Goal: Task Accomplishment & Management: Complete application form

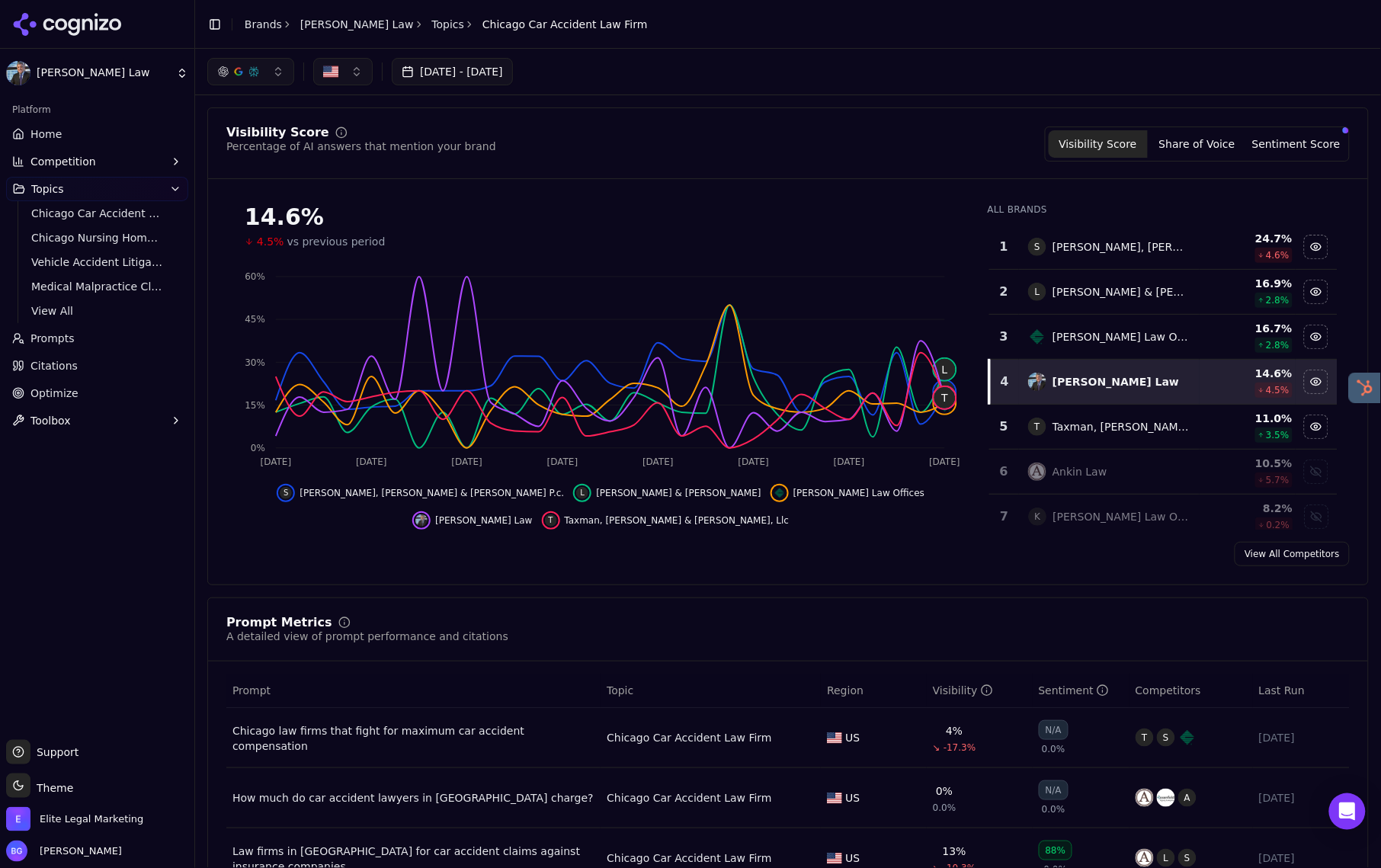
scroll to position [365, 0]
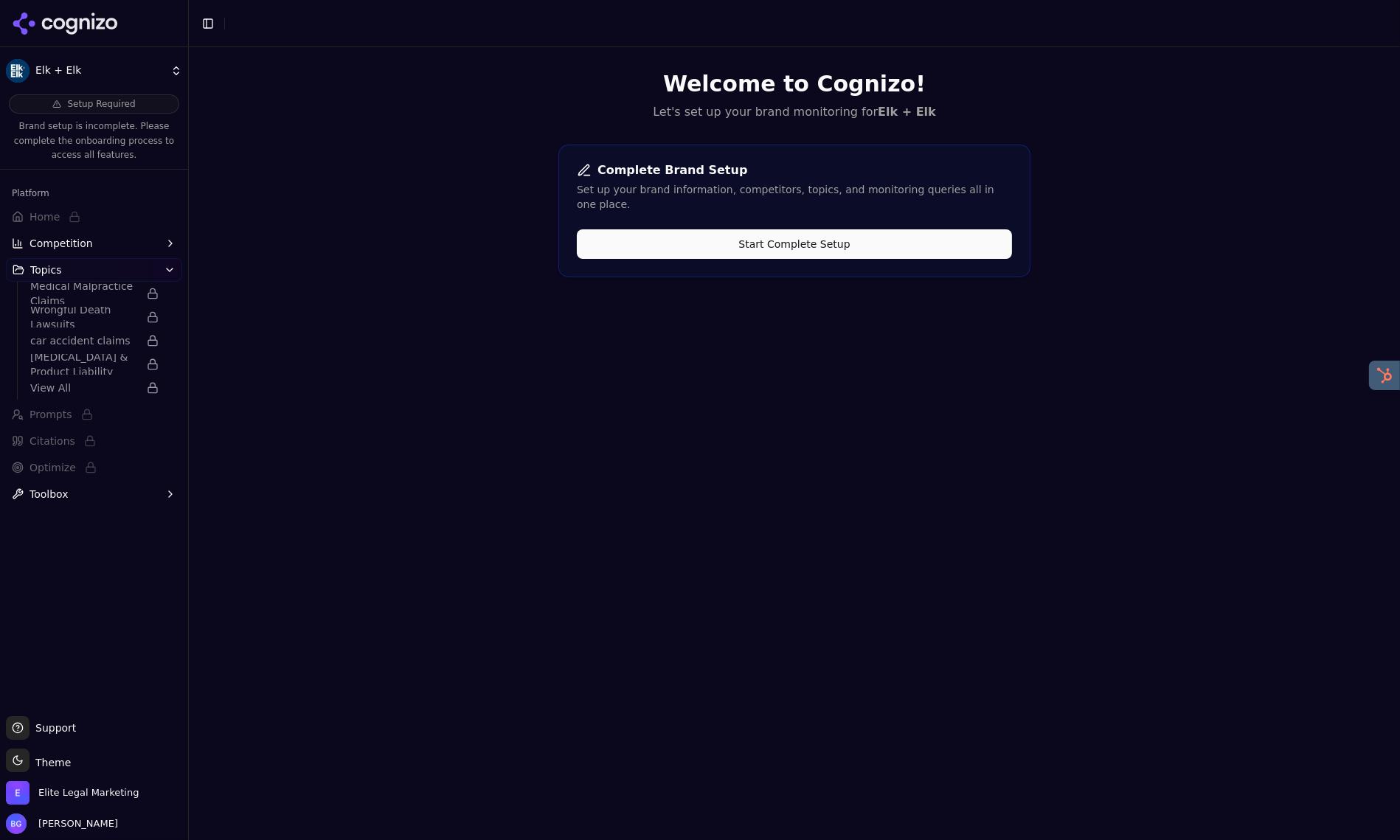
click at [779, 232] on button "Start Complete Setup" at bounding box center [795, 243] width 435 height 29
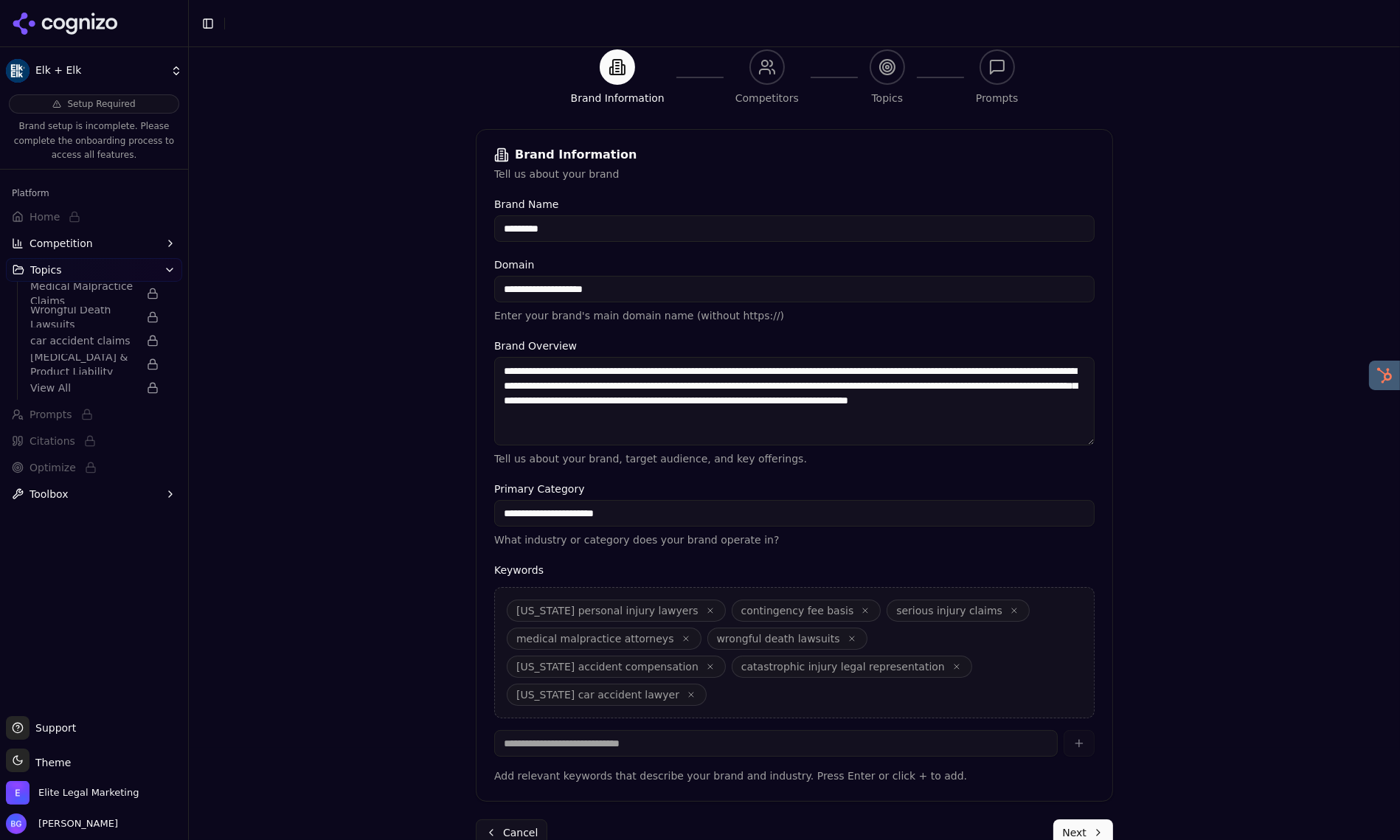
scroll to position [140, 0]
click at [859, 613] on button "button" at bounding box center [865, 609] width 11 height 11
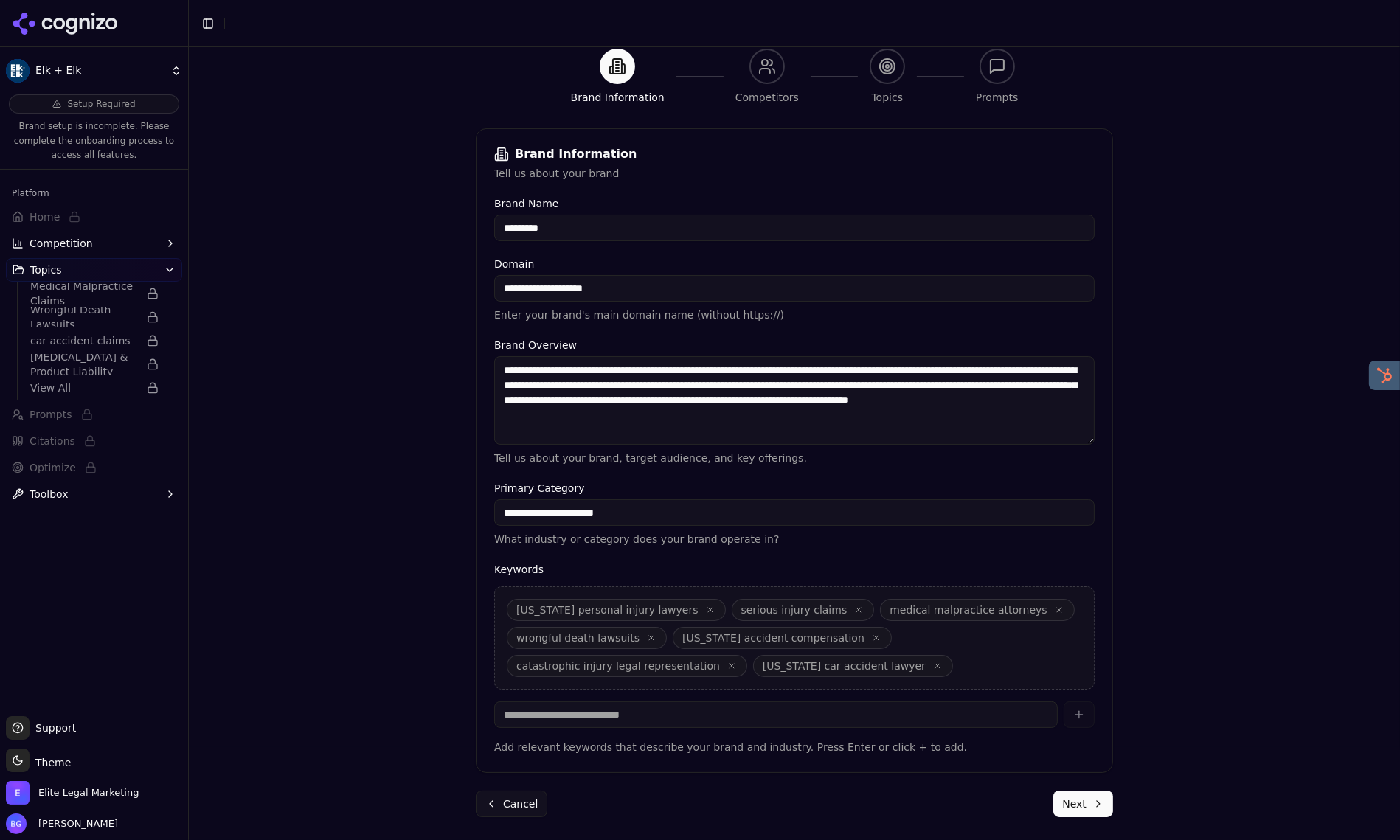
click at [853, 613] on icon "button" at bounding box center [857, 609] width 9 height 9
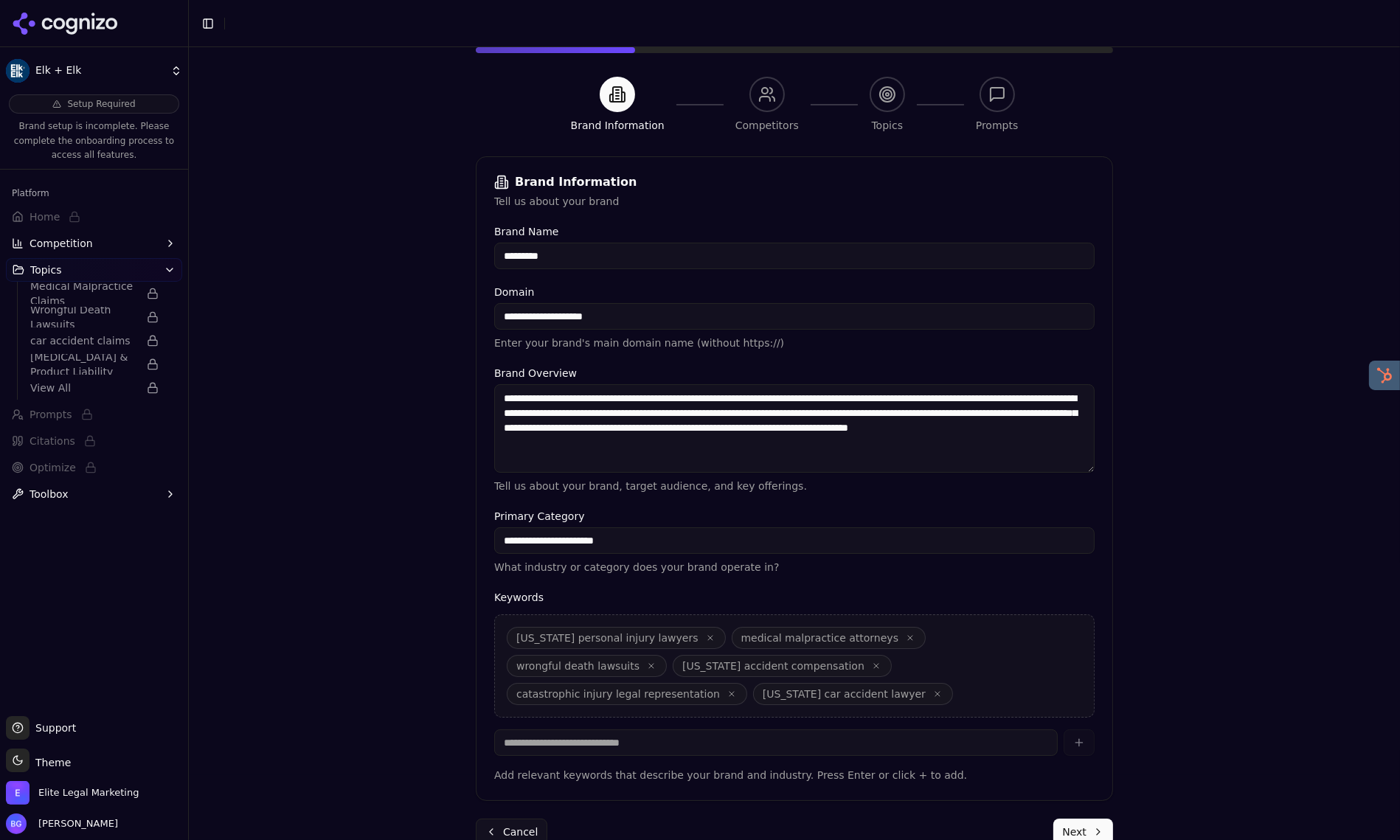
drag, startPoint x: 665, startPoint y: 666, endPoint x: 719, endPoint y: 678, distance: 55.3
click at [872, 666] on icon "button" at bounding box center [875, 665] width 9 height 9
click at [893, 666] on icon "button" at bounding box center [897, 665] width 9 height 9
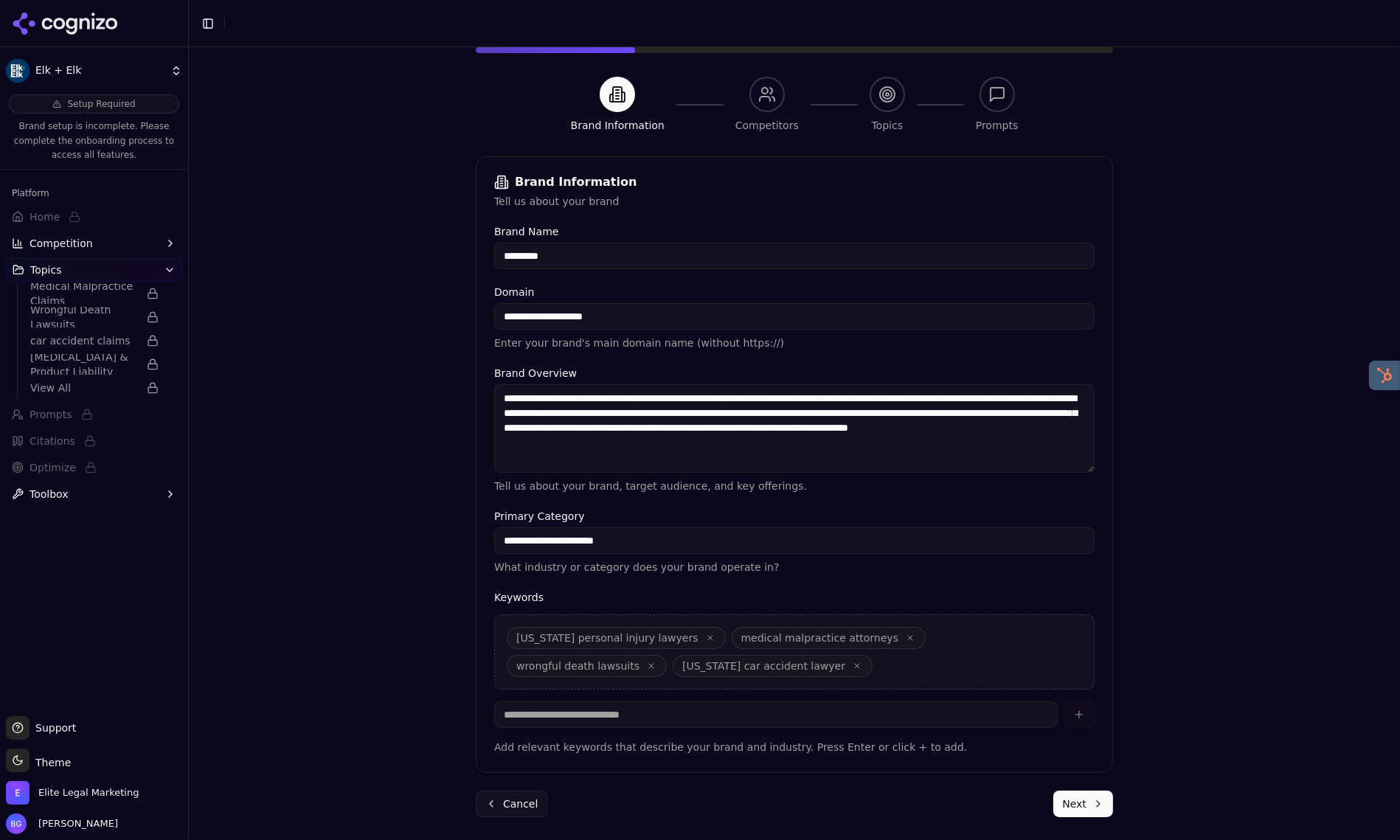
click at [906, 641] on icon "button" at bounding box center [910, 637] width 9 height 9
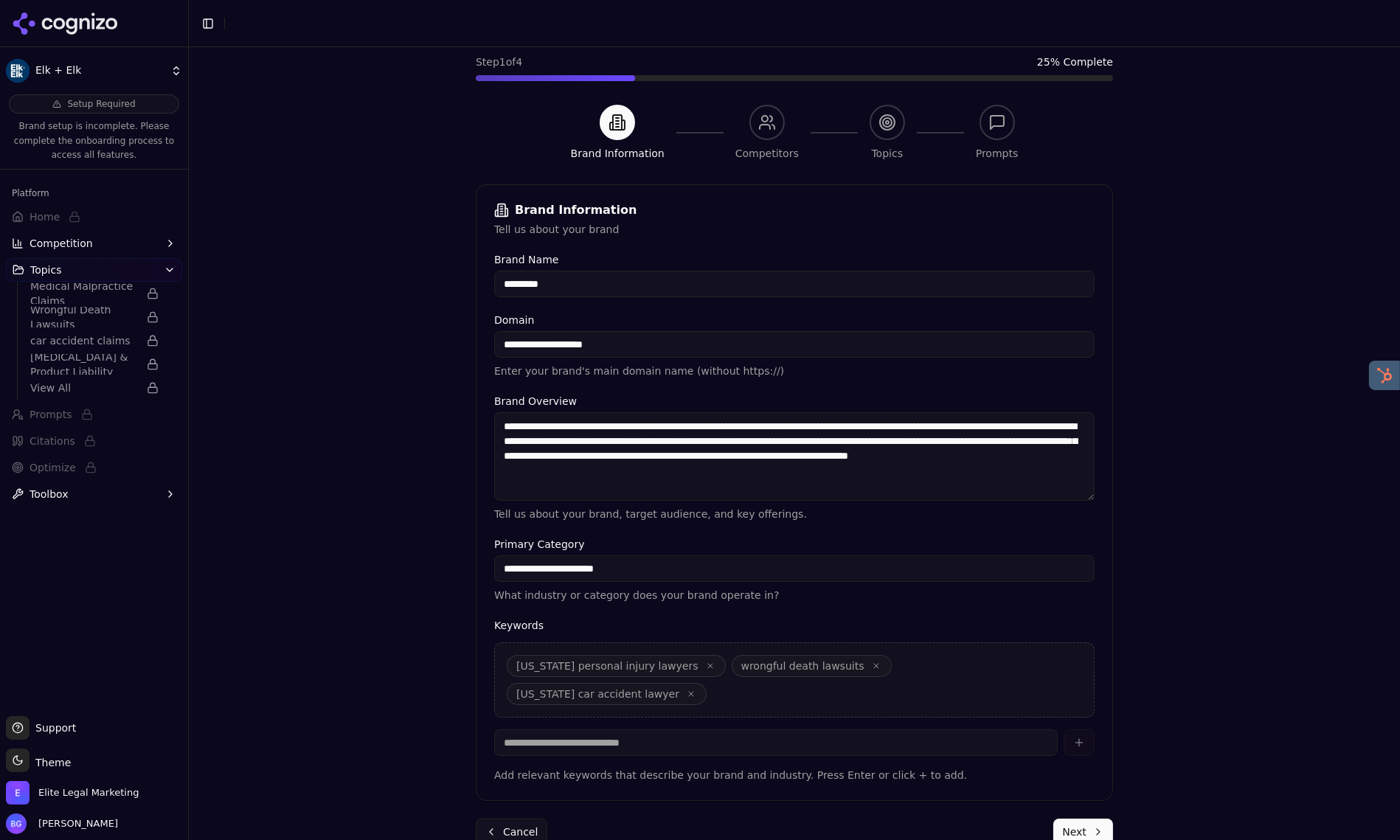
click at [872, 667] on icon "button" at bounding box center [875, 665] width 9 height 9
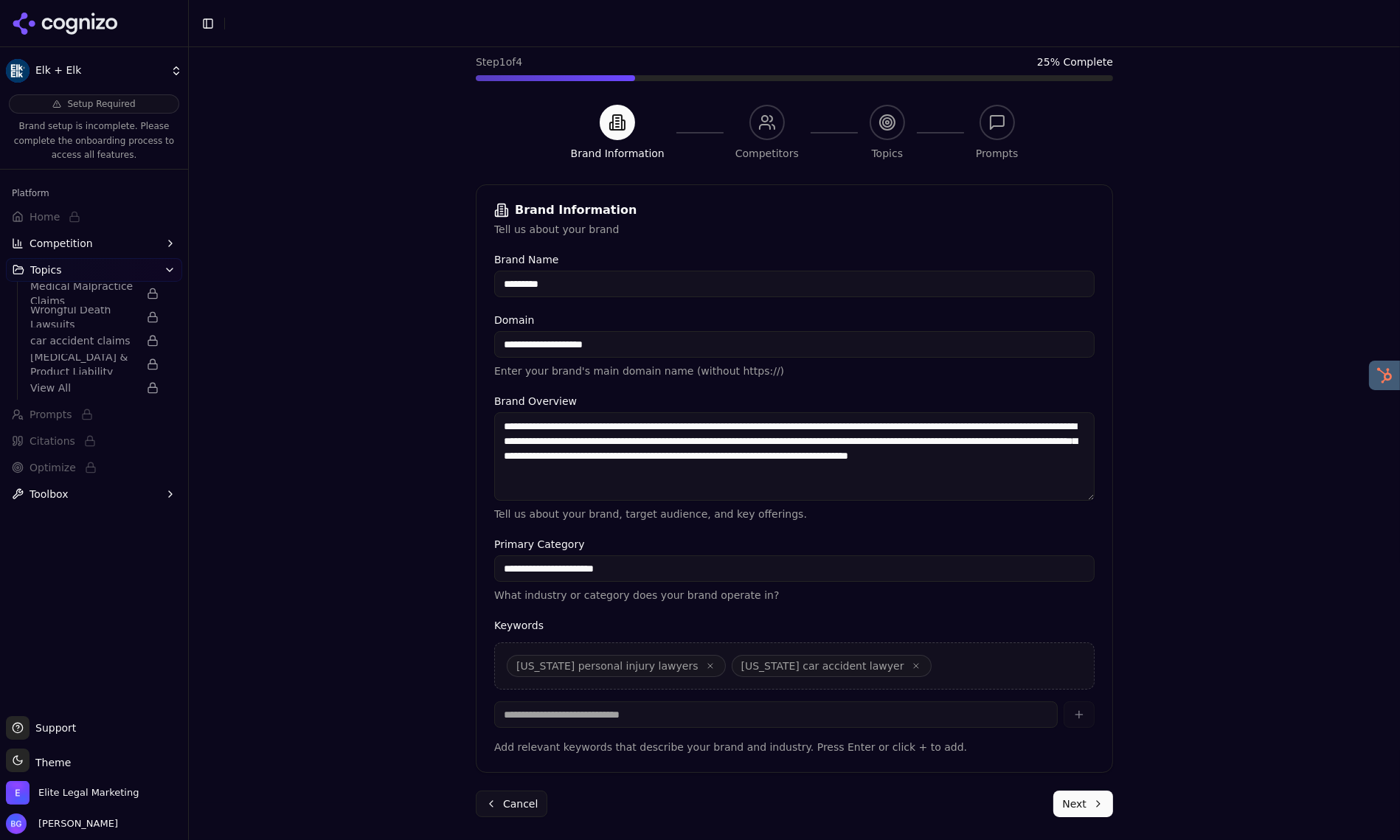
click at [865, 670] on div "Ohio personal injury lawyers ohio car accident lawyer" at bounding box center [795, 666] width 601 height 48
click at [913, 668] on div "Ohio personal injury lawyers ohio car accident lawyer" at bounding box center [795, 666] width 601 height 48
click at [933, 661] on div "Ohio personal injury lawyers ohio car accident lawyer" at bounding box center [795, 666] width 601 height 48
click at [624, 277] on input "*********" at bounding box center [795, 284] width 601 height 27
click at [873, 485] on textarea "**********" at bounding box center [795, 456] width 601 height 88
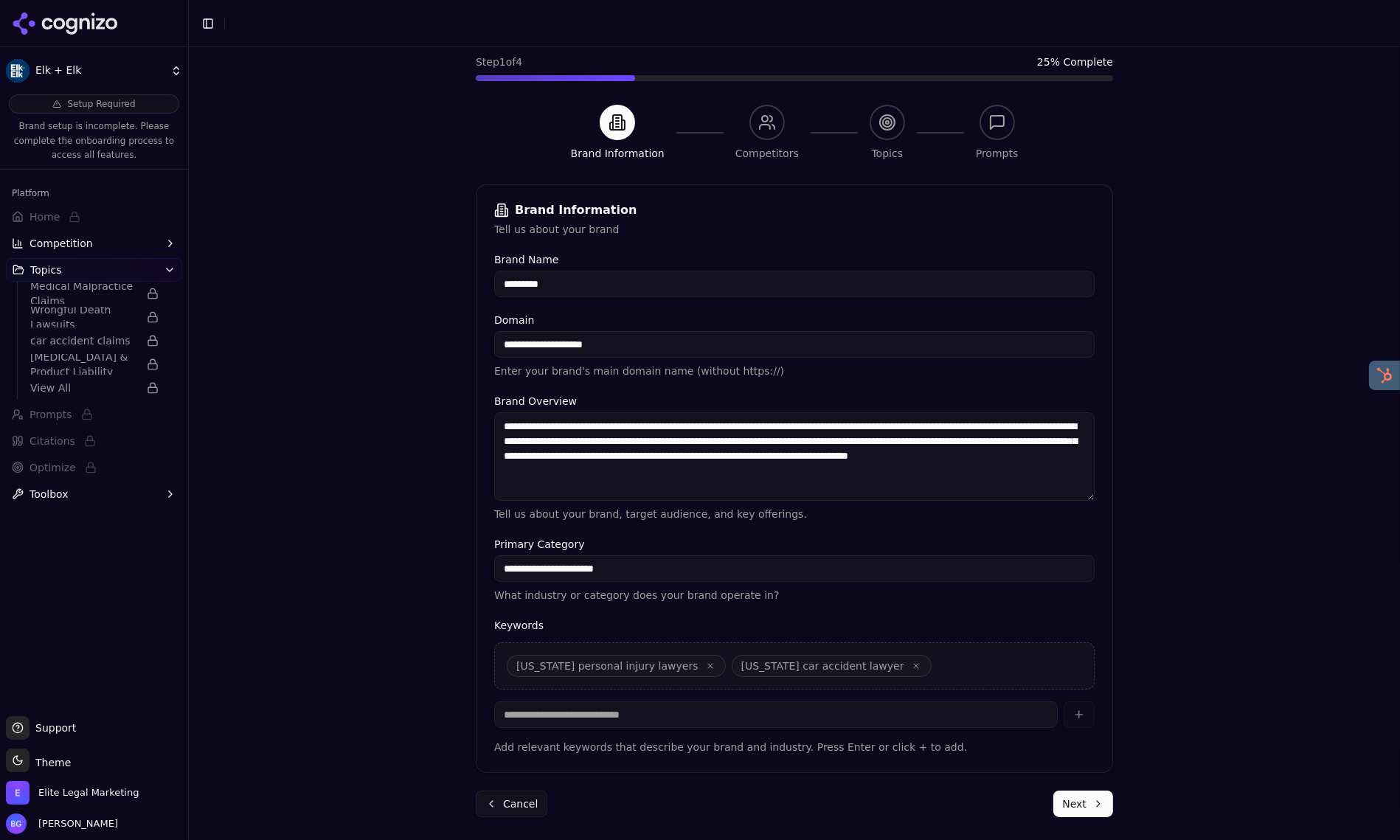
click at [757, 722] on input at bounding box center [776, 715] width 564 height 27
type input "*"
type input "**********"
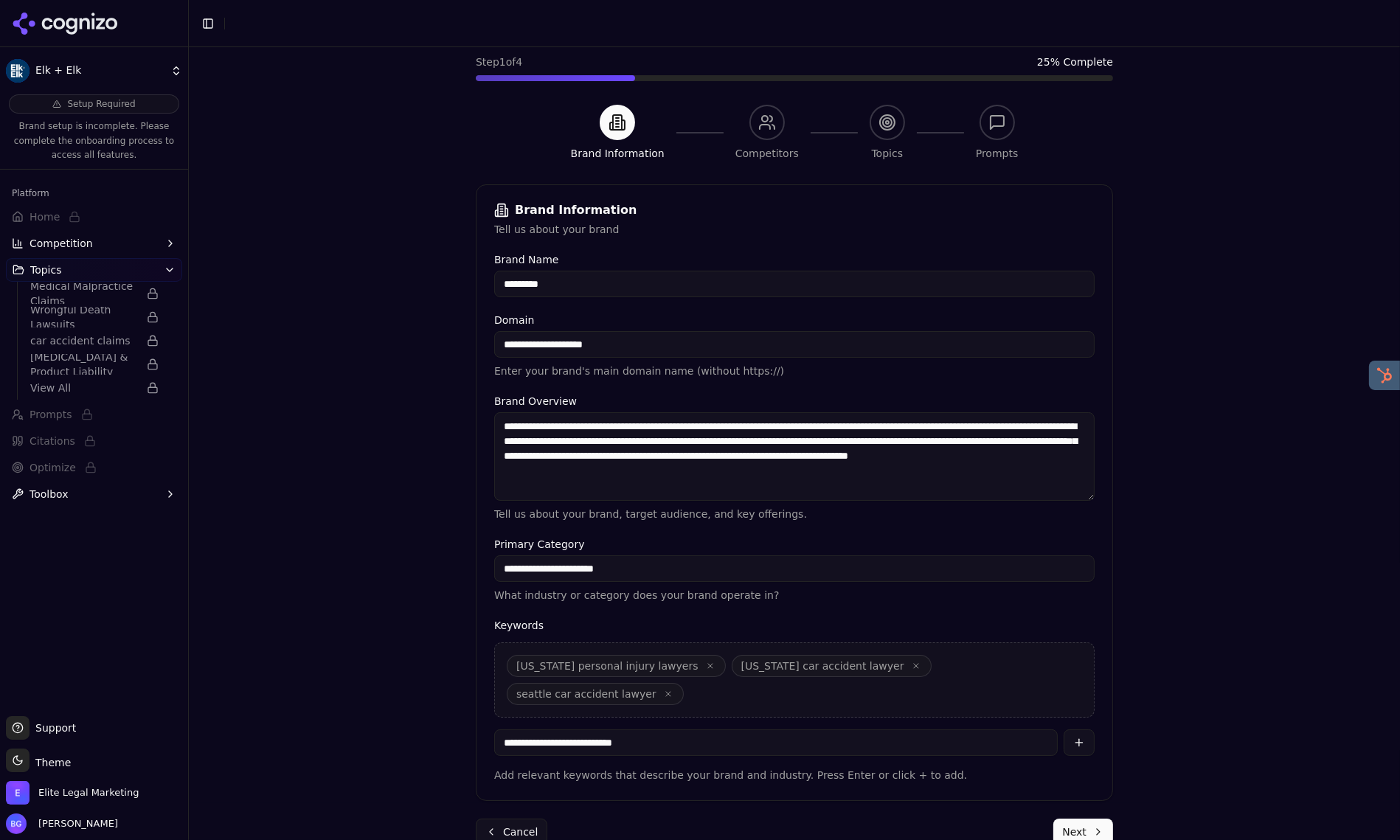
type input "**********"
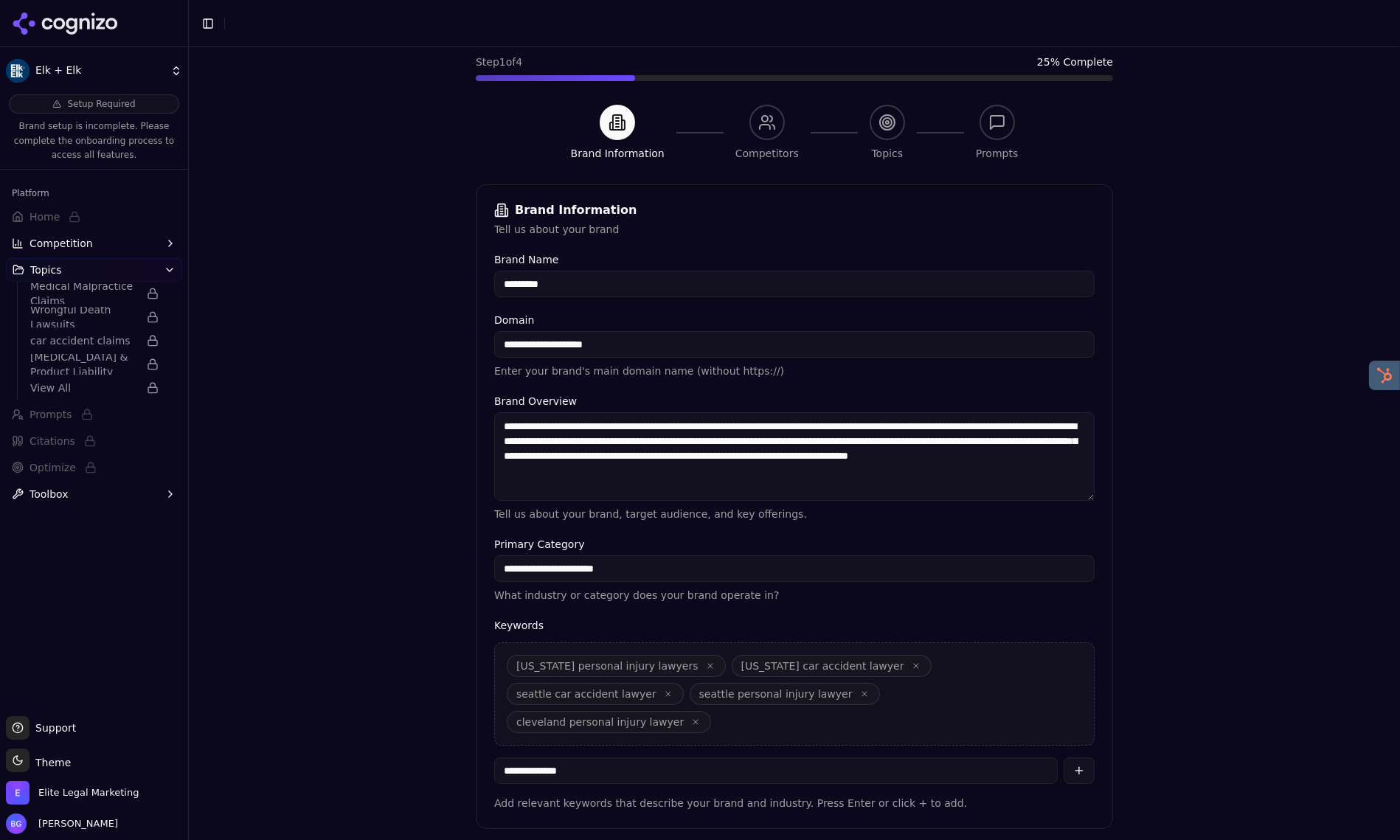
drag, startPoint x: 530, startPoint y: 745, endPoint x: 565, endPoint y: 794, distance: 60.2
click at [530, 757] on input "**********" at bounding box center [776, 771] width 564 height 27
click at [543, 757] on input "**********" at bounding box center [776, 771] width 564 height 27
drag, startPoint x: 542, startPoint y: 747, endPoint x: 532, endPoint y: 745, distance: 10.2
click at [540, 757] on input "**********" at bounding box center [776, 771] width 564 height 27
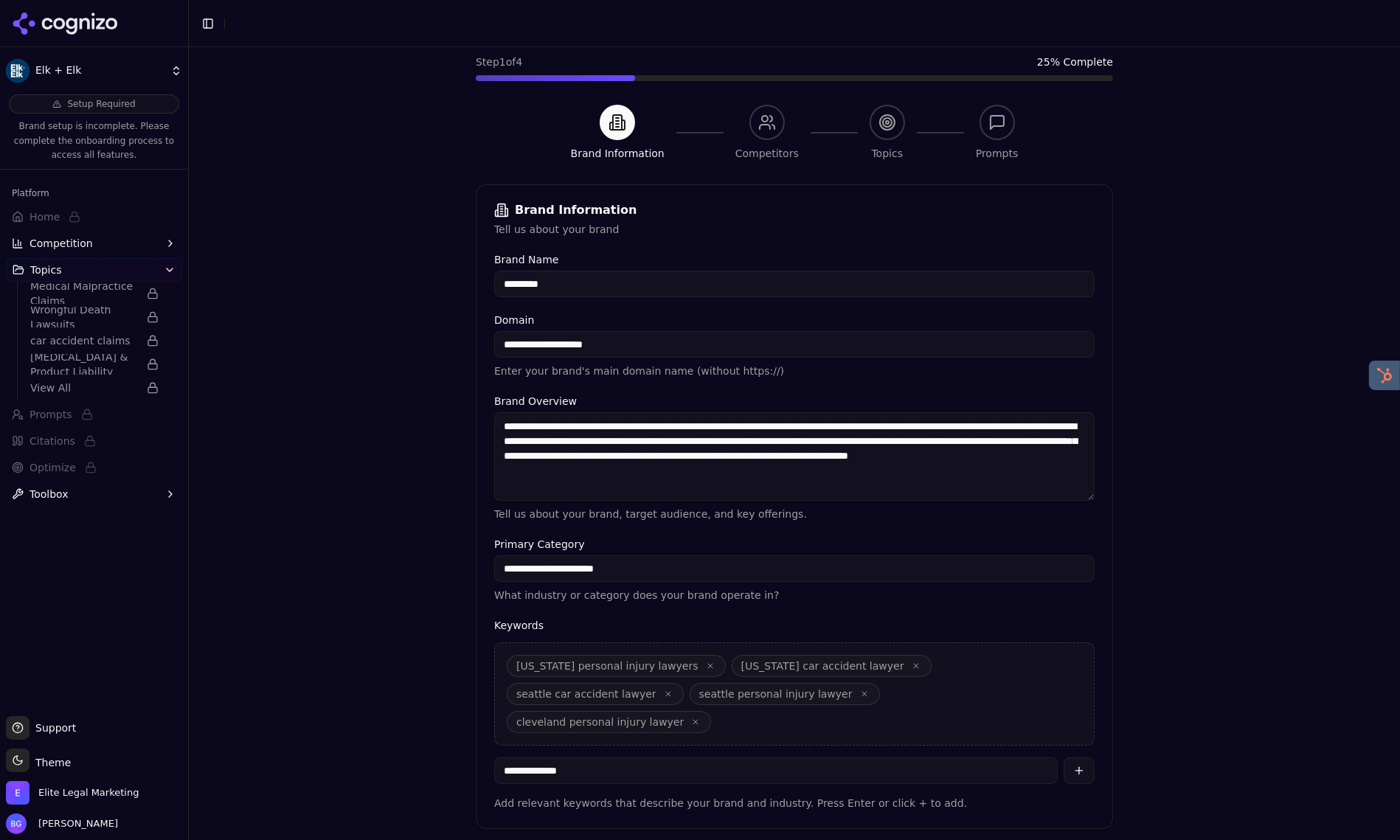
paste input "*"
click at [597, 757] on input "**********" at bounding box center [776, 771] width 564 height 27
type input "**********"
paste input "**********"
type input "**********"
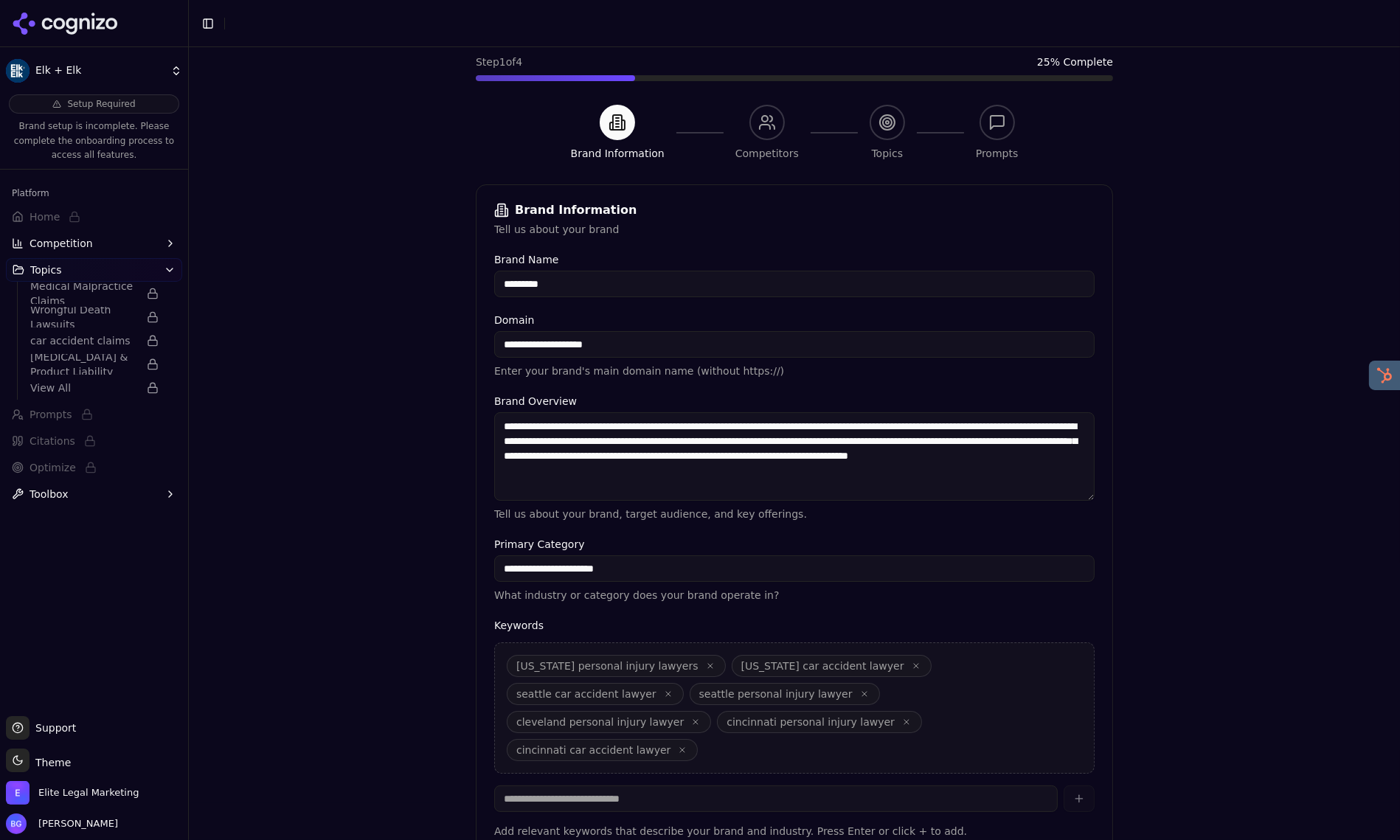
type input "*"
type input "**********"
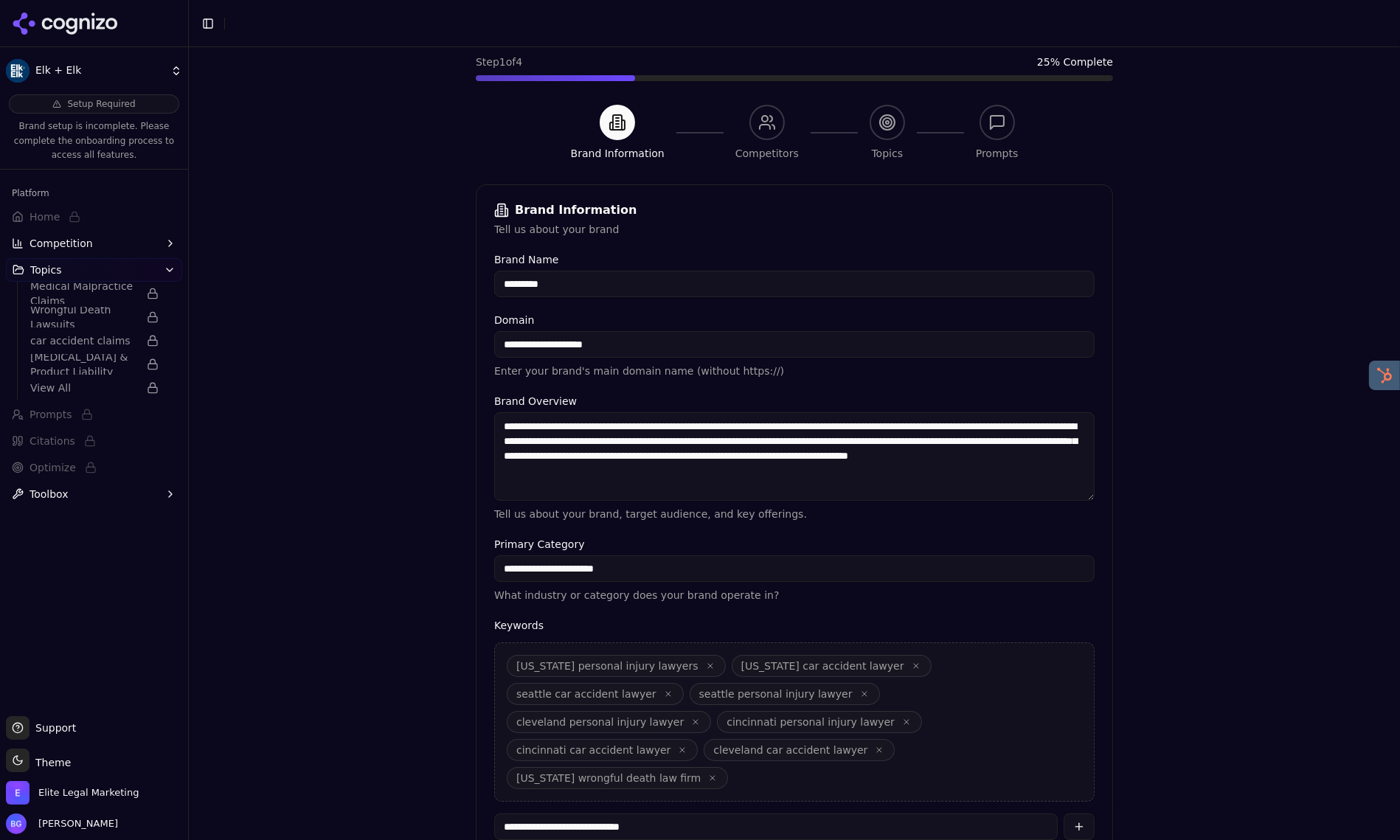
type input "**********"
click at [752, 569] on input "**********" at bounding box center [795, 568] width 601 height 27
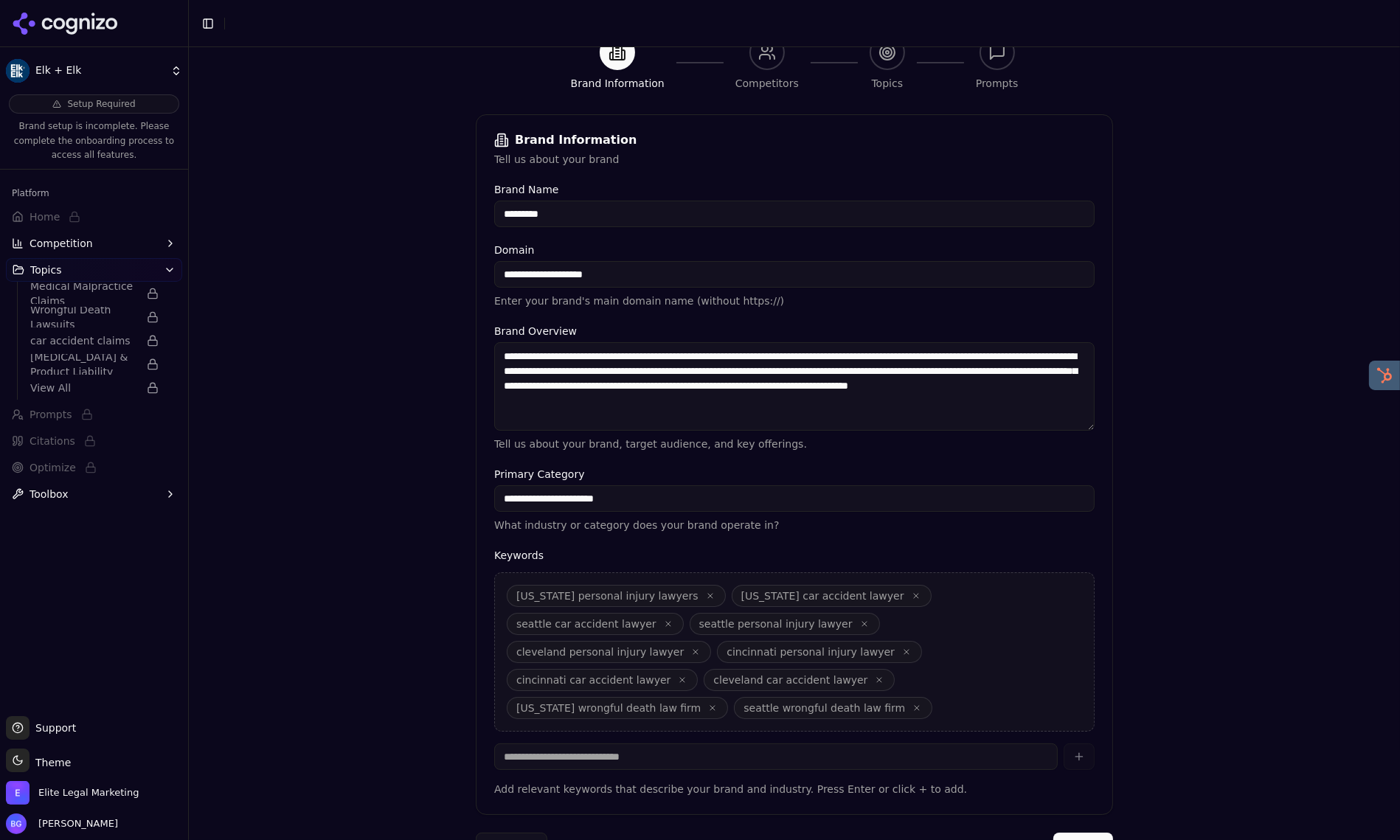
scroll to position [167, 0]
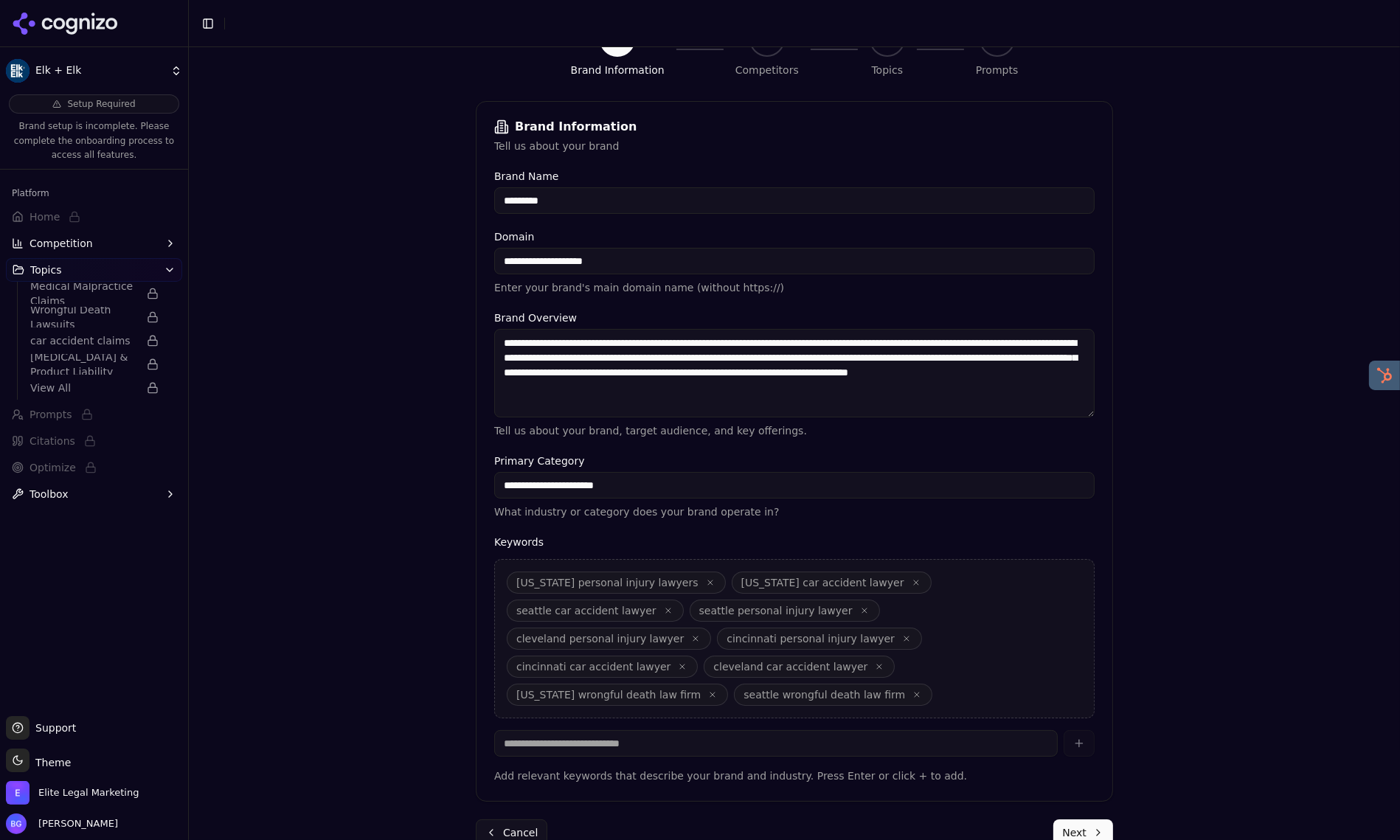
click at [857, 730] on input at bounding box center [776, 743] width 564 height 27
type input "**********"
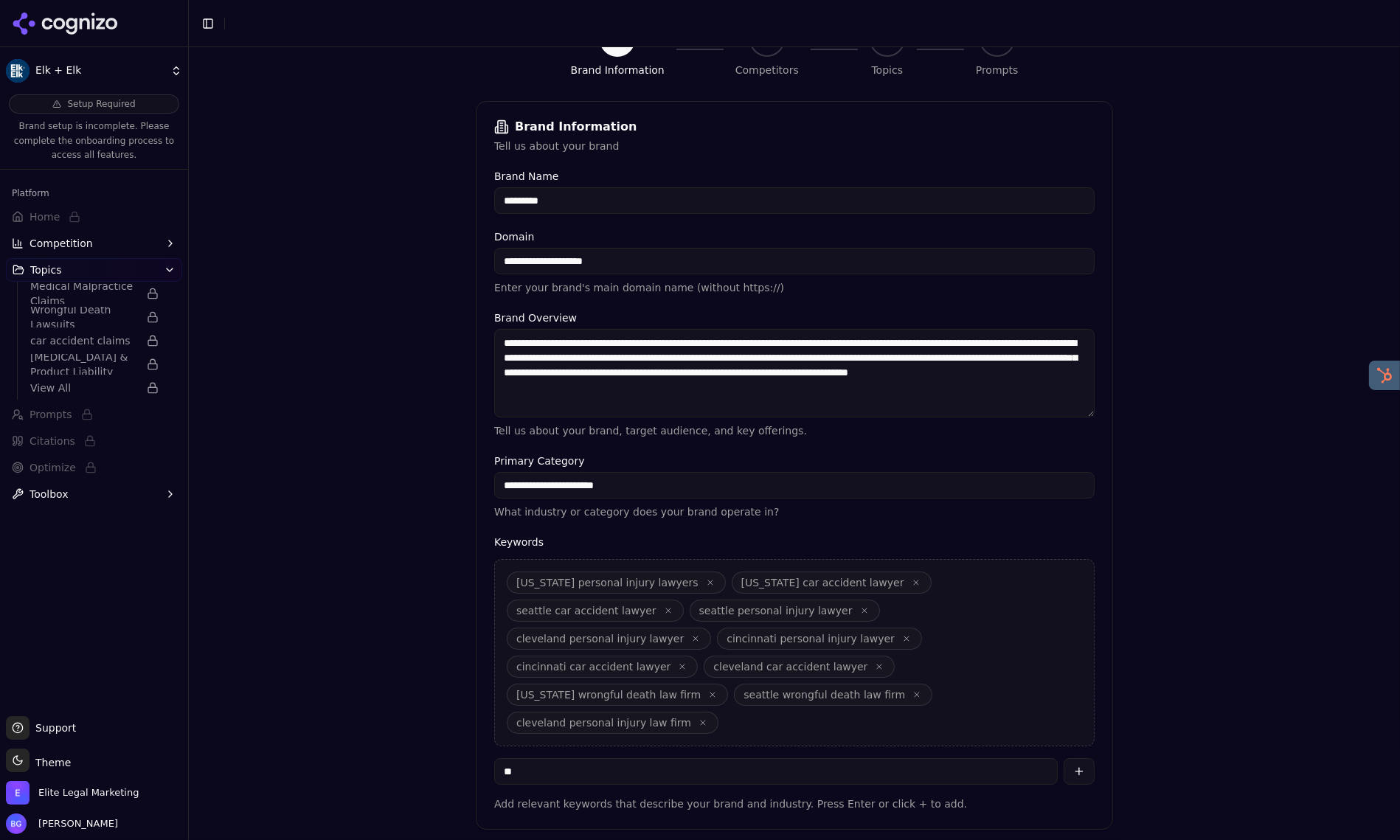
type input "*"
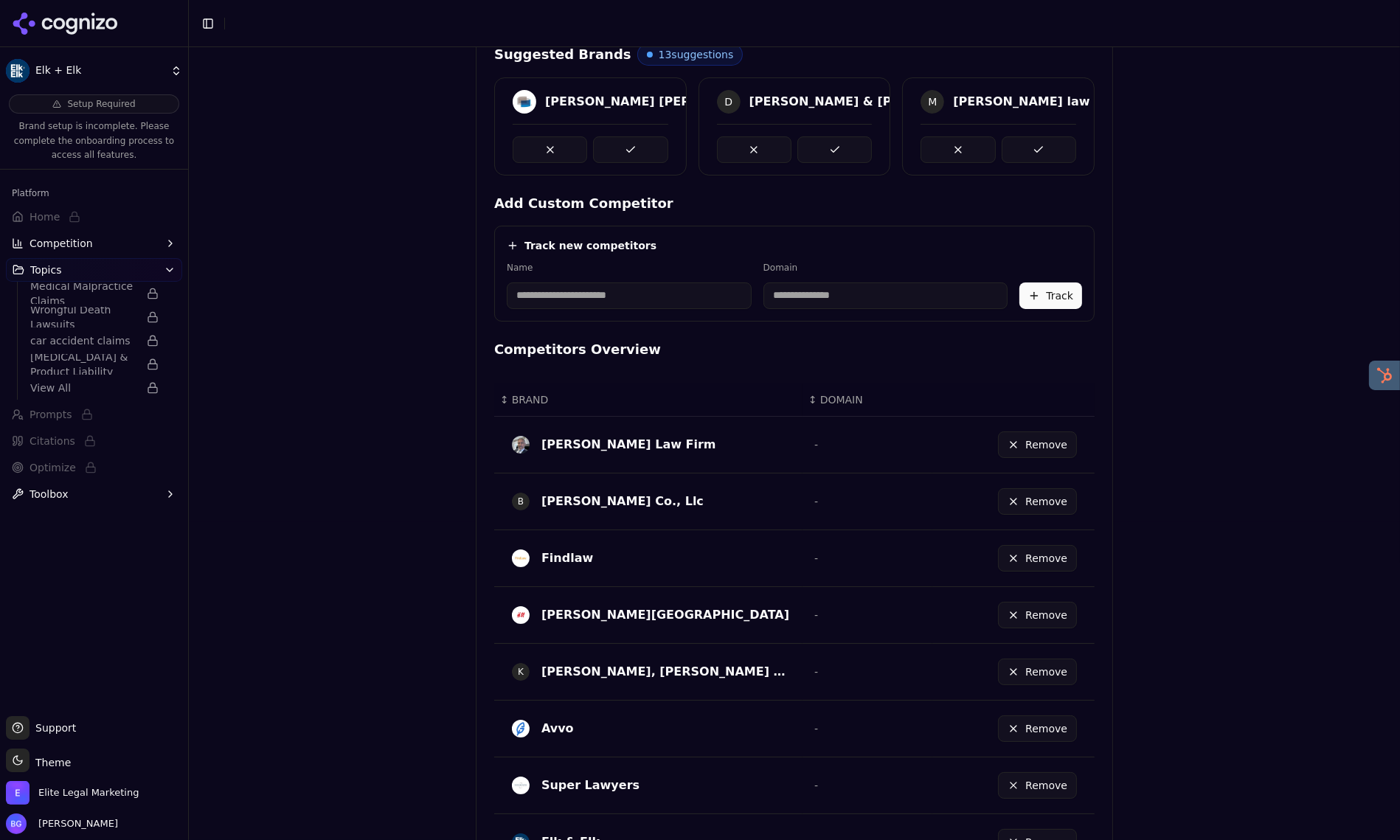
scroll to position [368, 0]
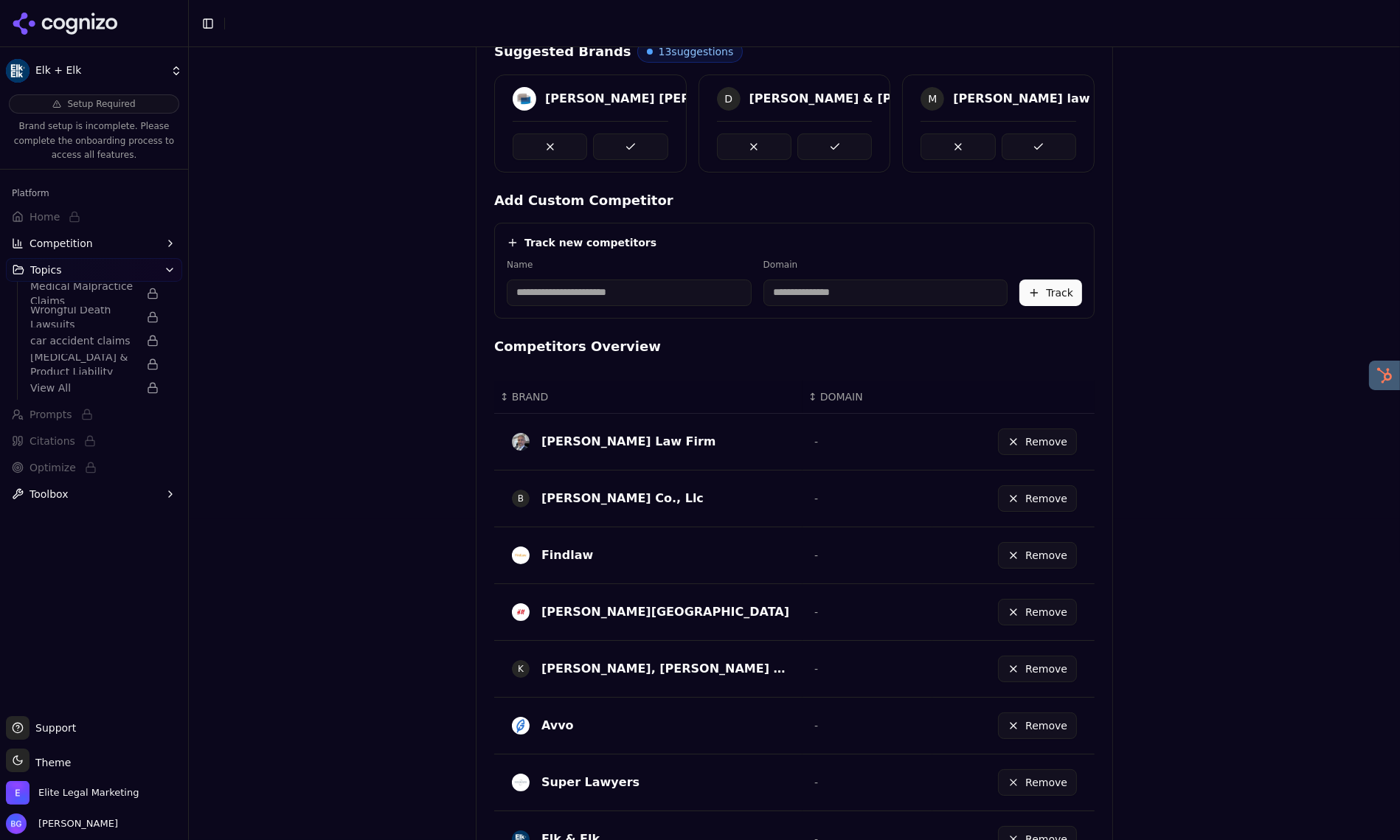
click at [1014, 558] on button "Remove" at bounding box center [1037, 555] width 79 height 27
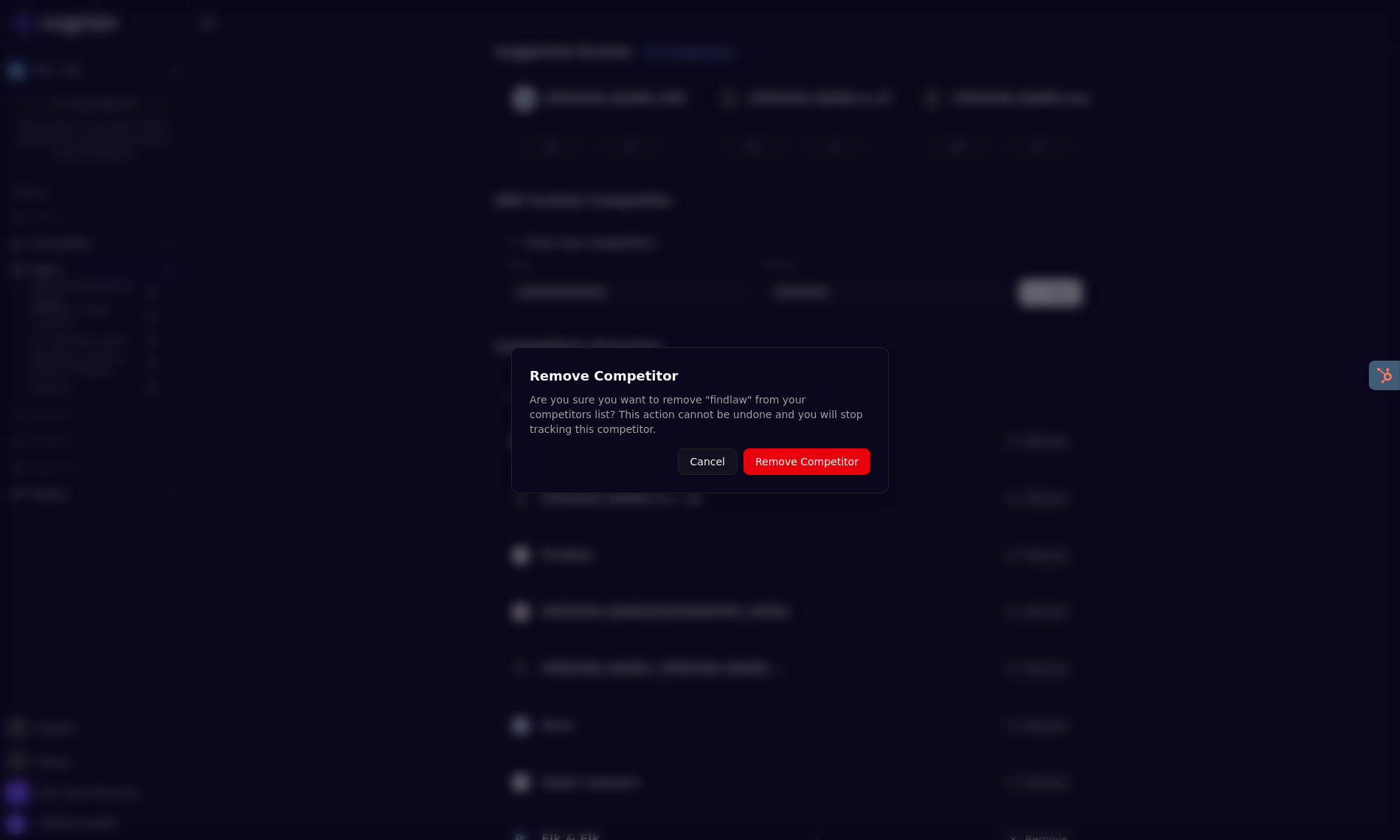
click at [834, 467] on button "Remove Competitor" at bounding box center [806, 462] width 126 height 27
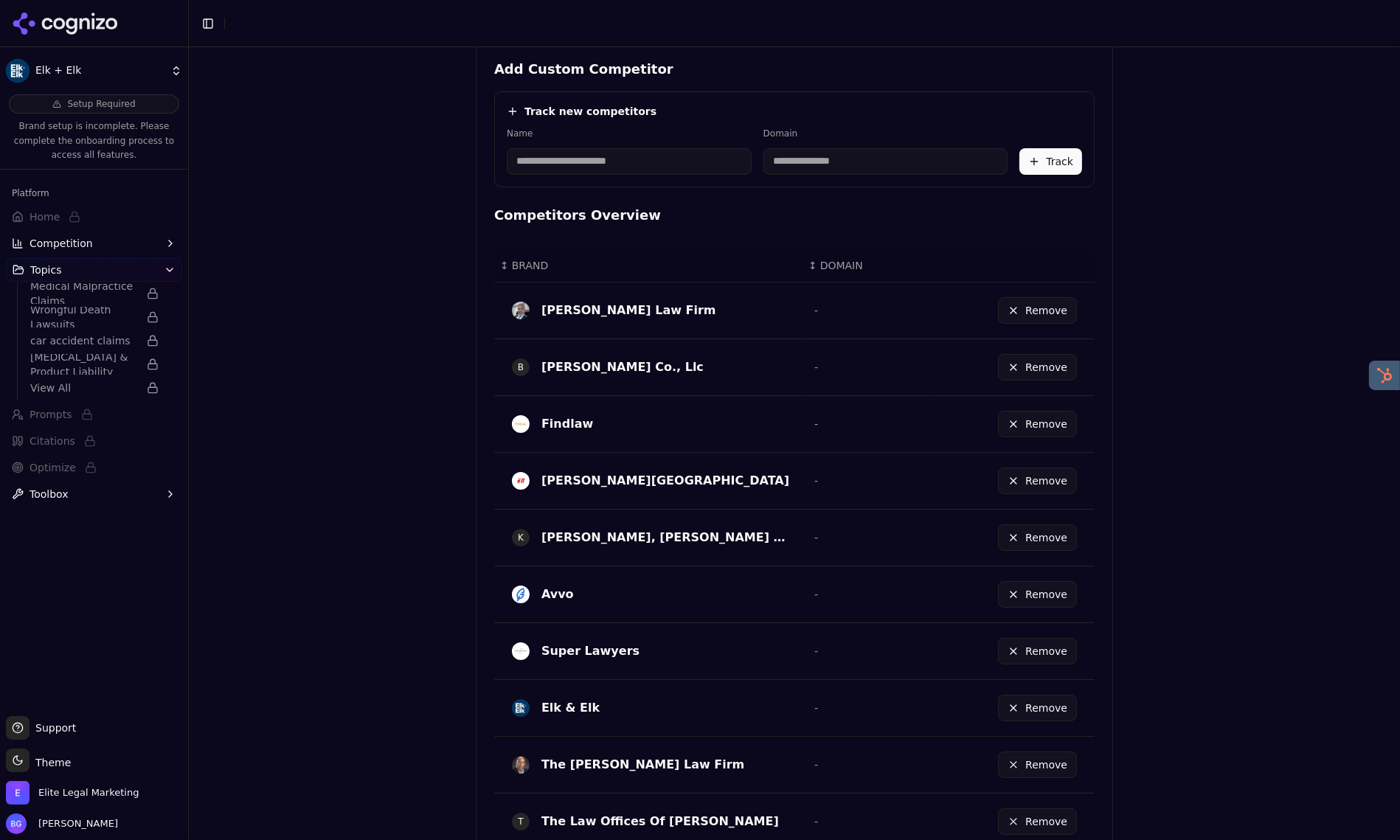
scroll to position [522, 0]
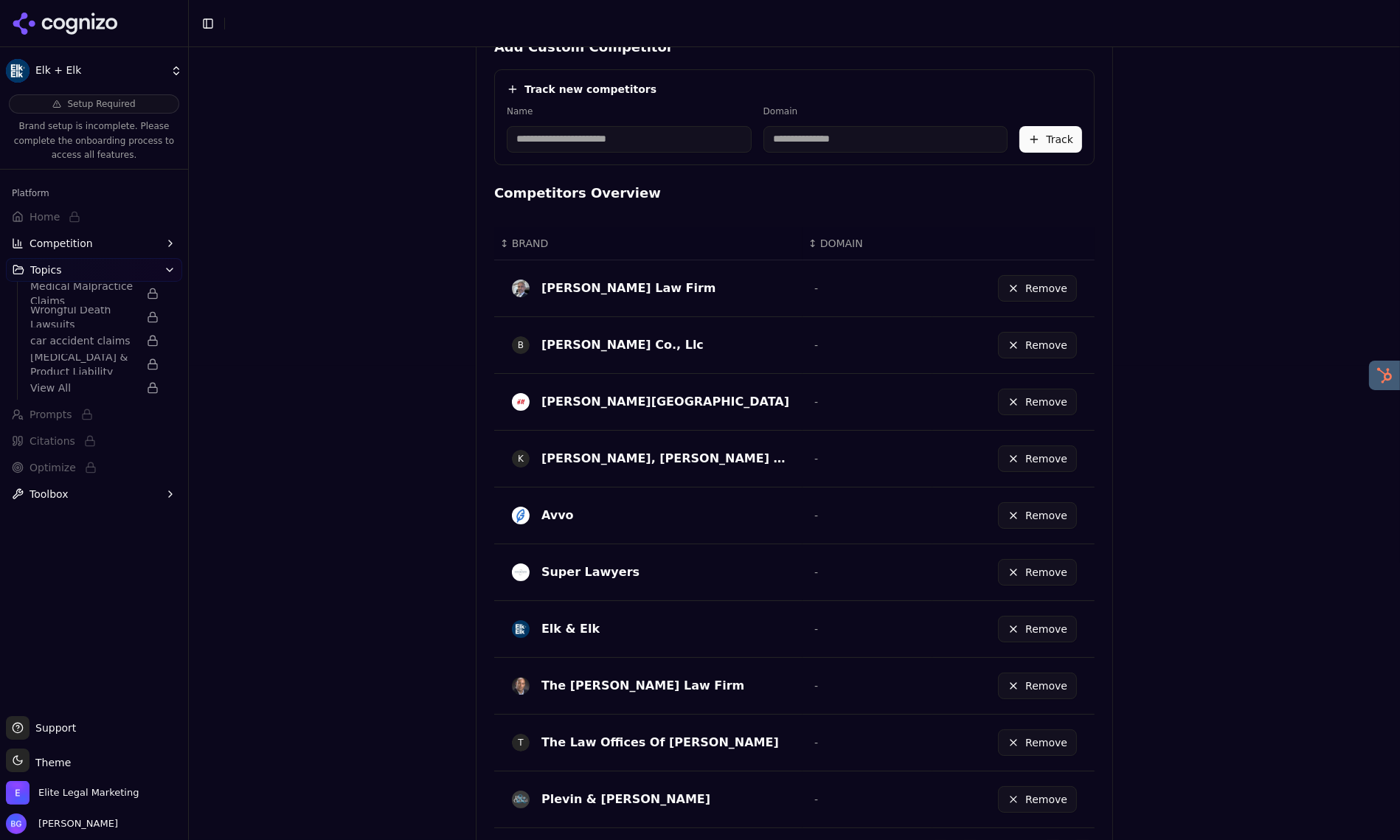
click at [1008, 575] on button "Remove" at bounding box center [1037, 572] width 79 height 27
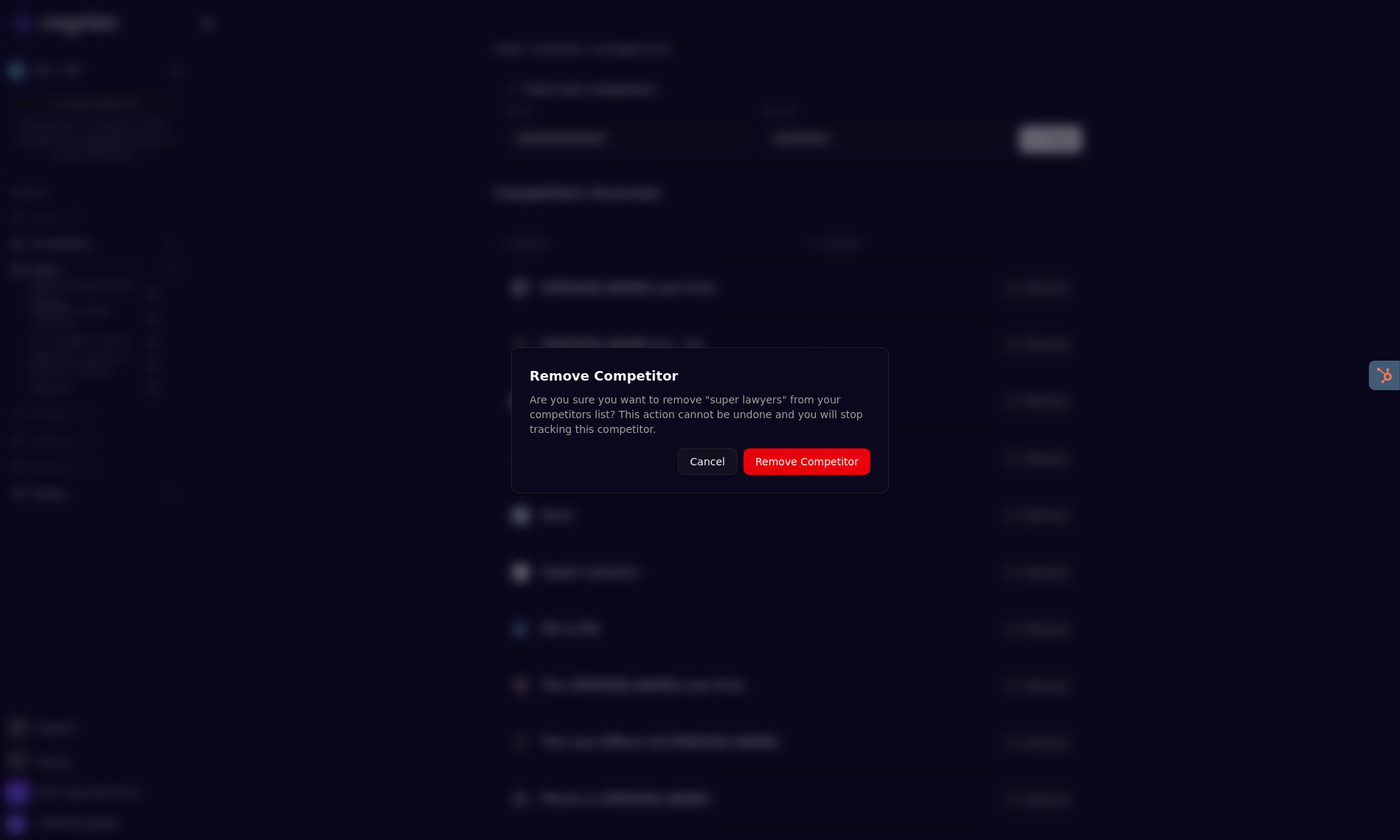
click at [789, 466] on button "Remove Competitor" at bounding box center [806, 462] width 126 height 27
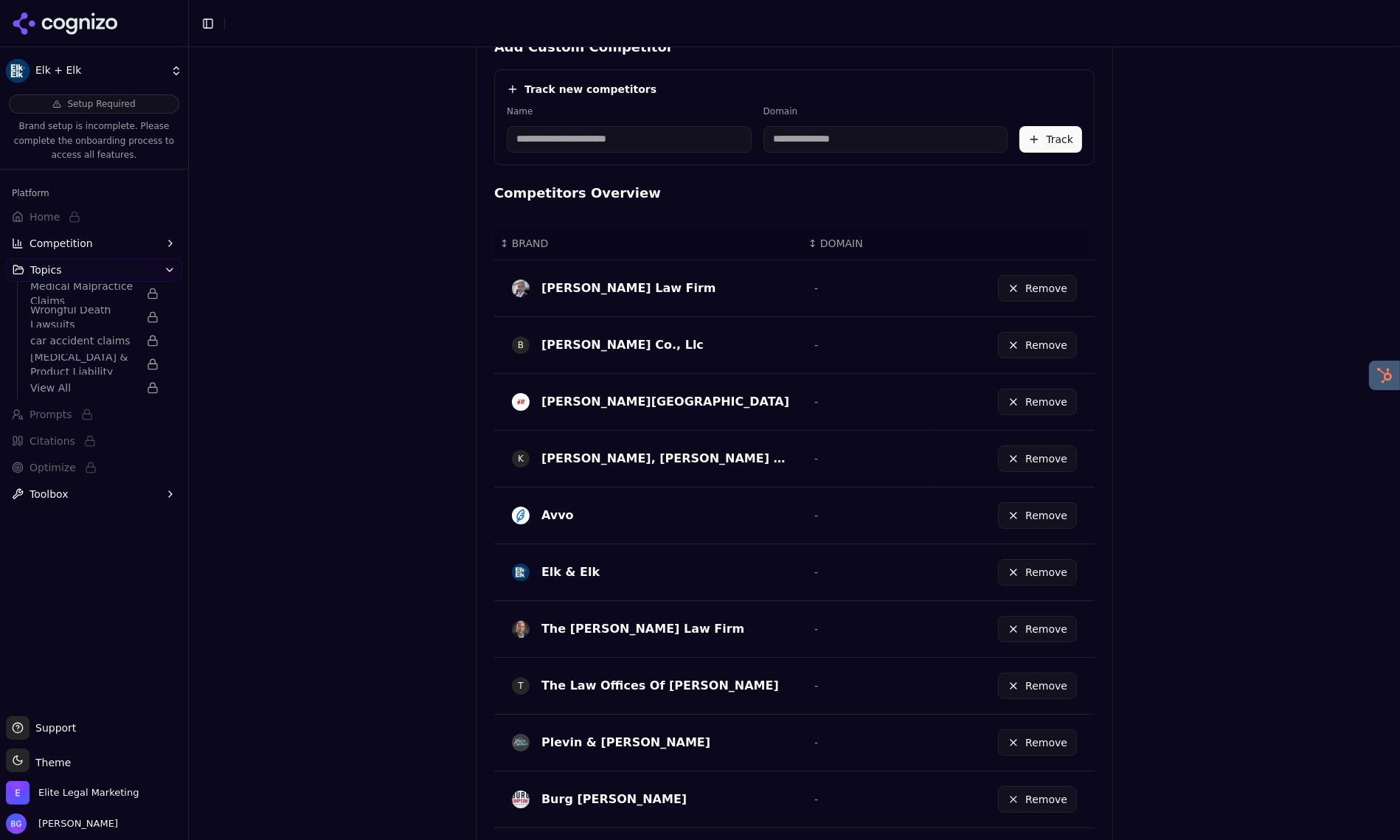
click at [1015, 514] on button "Remove" at bounding box center [1037, 515] width 79 height 27
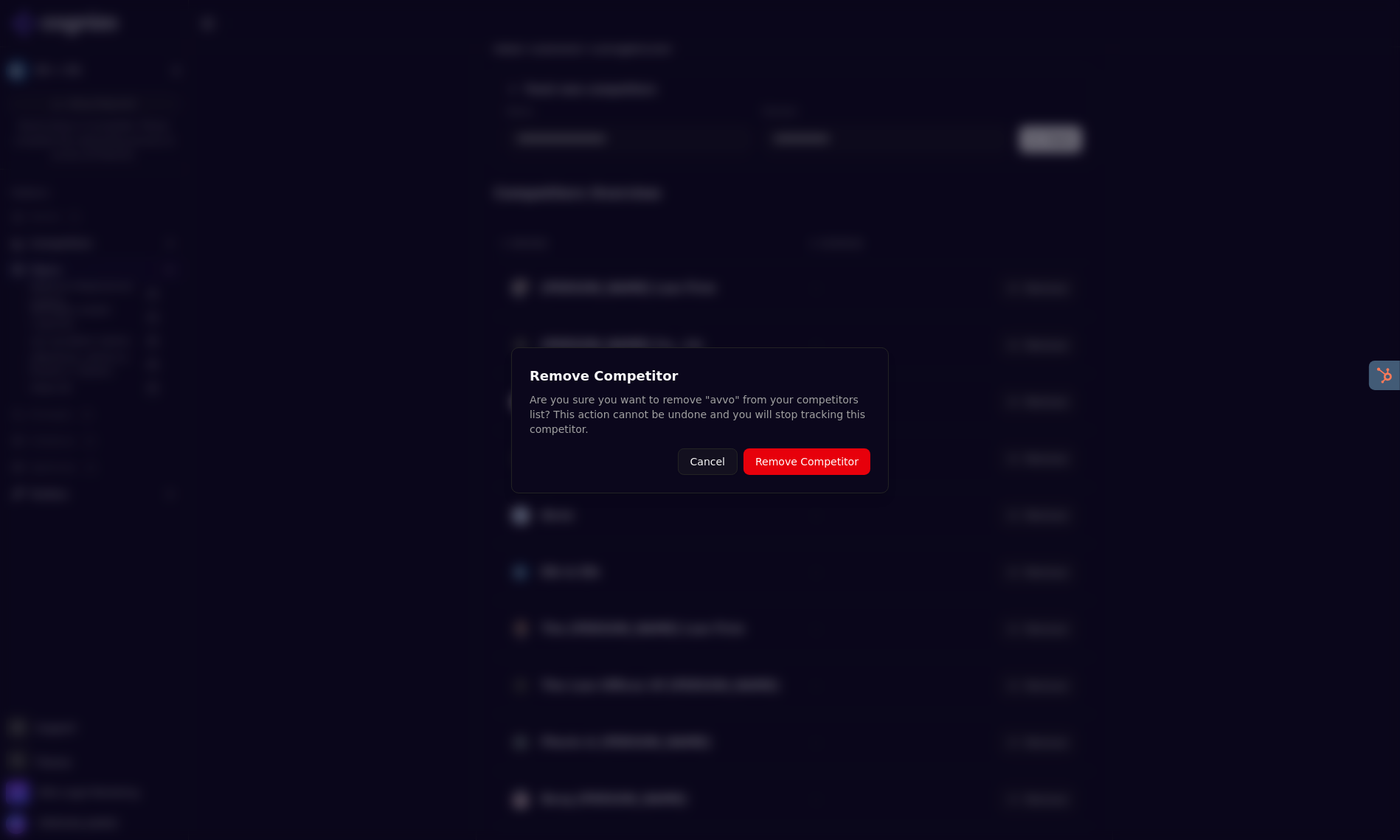
click at [840, 463] on button "Remove Competitor" at bounding box center [806, 462] width 126 height 27
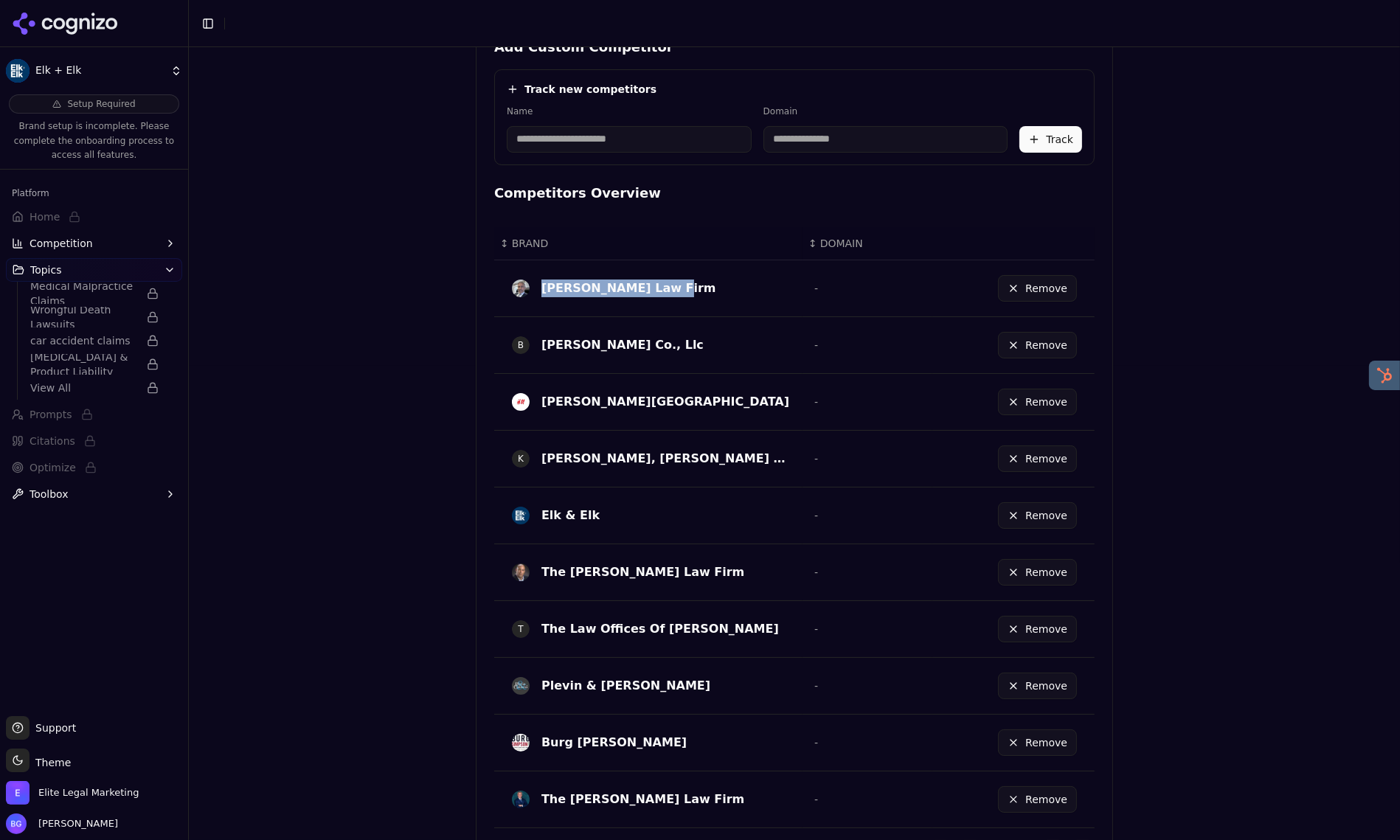
drag, startPoint x: 644, startPoint y: 286, endPoint x: 540, endPoint y: 287, distance: 104.0
click at [540, 287] on div "[PERSON_NAME] Law Firm" at bounding box center [650, 288] width 278 height 24
drag, startPoint x: 642, startPoint y: 401, endPoint x: 541, endPoint y: 400, distance: 101.0
click at [541, 400] on div "[PERSON_NAME][GEOGRAPHIC_DATA]" at bounding box center [650, 401] width 278 height 24
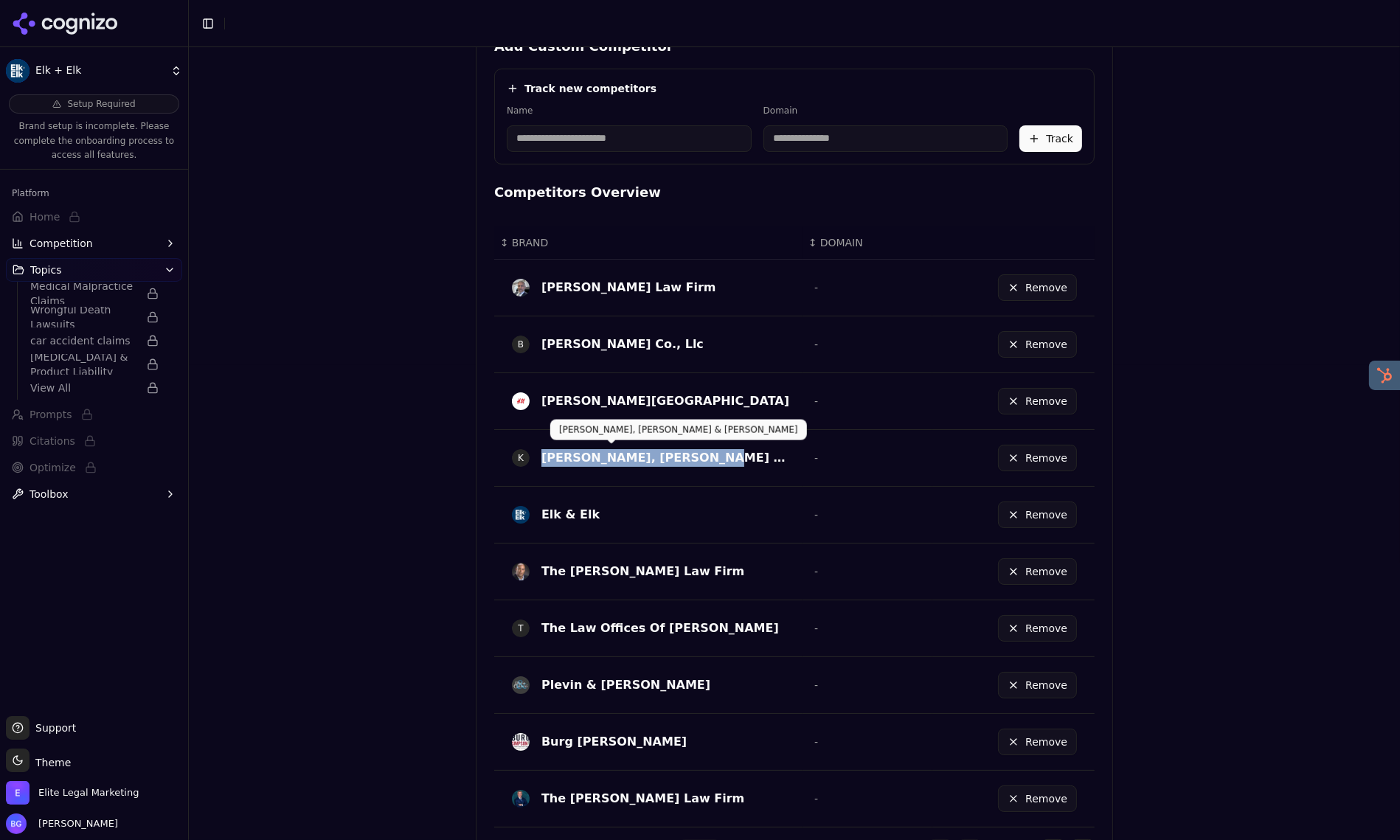
drag, startPoint x: 665, startPoint y: 456, endPoint x: 542, endPoint y: 461, distance: 123.1
click at [541, 461] on div "K Kisling, Nestico & Redick" at bounding box center [650, 457] width 278 height 24
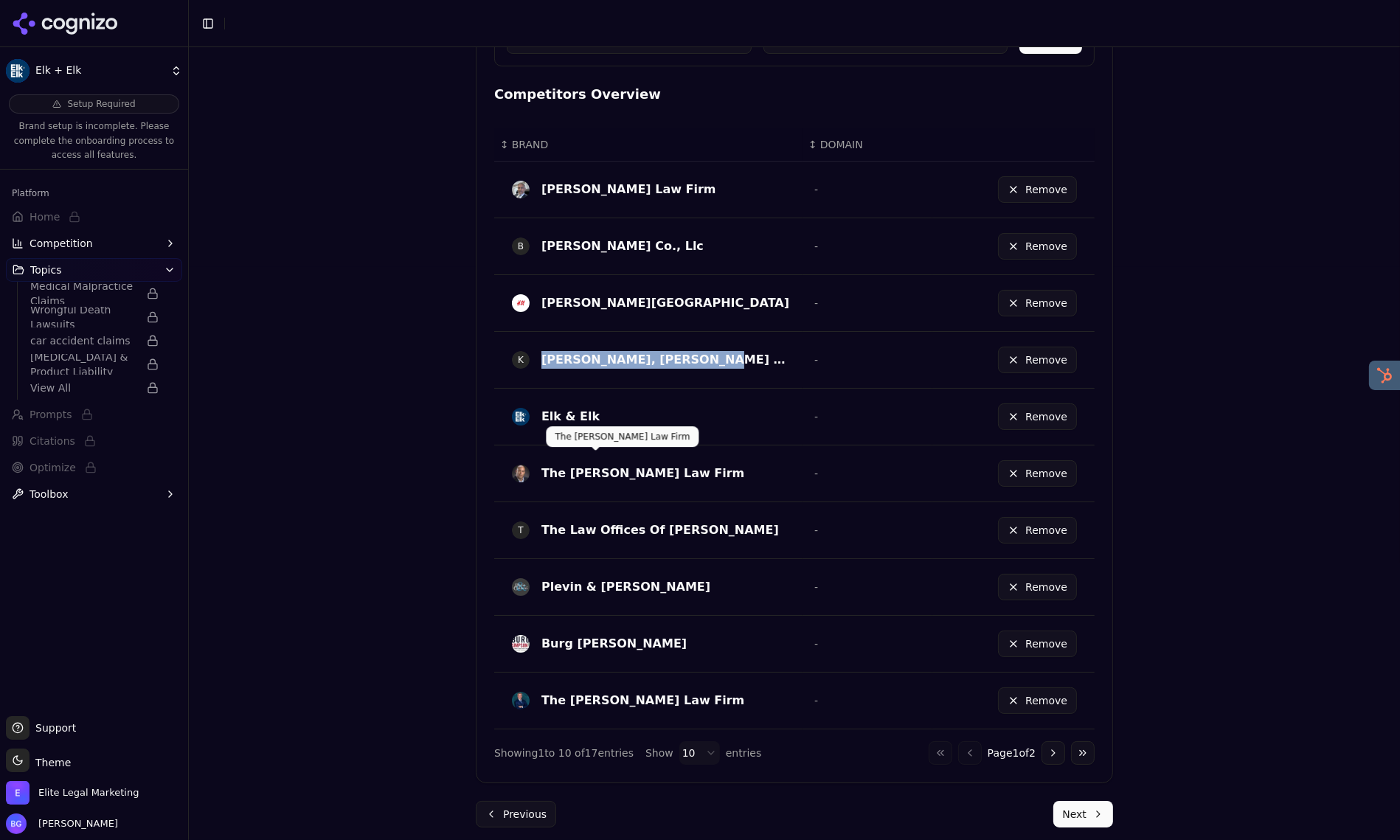
scroll to position [629, 0]
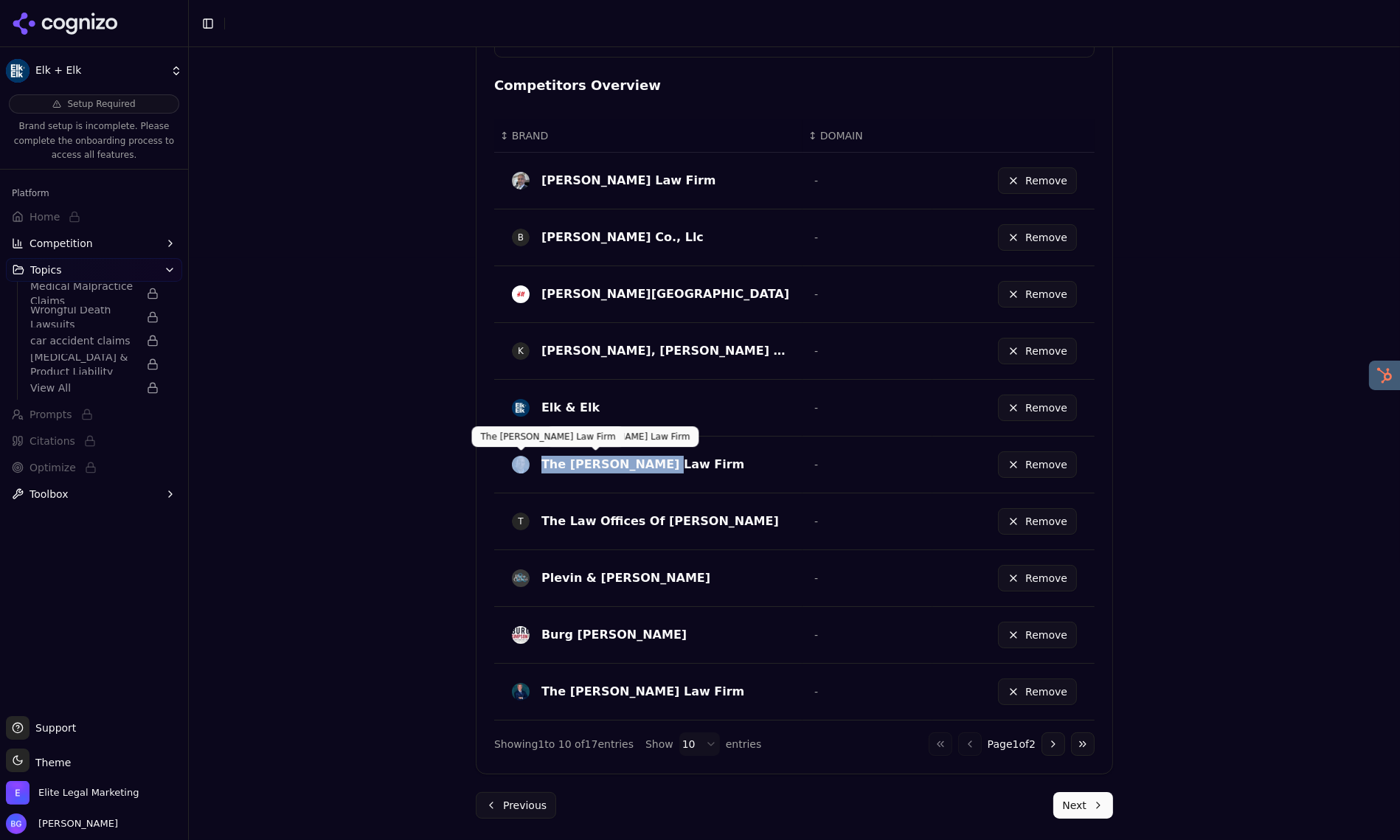
drag, startPoint x: 659, startPoint y: 461, endPoint x: 545, endPoint y: 462, distance: 114.0
click at [514, 461] on div "The [PERSON_NAME] Law Firm" at bounding box center [650, 464] width 278 height 24
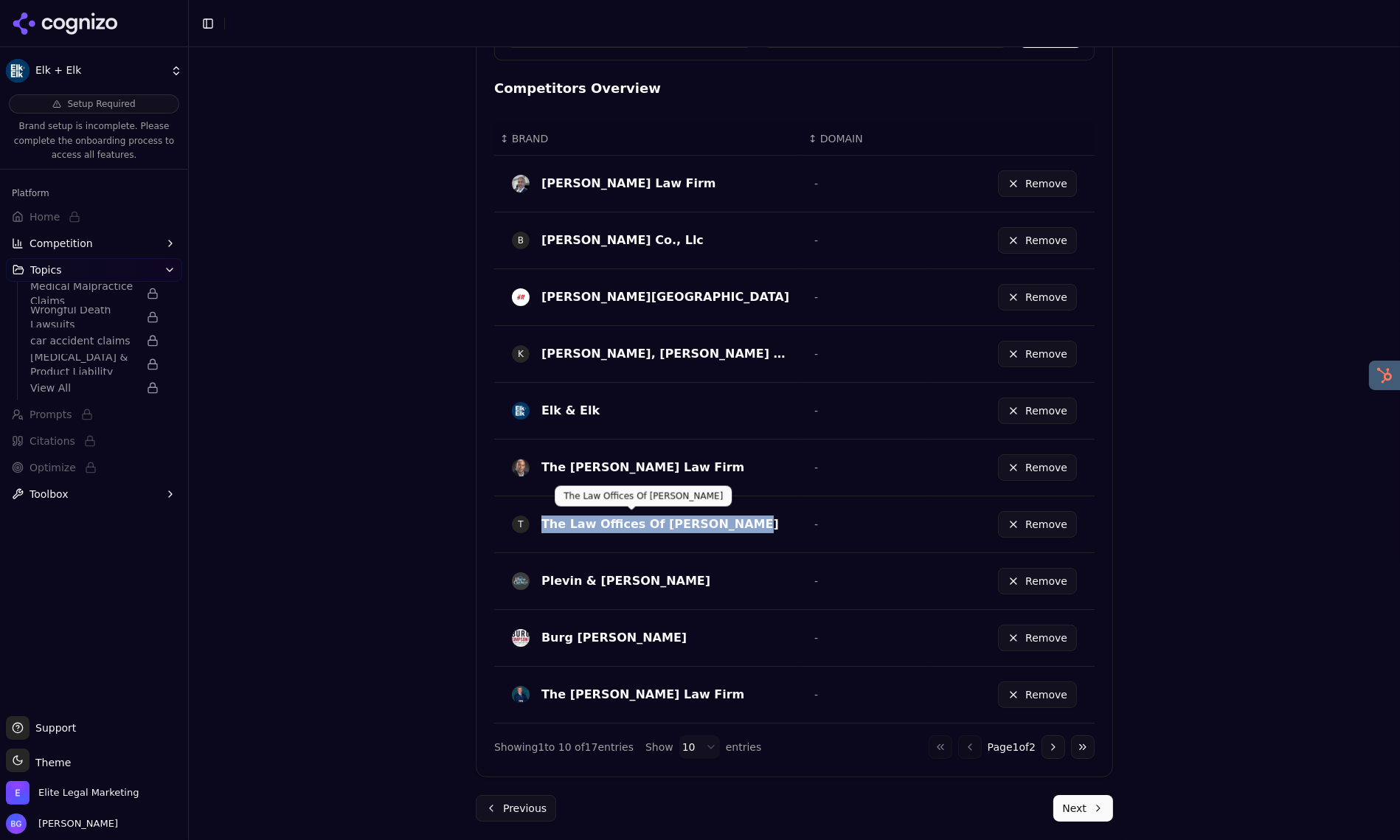
drag, startPoint x: 737, startPoint y: 524, endPoint x: 542, endPoint y: 523, distance: 195.0
click at [542, 523] on div "T The Law Offices Of John E. Dyer" at bounding box center [650, 524] width 278 height 24
click at [669, 523] on div "The Law Offices Of John E. Dyer" at bounding box center [660, 525] width 238 height 18
drag, startPoint x: 577, startPoint y: 515, endPoint x: 561, endPoint y: 518, distance: 16.3
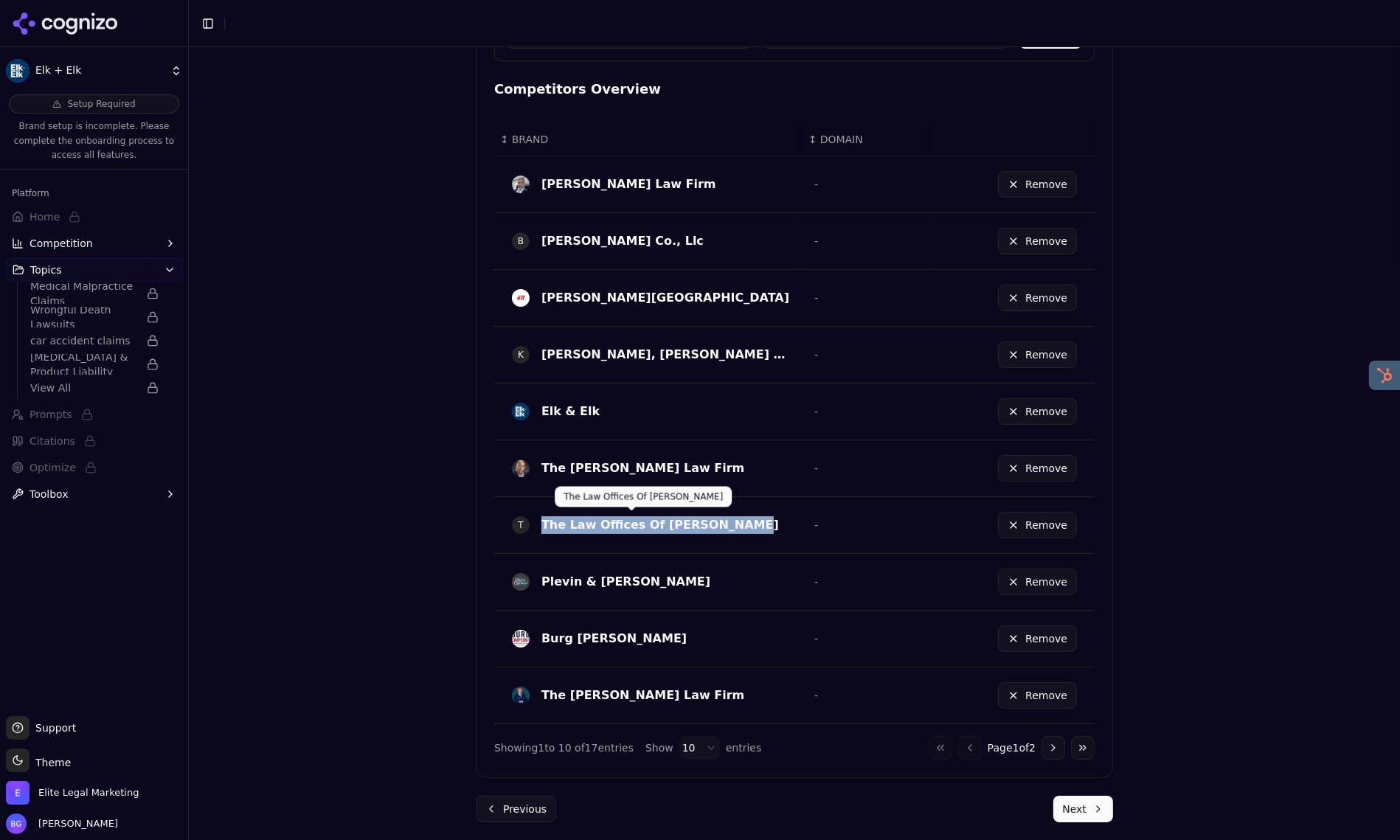
click at [541, 514] on div "T The Law Offices Of John E. Dyer" at bounding box center [650, 525] width 278 height 24
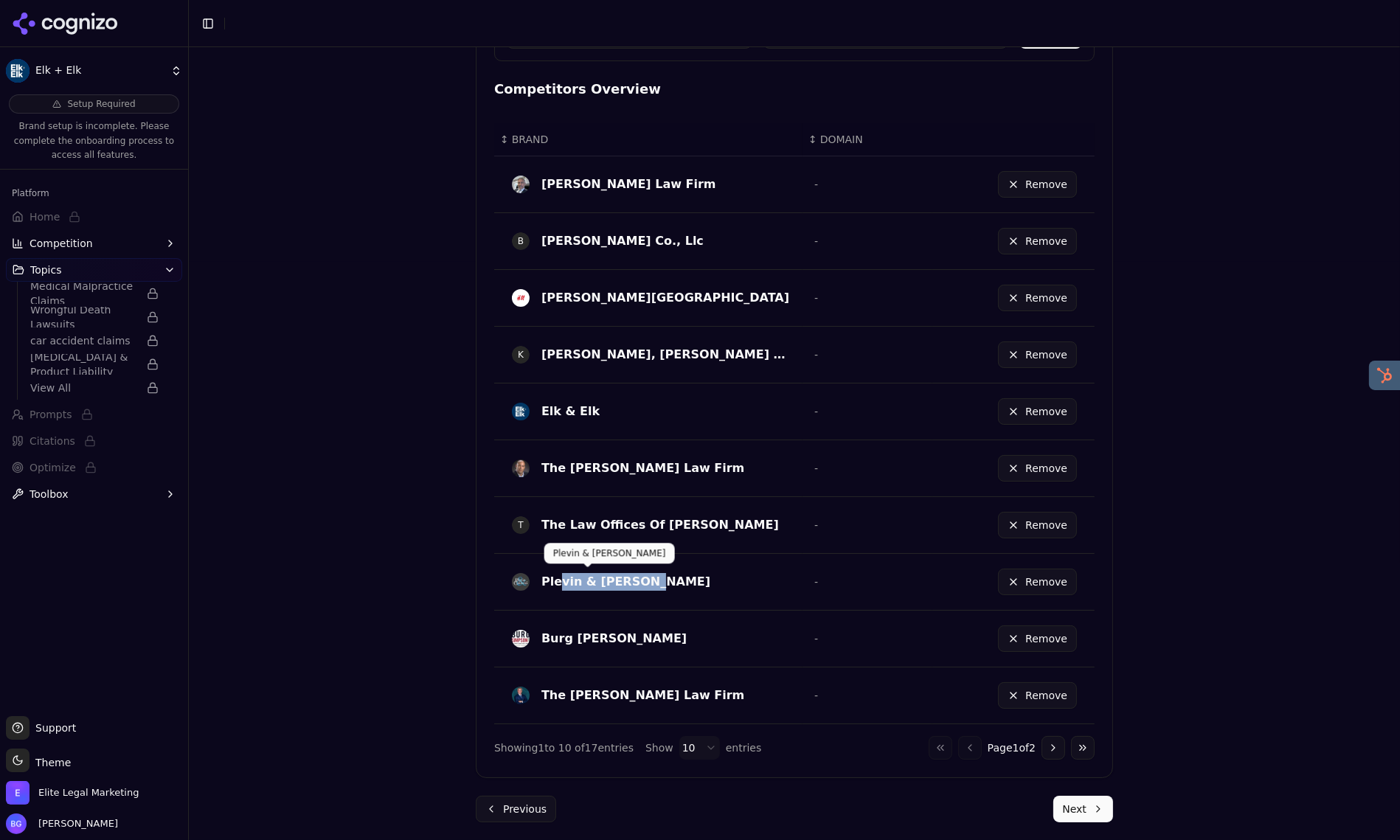
drag, startPoint x: 610, startPoint y: 579, endPoint x: 557, endPoint y: 580, distance: 53.0
click at [557, 580] on div "Plevin & [PERSON_NAME]" at bounding box center [650, 582] width 278 height 24
drag, startPoint x: 654, startPoint y: 580, endPoint x: 540, endPoint y: 581, distance: 114.0
click at [539, 581] on div "Plevin & [PERSON_NAME]" at bounding box center [650, 582] width 278 height 24
drag, startPoint x: 633, startPoint y: 632, endPoint x: 541, endPoint y: 638, distance: 92.2
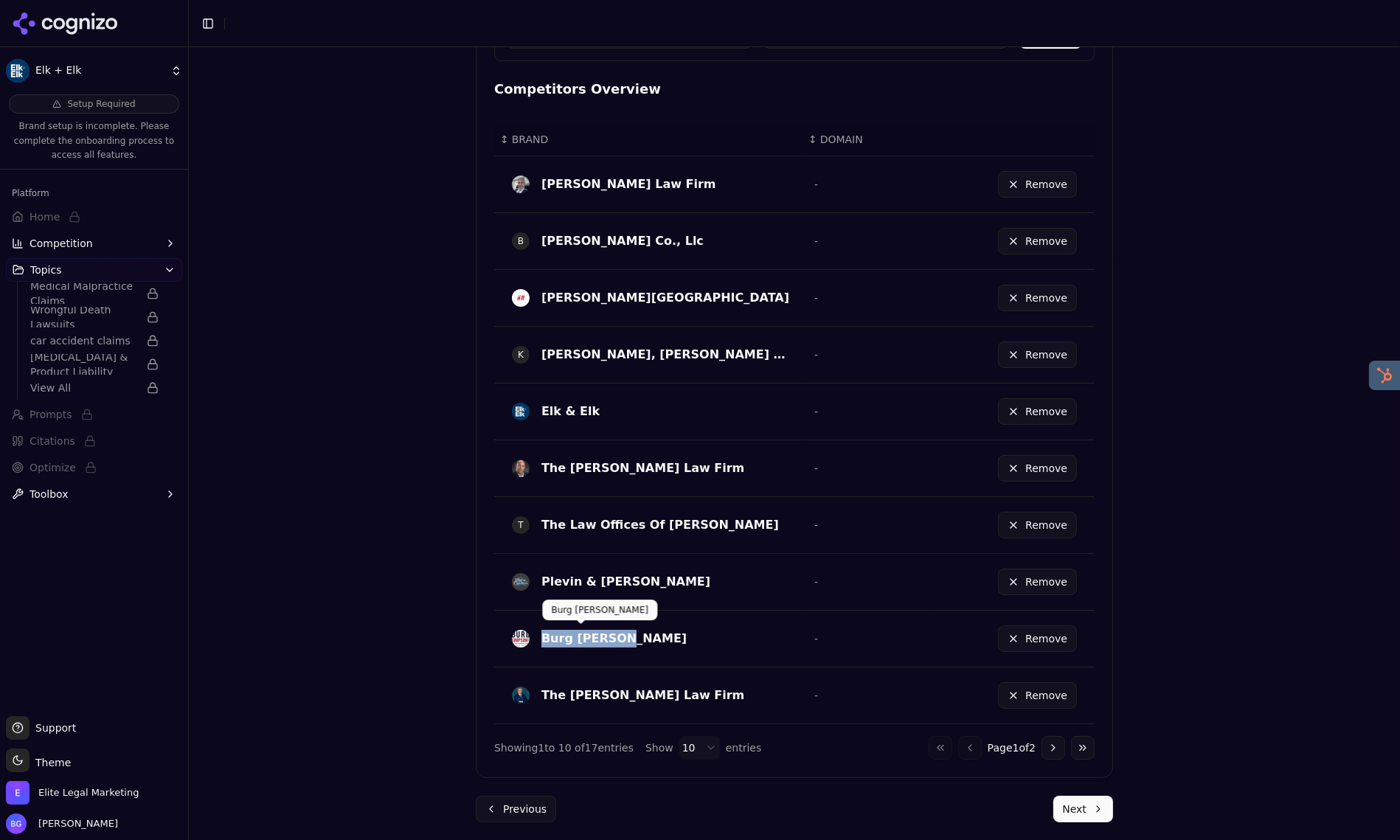
click at [540, 638] on div "Burg [PERSON_NAME]" at bounding box center [650, 638] width 278 height 24
click at [1056, 745] on button "Go to next page" at bounding box center [1052, 747] width 24 height 24
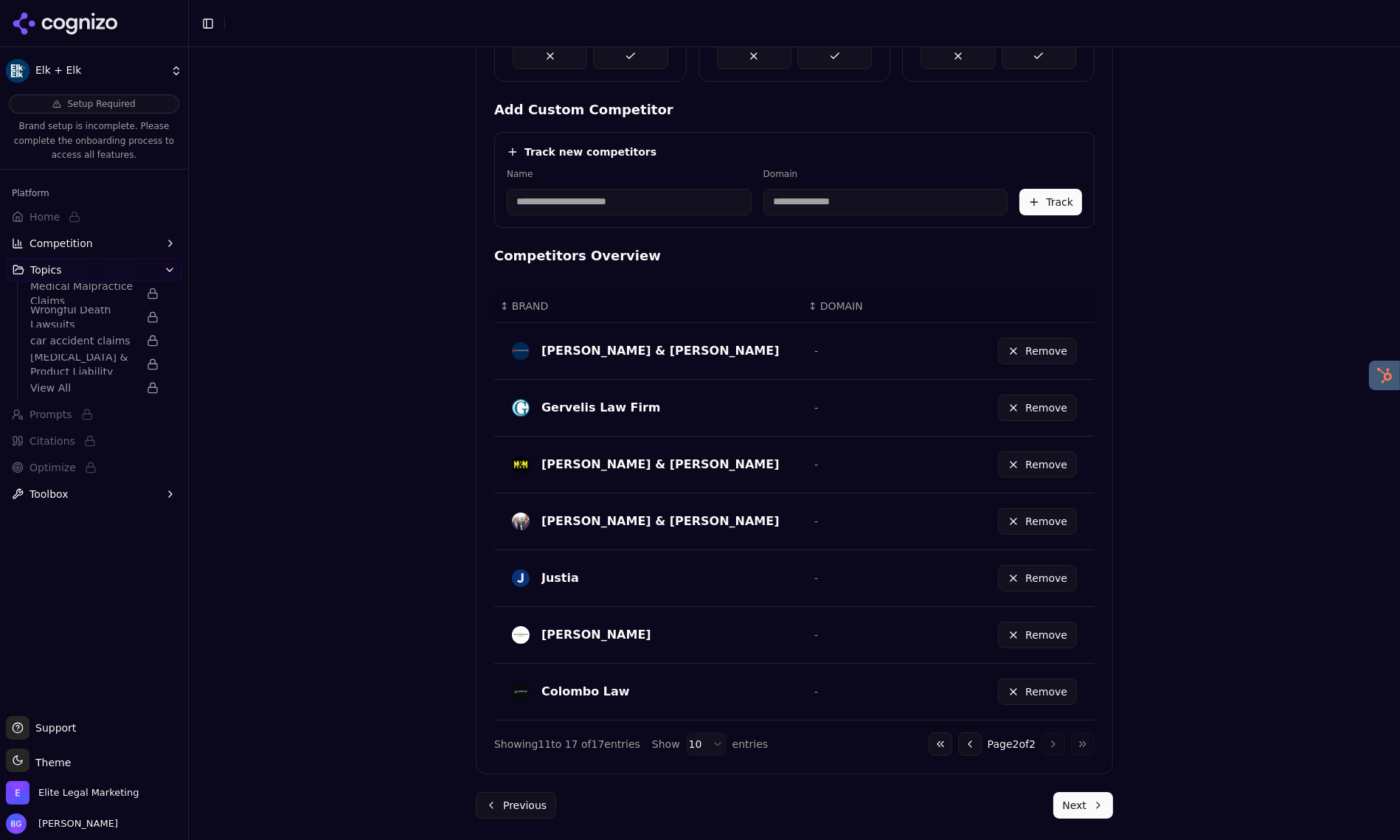
click at [1013, 577] on button "Remove" at bounding box center [1037, 578] width 79 height 27
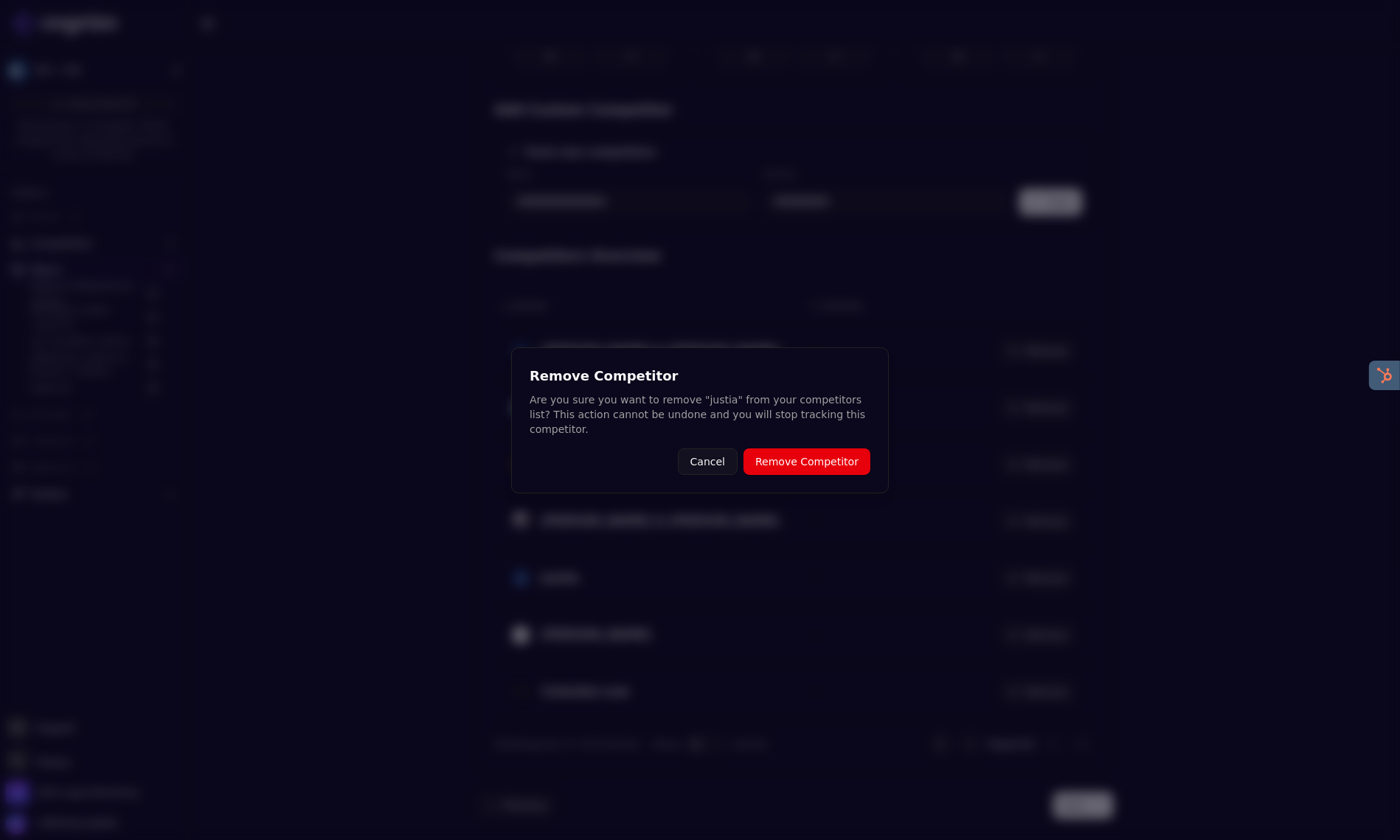
click at [803, 458] on button "Remove Competitor" at bounding box center [806, 462] width 126 height 27
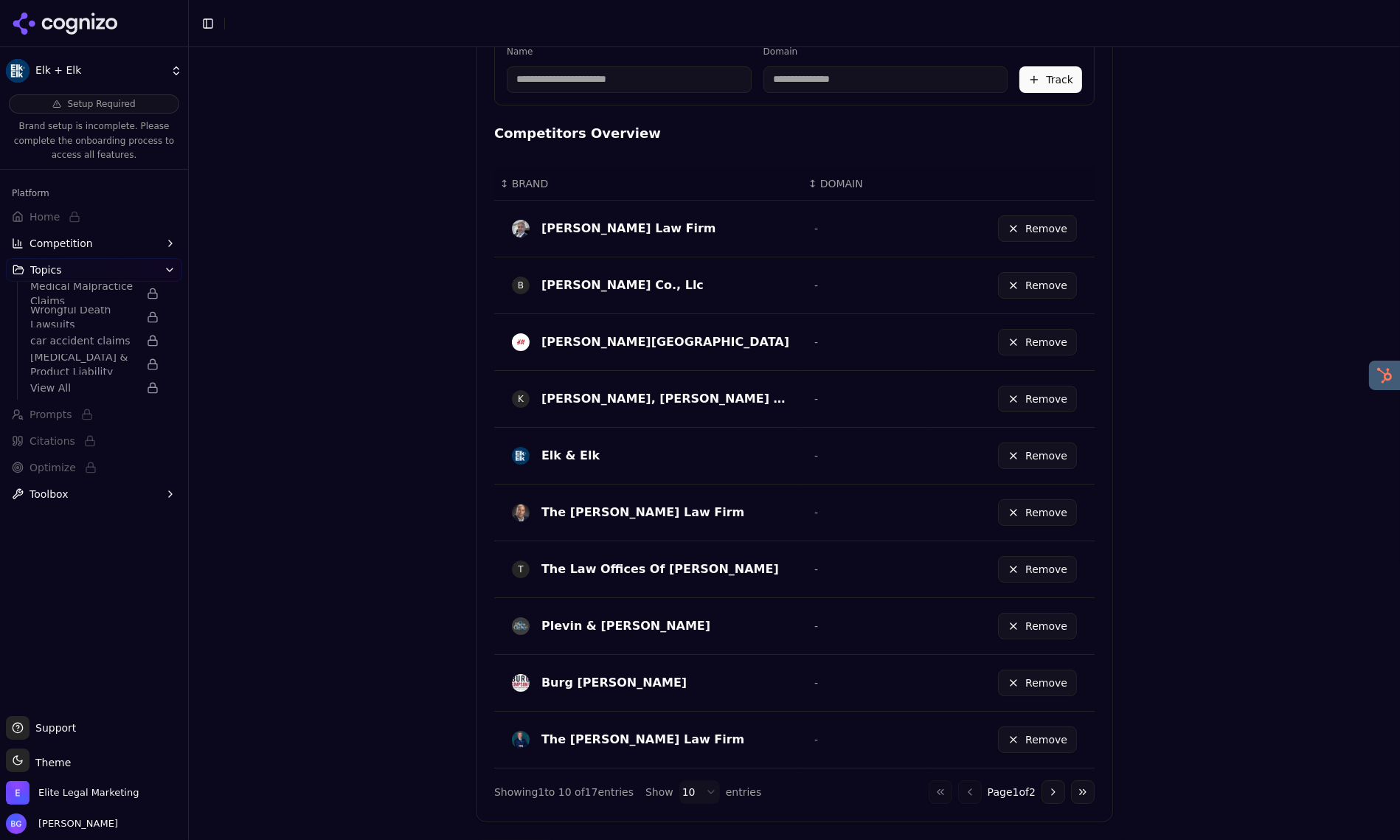
scroll to position [629, 0]
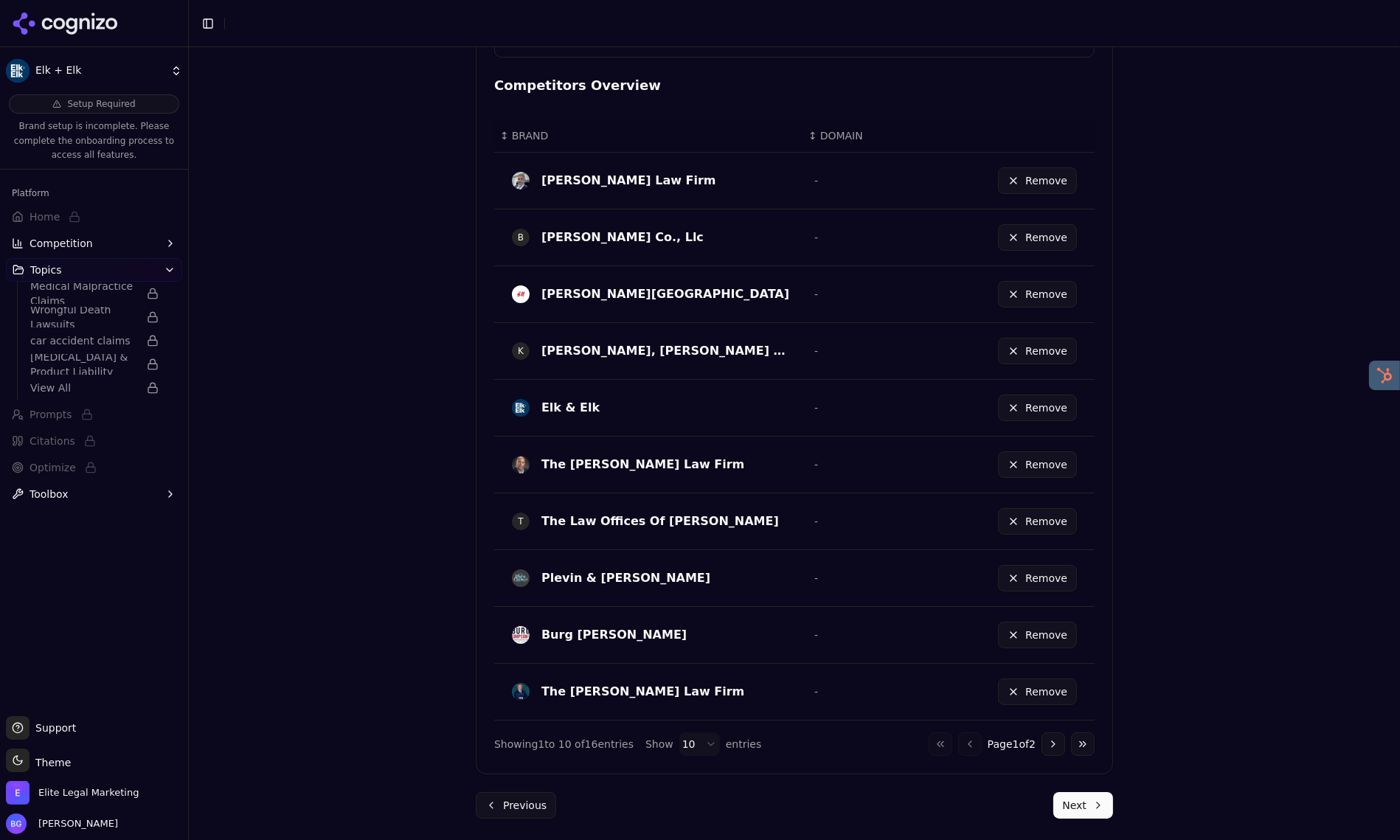
click at [1084, 803] on button "Next" at bounding box center [1083, 805] width 60 height 27
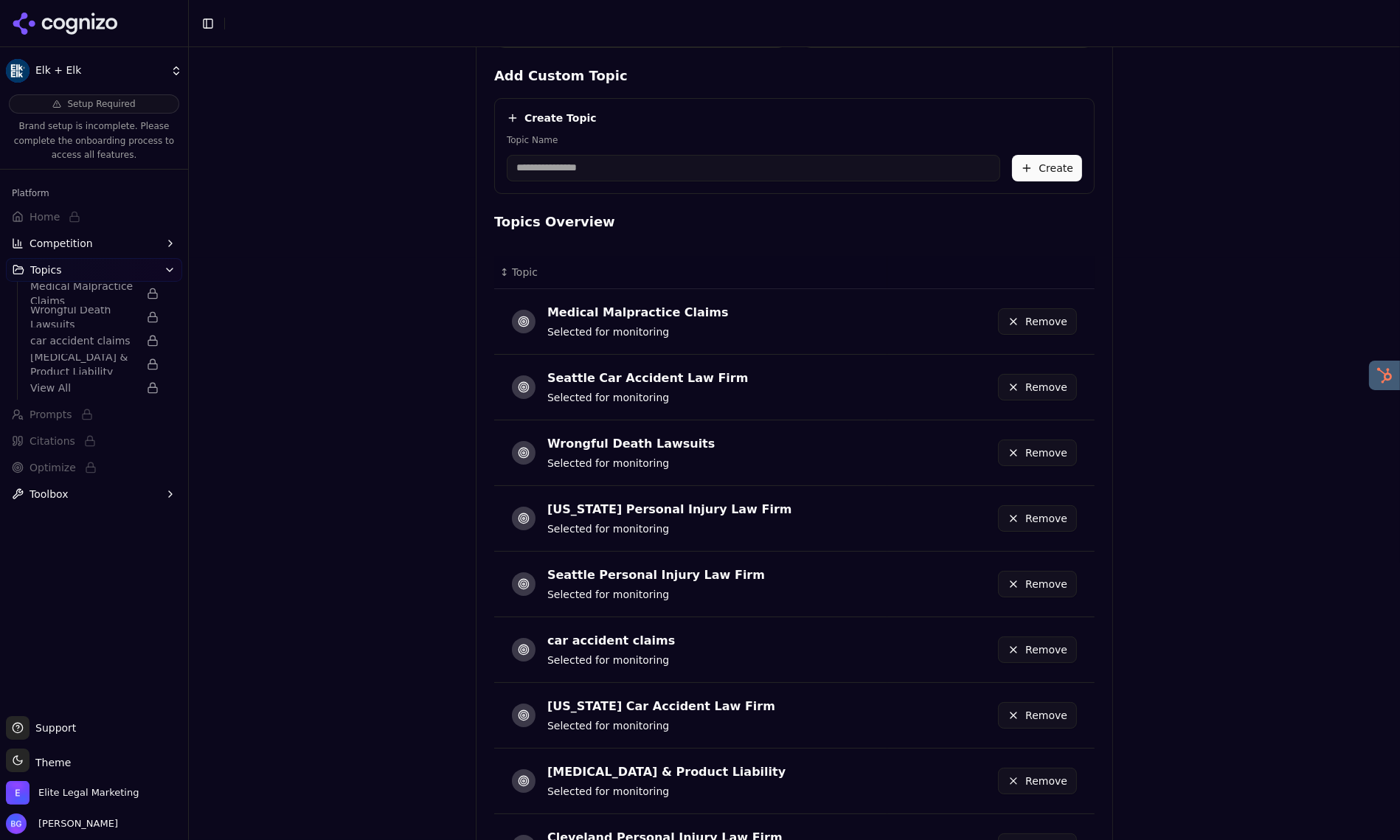
click at [1014, 322] on button "Remove" at bounding box center [1037, 321] width 79 height 27
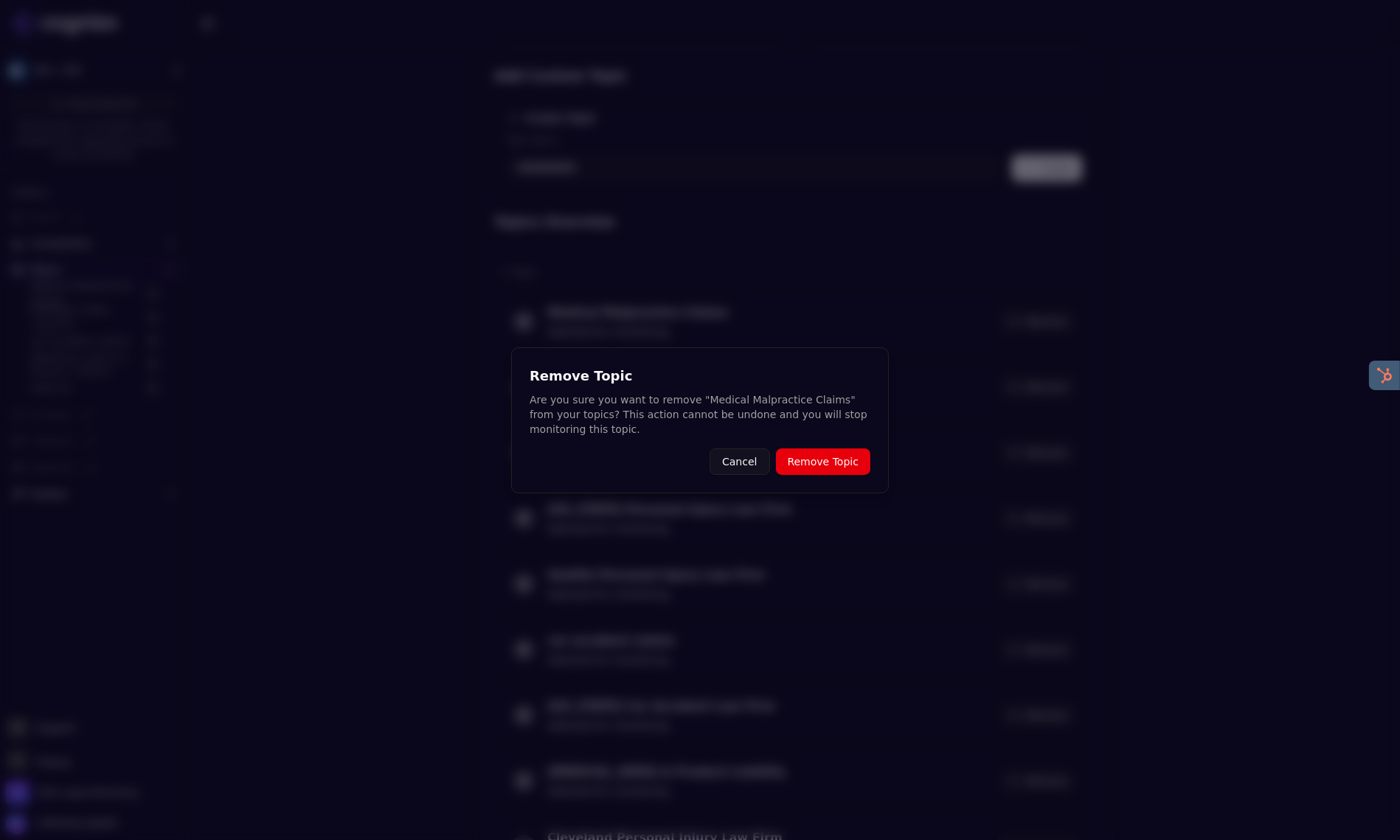
click at [843, 459] on button "Remove Topic" at bounding box center [822, 462] width 94 height 27
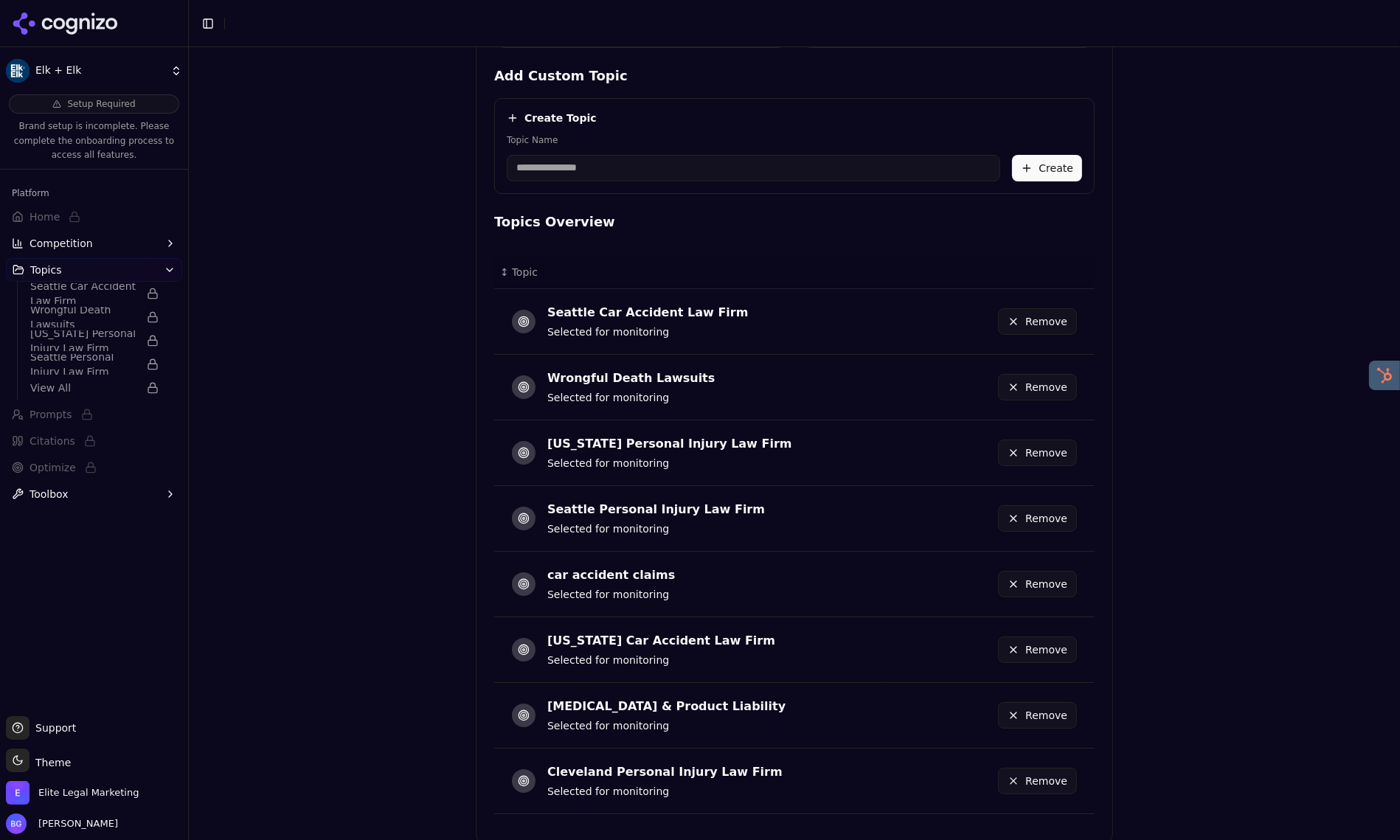
click at [1015, 393] on button "Remove" at bounding box center [1037, 387] width 79 height 27
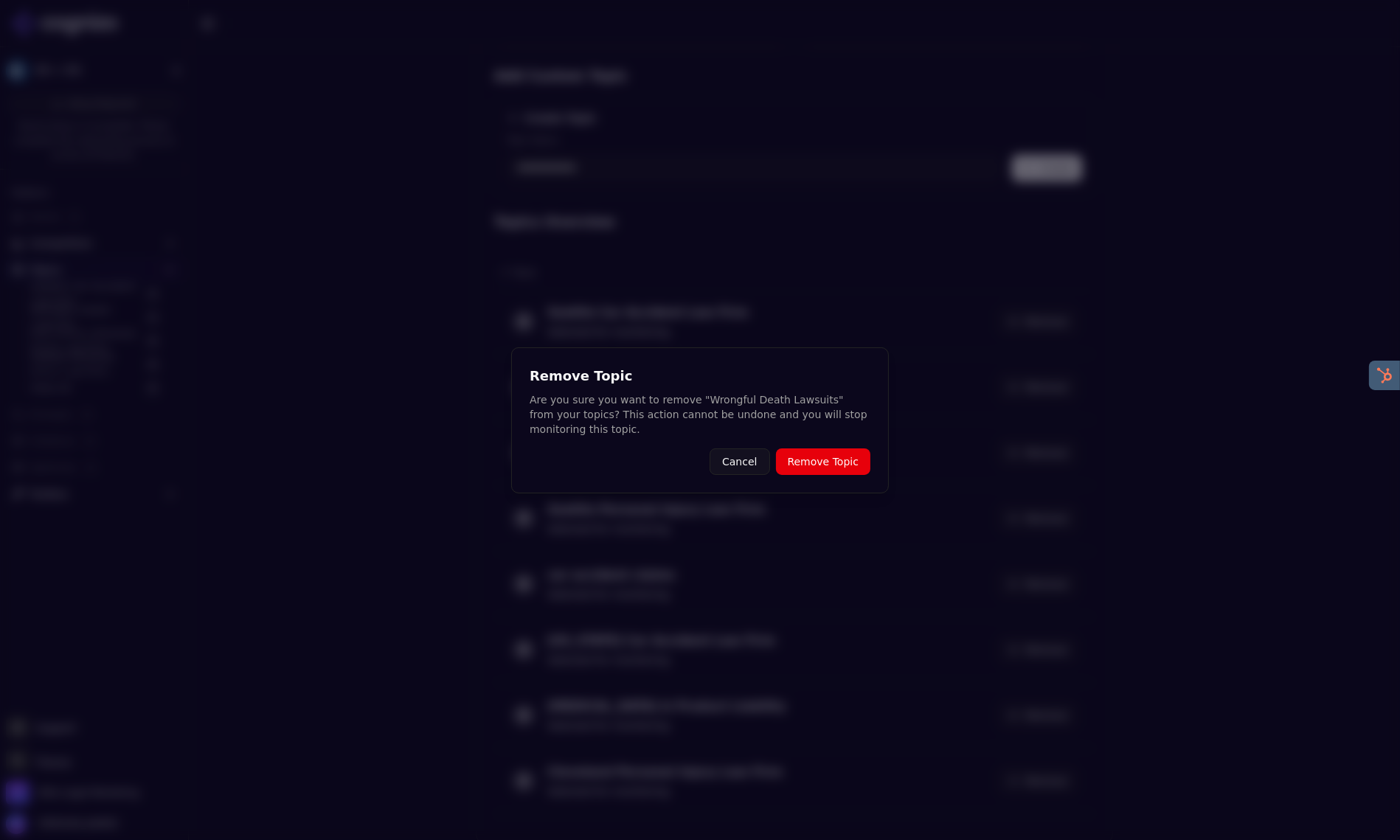
click at [821, 465] on button "Remove Topic" at bounding box center [822, 462] width 94 height 27
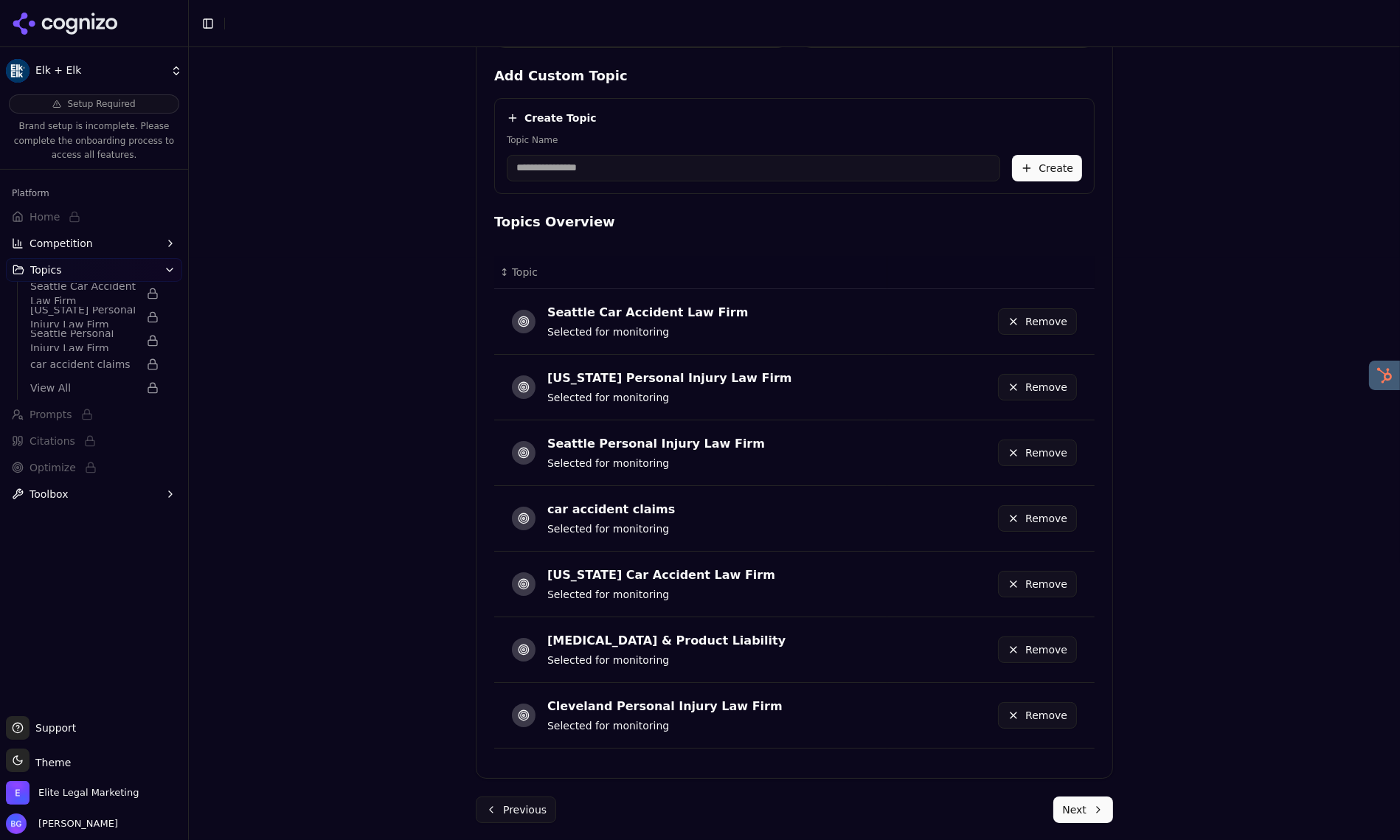
click at [1016, 518] on button "Remove" at bounding box center [1037, 518] width 79 height 27
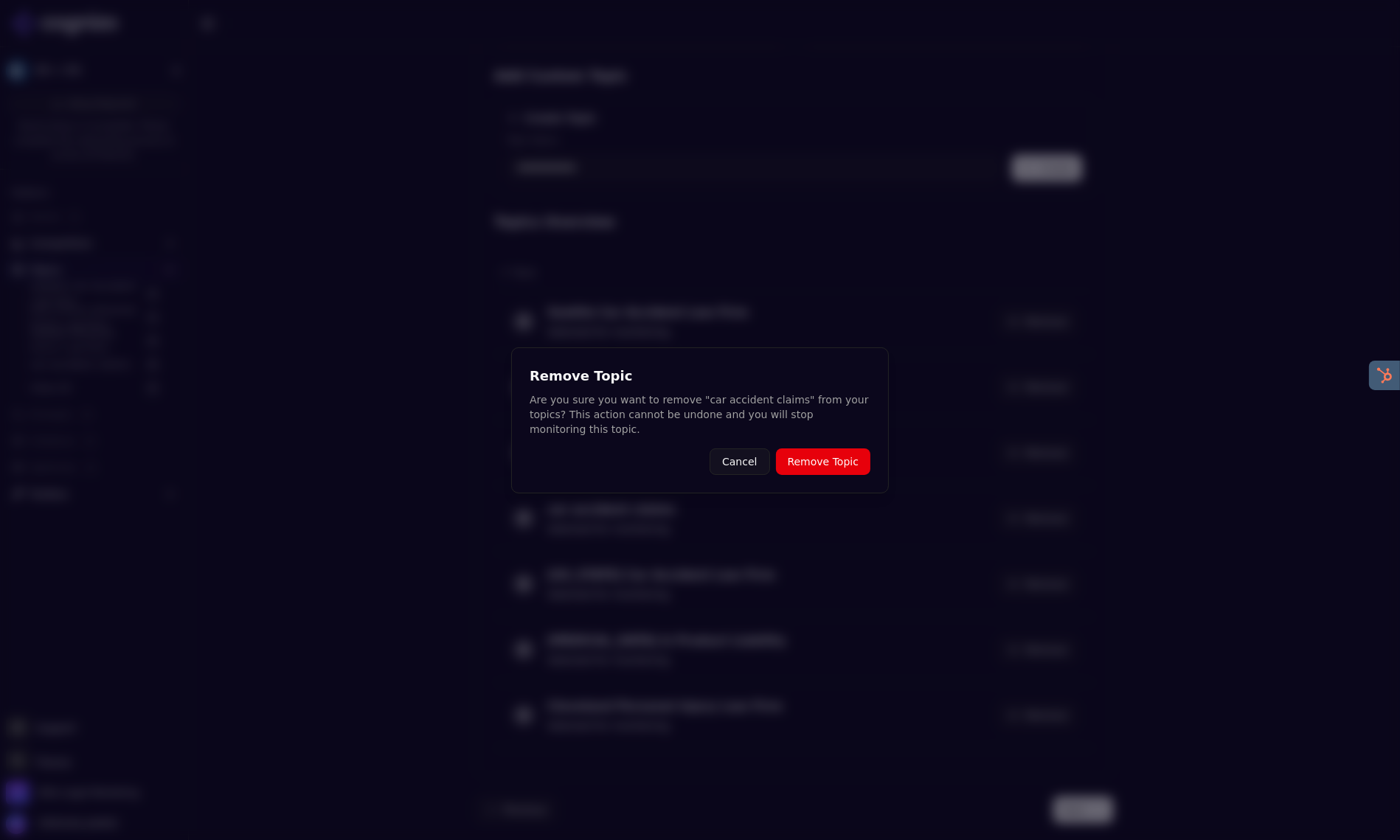
click at [857, 468] on button "Remove Topic" at bounding box center [822, 462] width 94 height 27
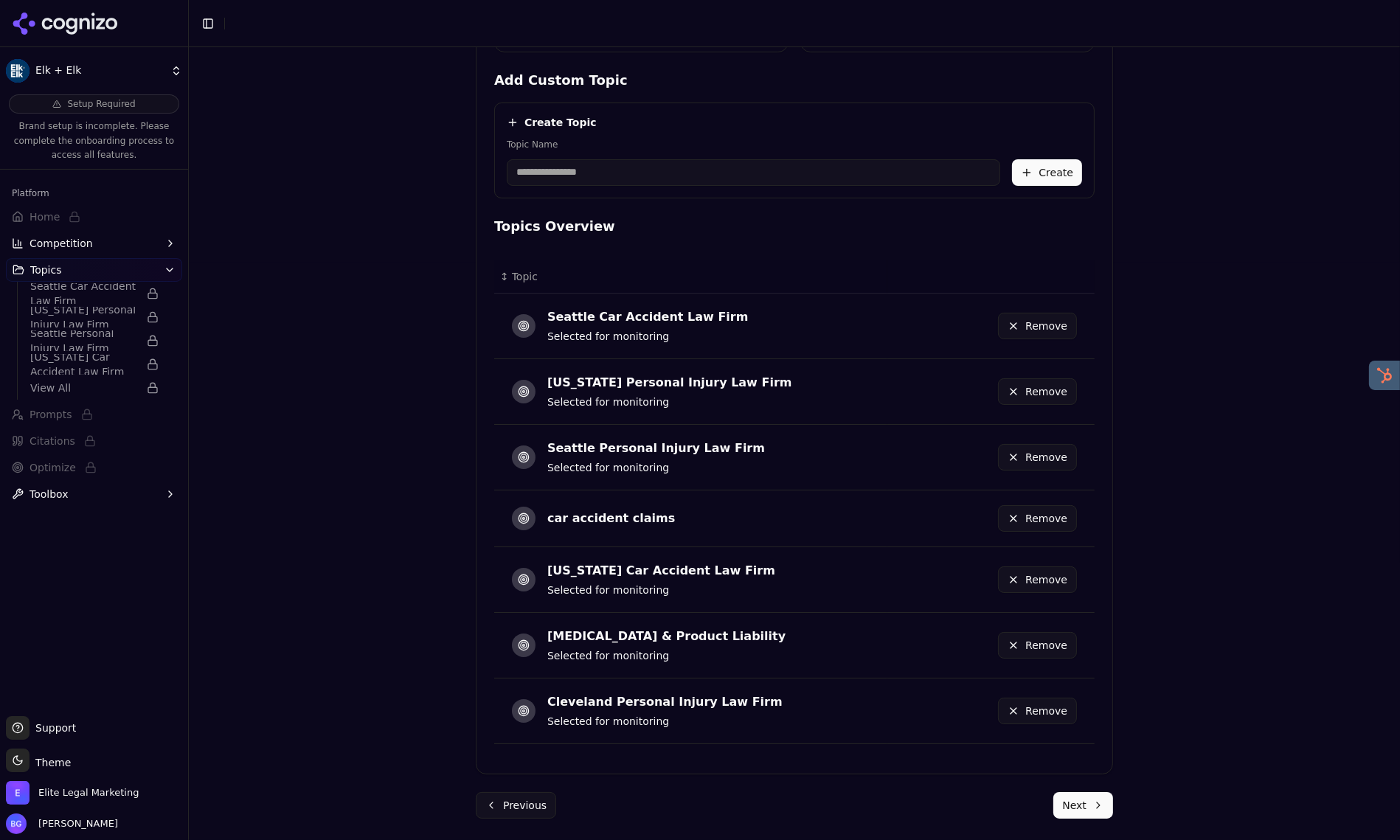
scroll to position [567, 0]
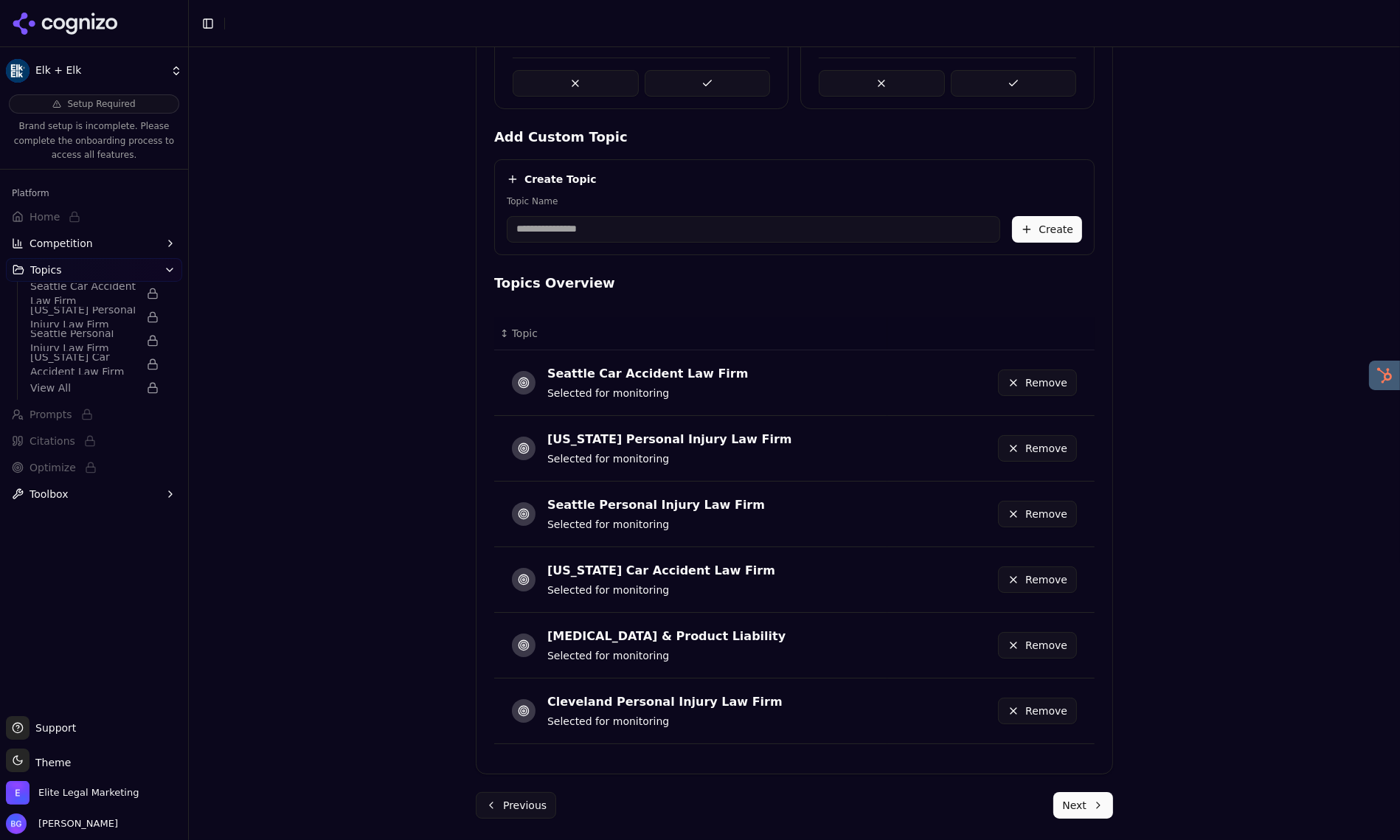
click at [625, 239] on input "Topic Name" at bounding box center [753, 229] width 493 height 27
type input "**********"
drag, startPoint x: 1029, startPoint y: 229, endPoint x: 934, endPoint y: 232, distance: 95.0
click at [1029, 229] on button "Create" at bounding box center [1046, 229] width 70 height 27
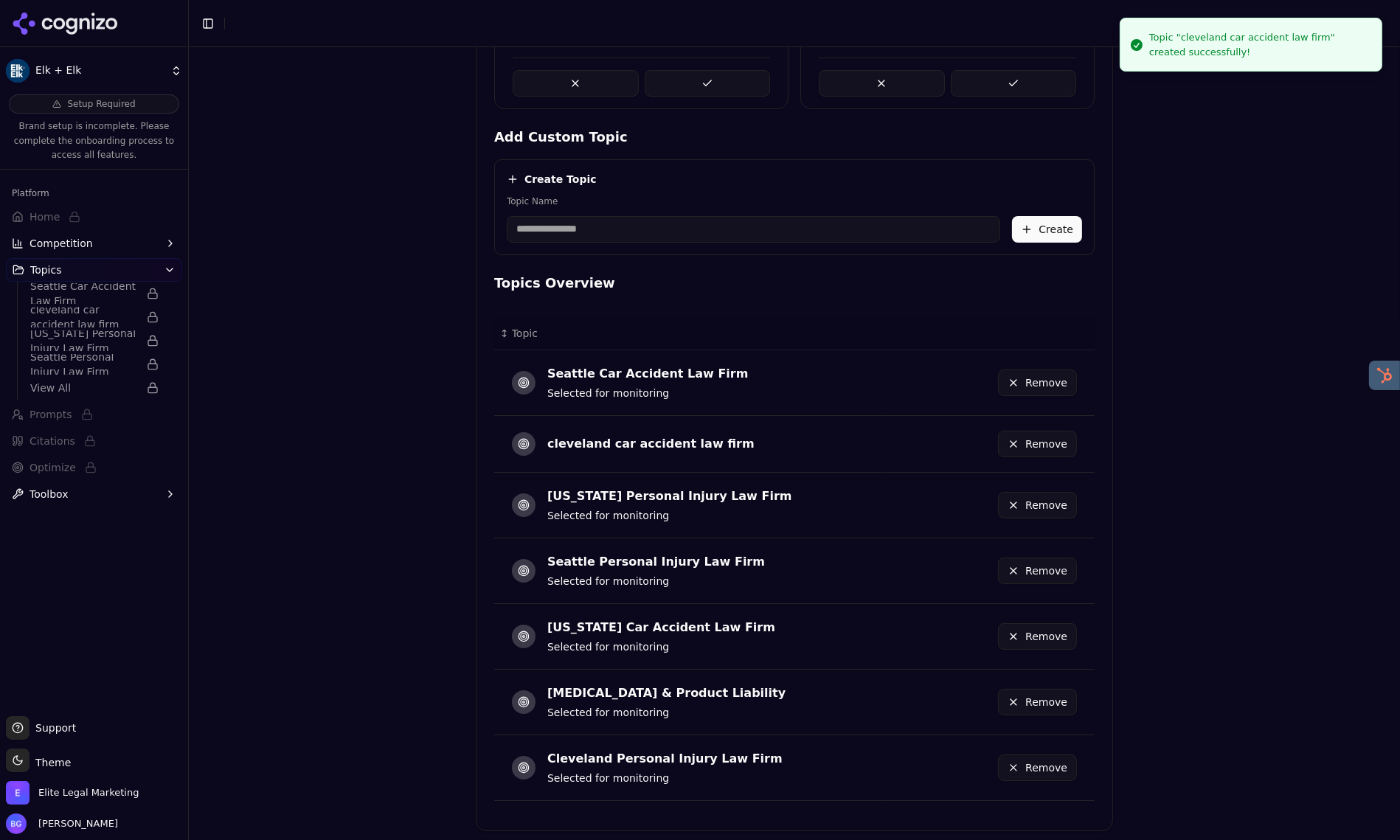
click at [691, 233] on input "Topic Name" at bounding box center [753, 229] width 493 height 27
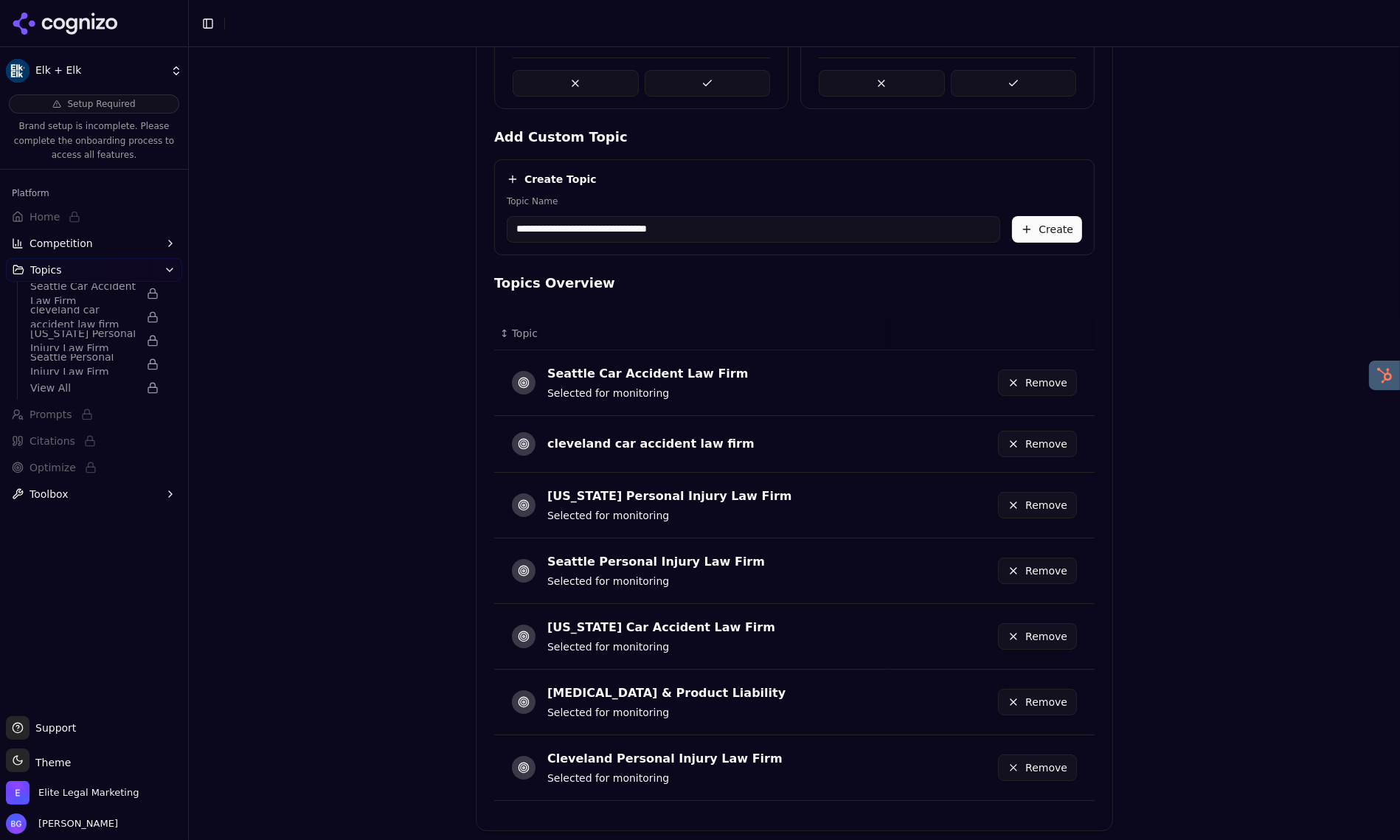
type input "**********"
drag, startPoint x: 1037, startPoint y: 231, endPoint x: 1135, endPoint y: 253, distance: 100.4
click at [1037, 231] on button "Create" at bounding box center [1046, 229] width 70 height 27
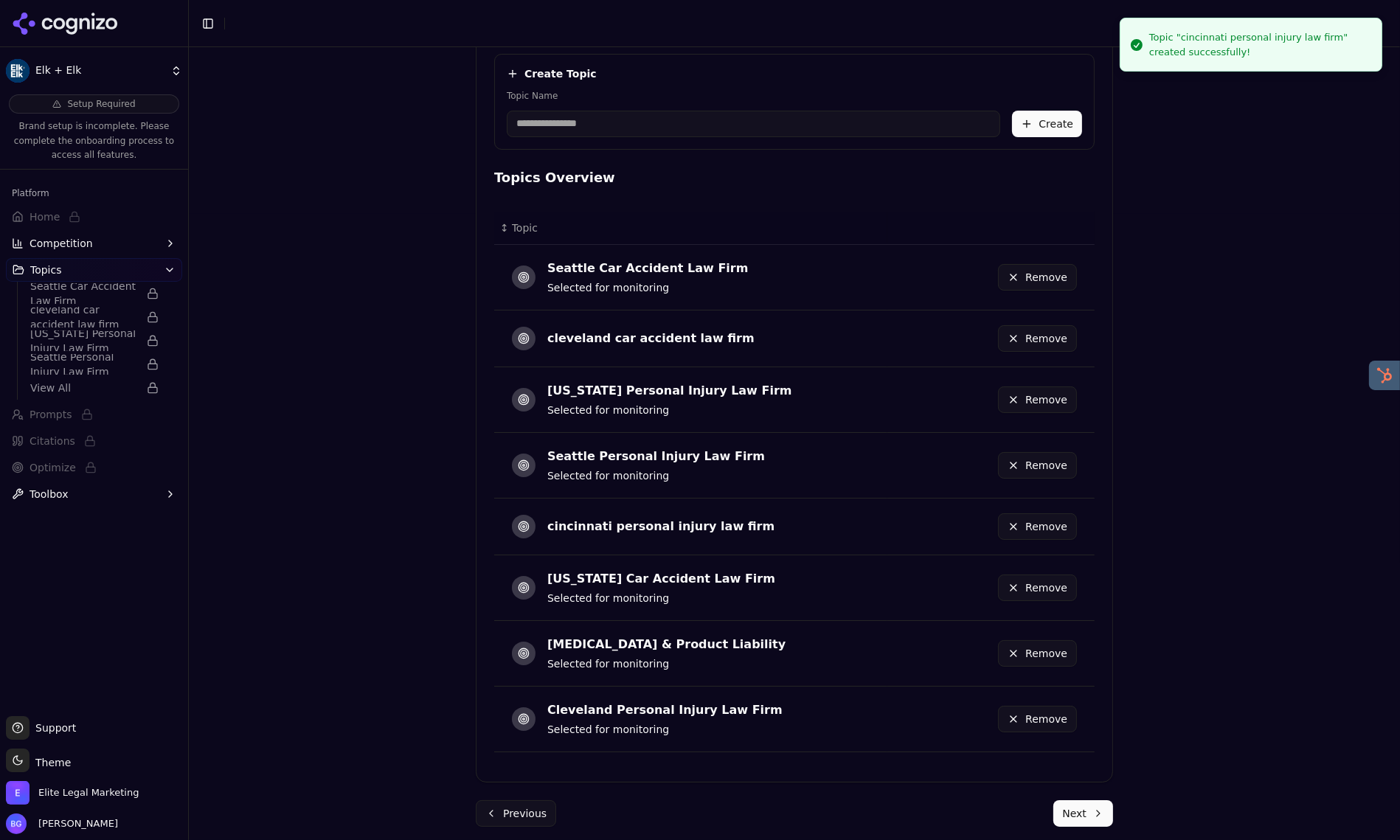
scroll to position [681, 0]
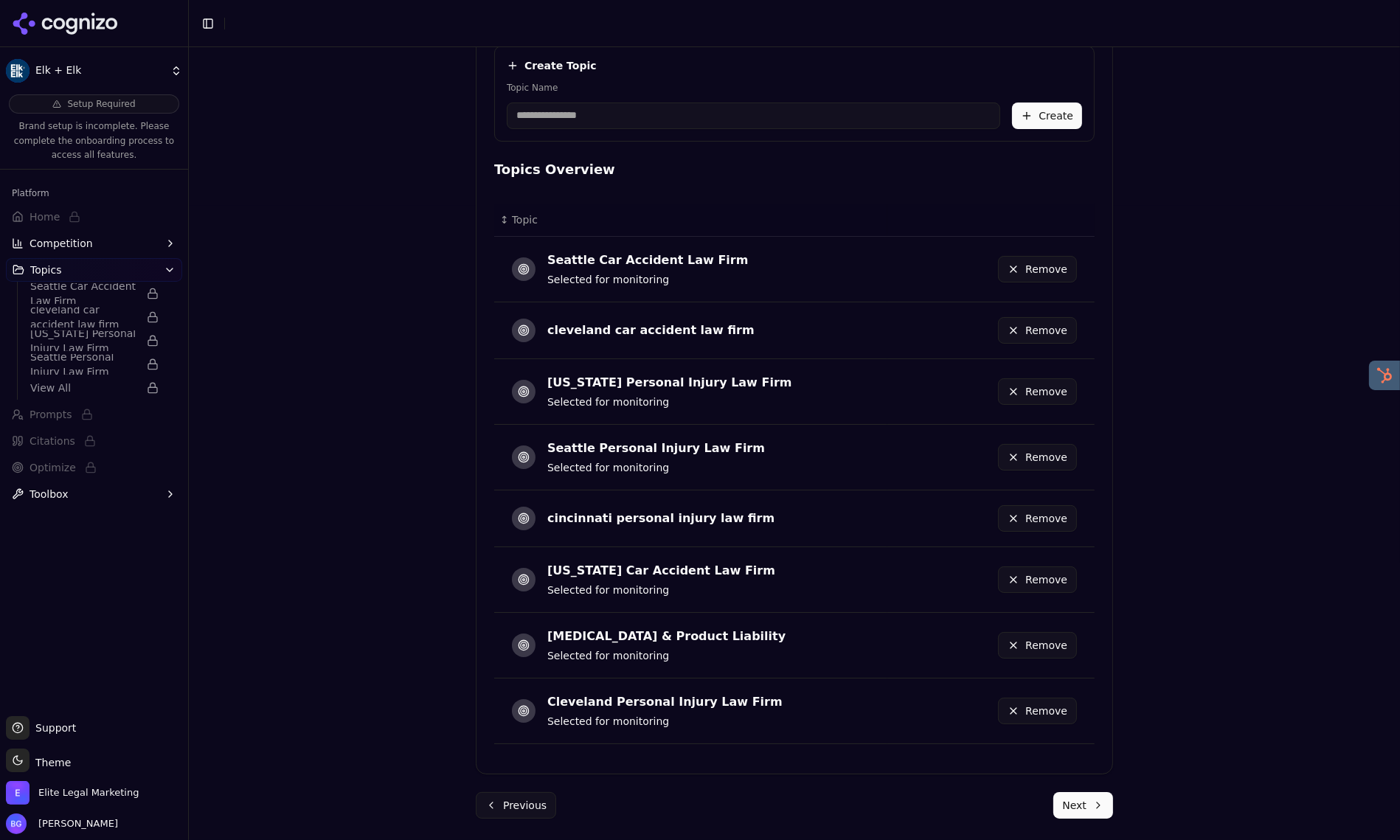
click at [619, 112] on input "Topic Name" at bounding box center [753, 116] width 493 height 27
type input "**********"
click at [1058, 124] on button "Create" at bounding box center [1046, 116] width 70 height 27
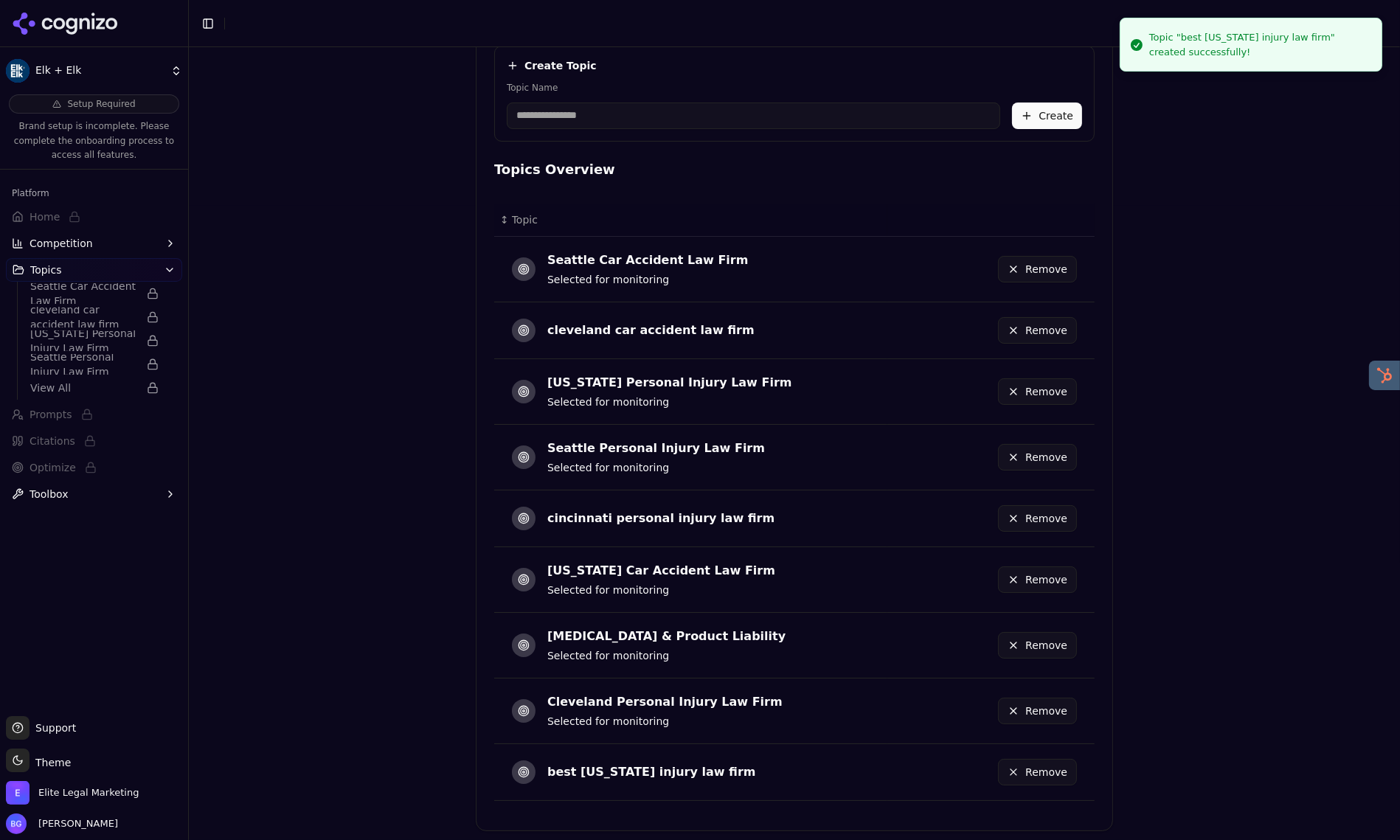
click at [721, 121] on input "Topic Name" at bounding box center [753, 116] width 493 height 27
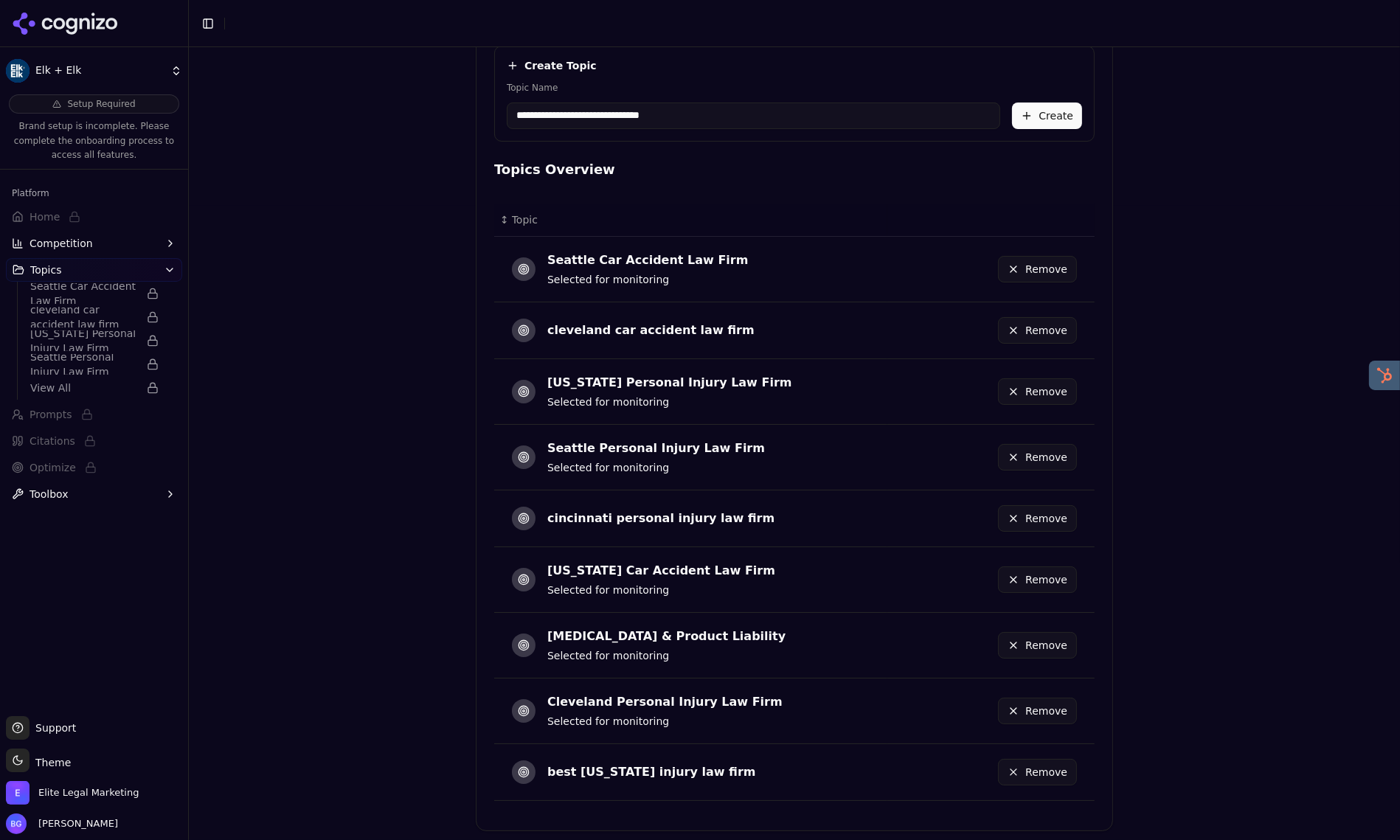
type input "**********"
click at [1070, 114] on button "Create" at bounding box center [1046, 116] width 70 height 27
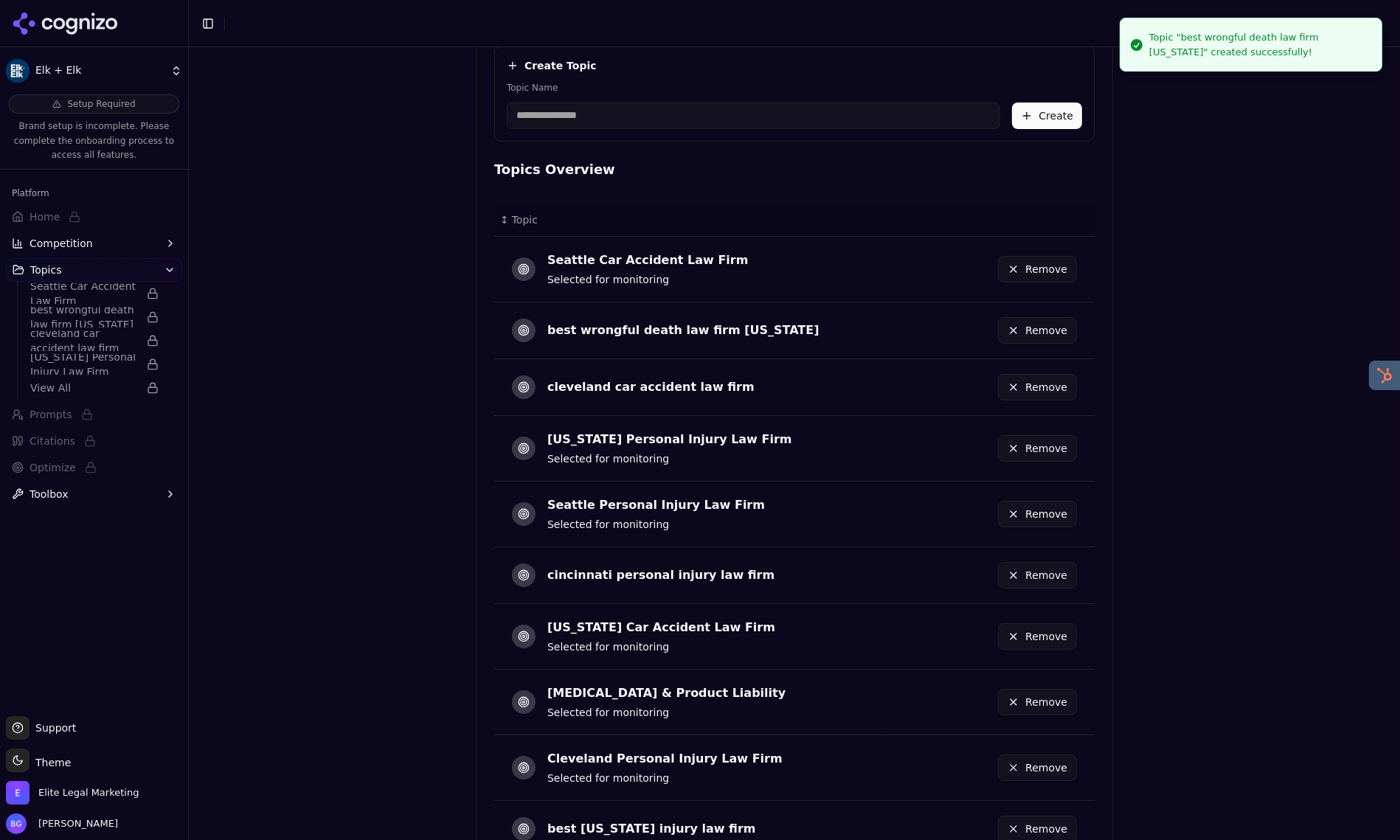
scroll to position [794, 0]
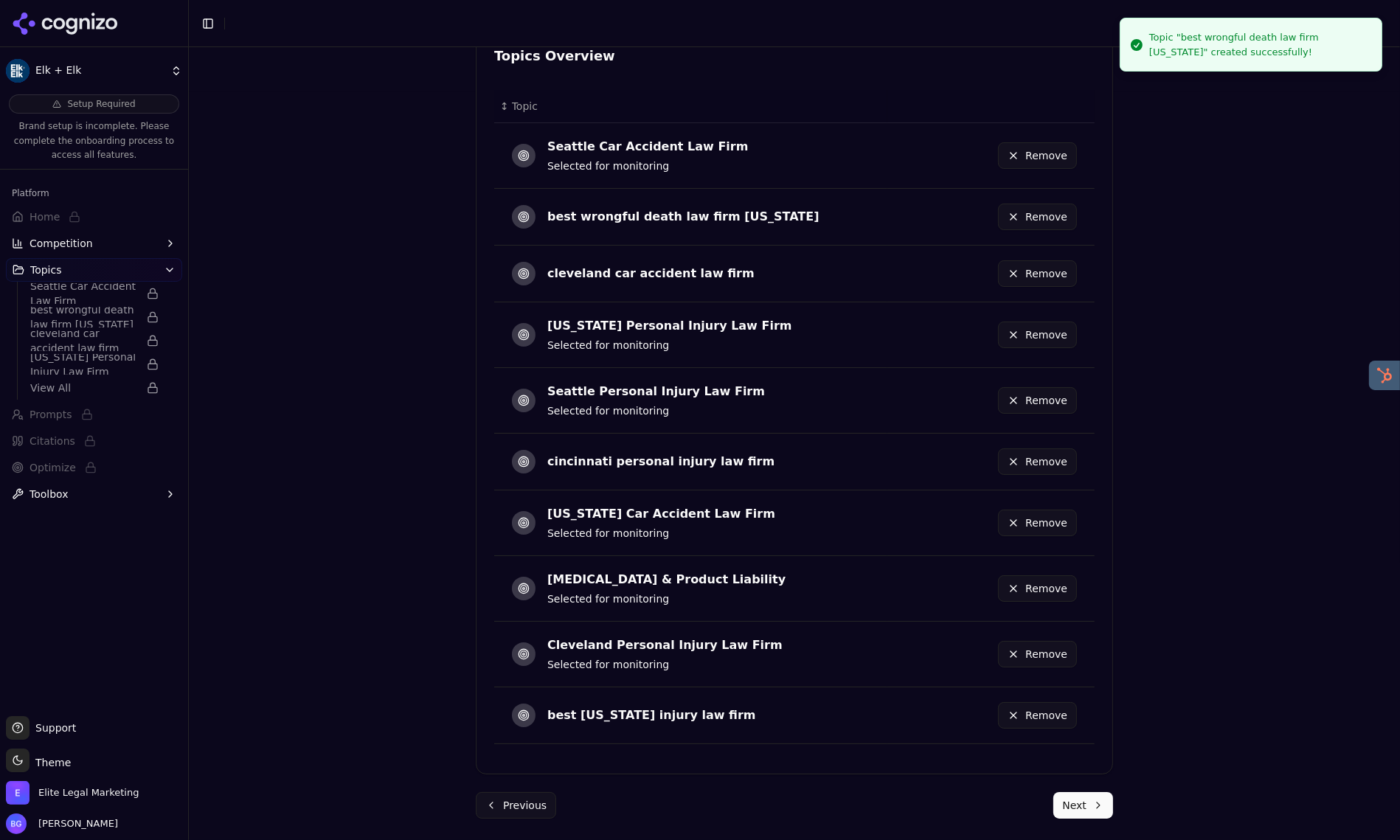
drag, startPoint x: 1089, startPoint y: 799, endPoint x: 1218, endPoint y: 610, distance: 228.8
click at [1090, 798] on button "Next" at bounding box center [1083, 805] width 60 height 27
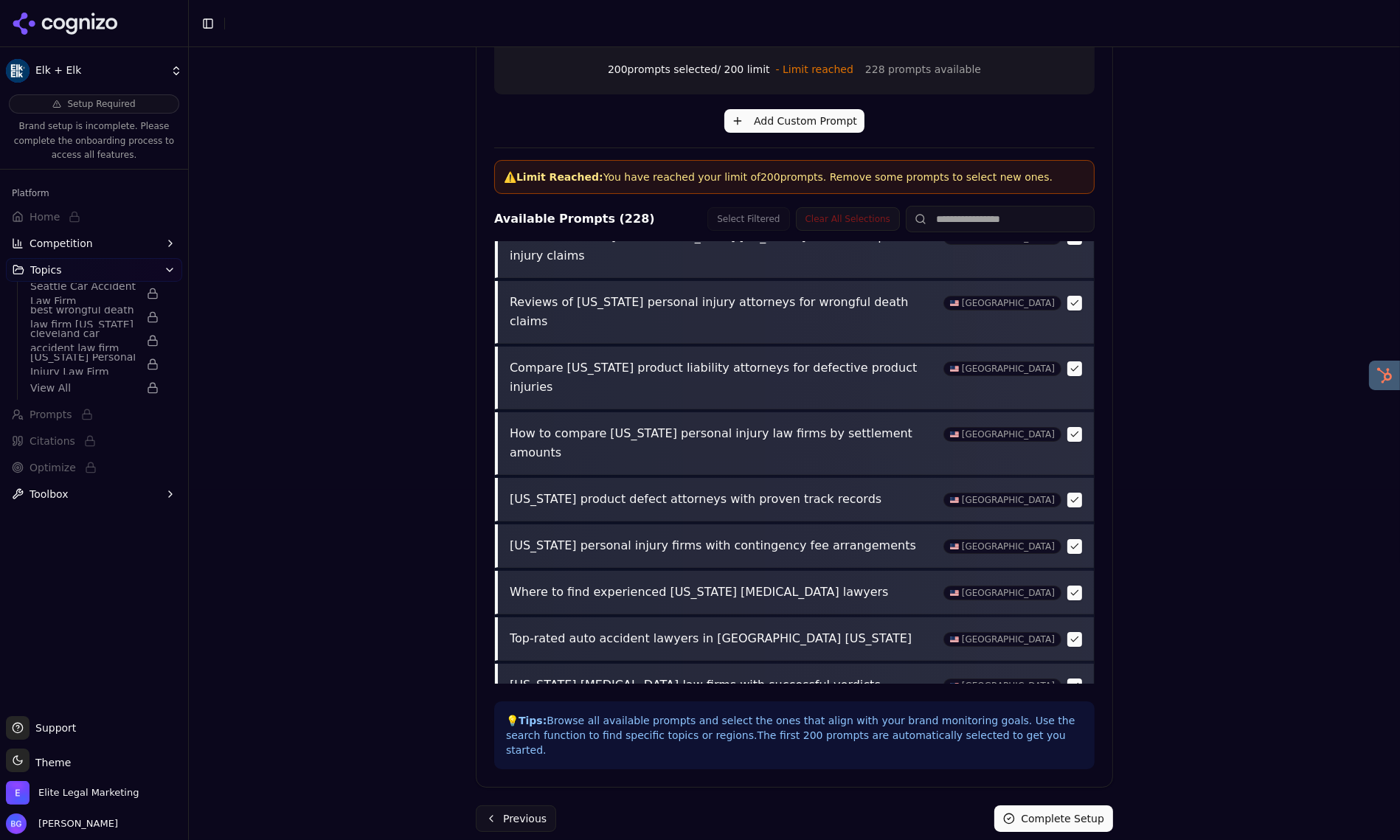
scroll to position [5526, 0]
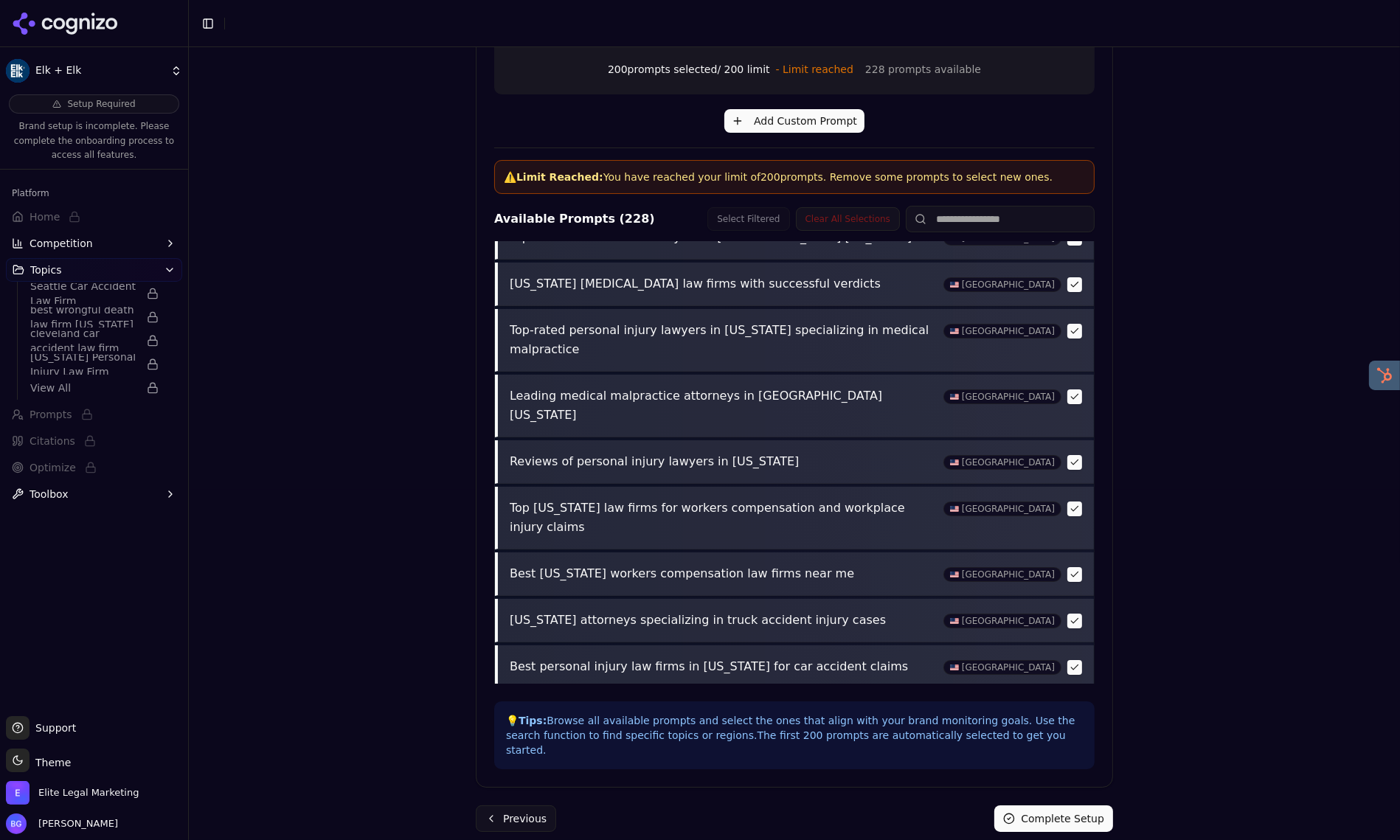
click at [1028, 805] on button "Complete Setup" at bounding box center [1053, 818] width 119 height 27
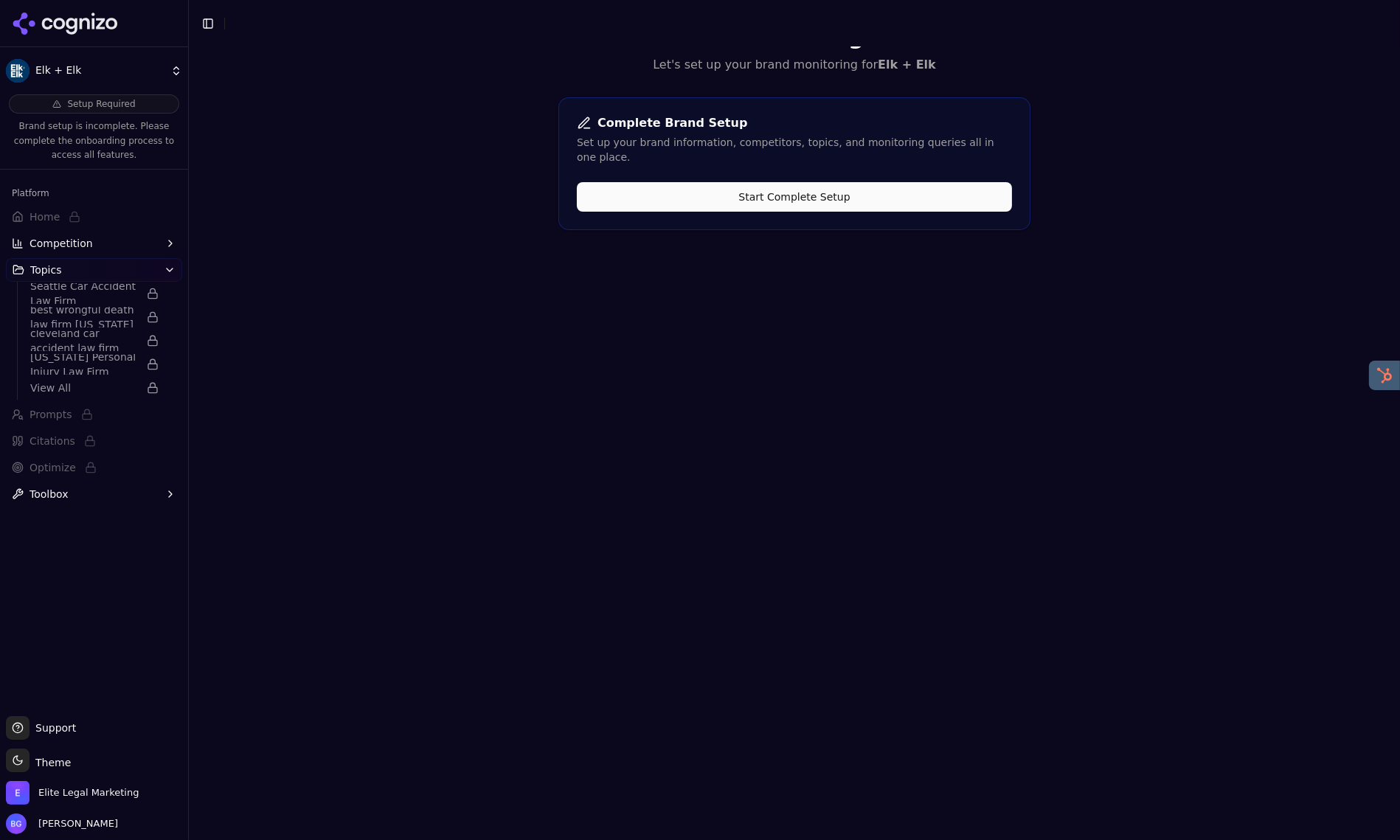
scroll to position [0, 0]
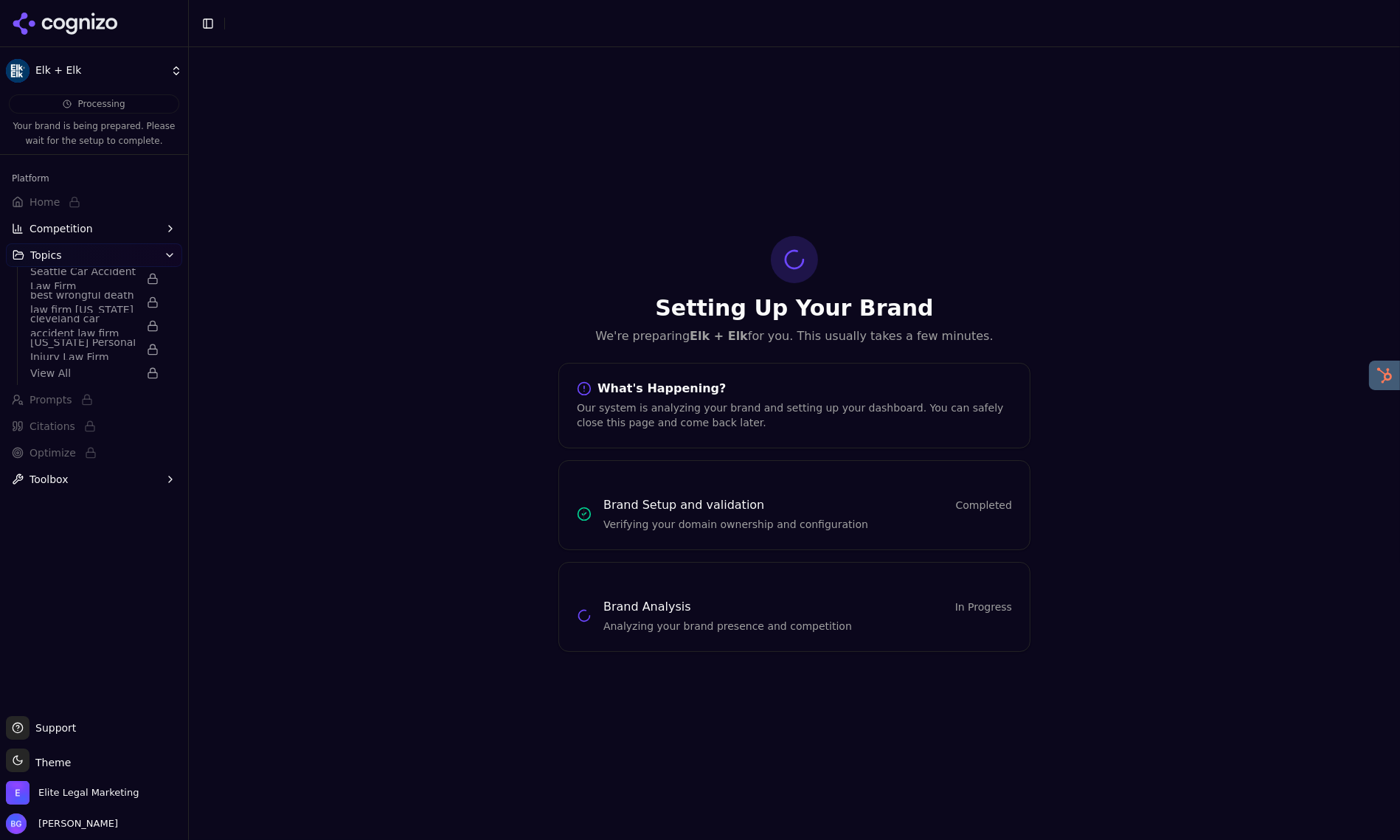
click at [81, 18] on icon at bounding box center [85, 24] width 10 height 11
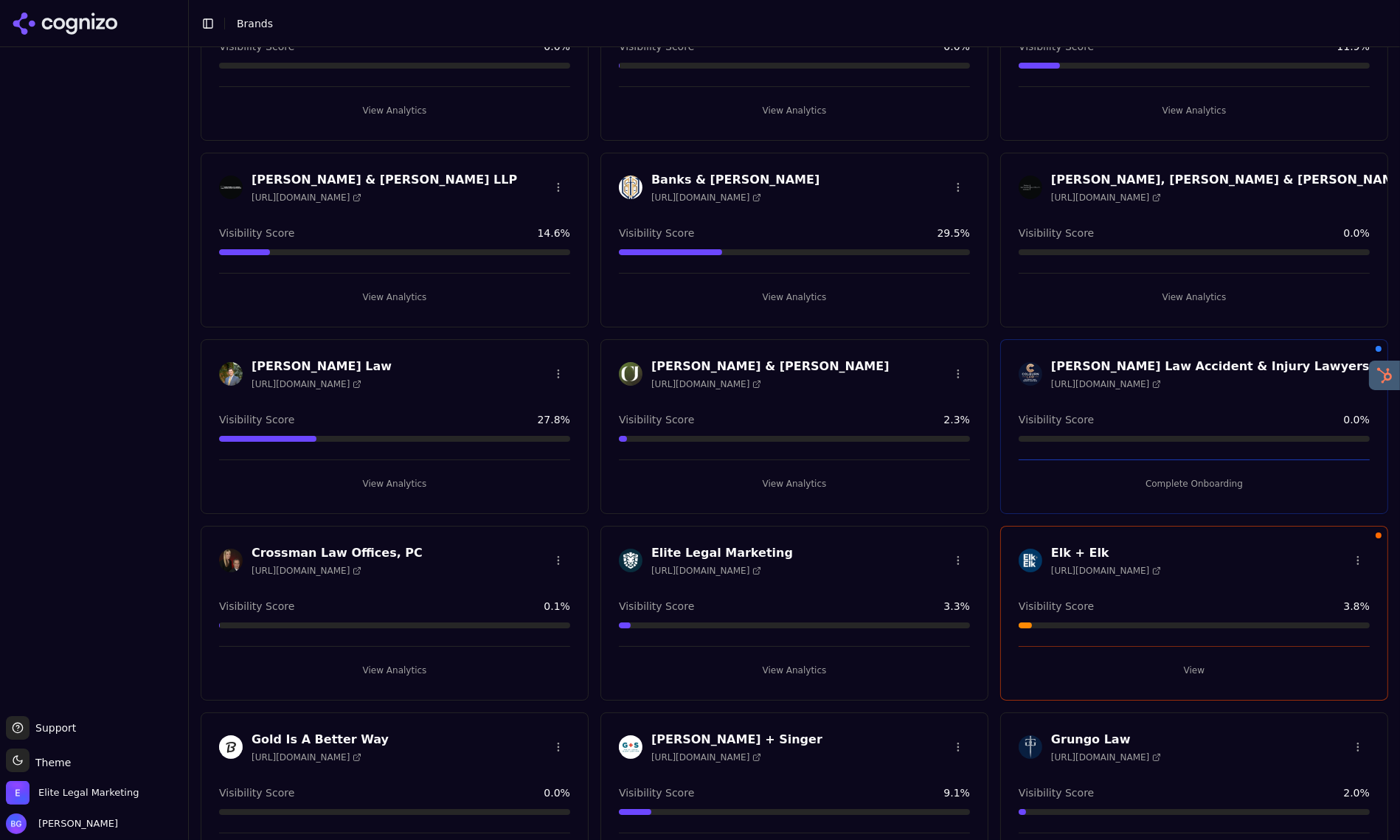
scroll to position [168, 0]
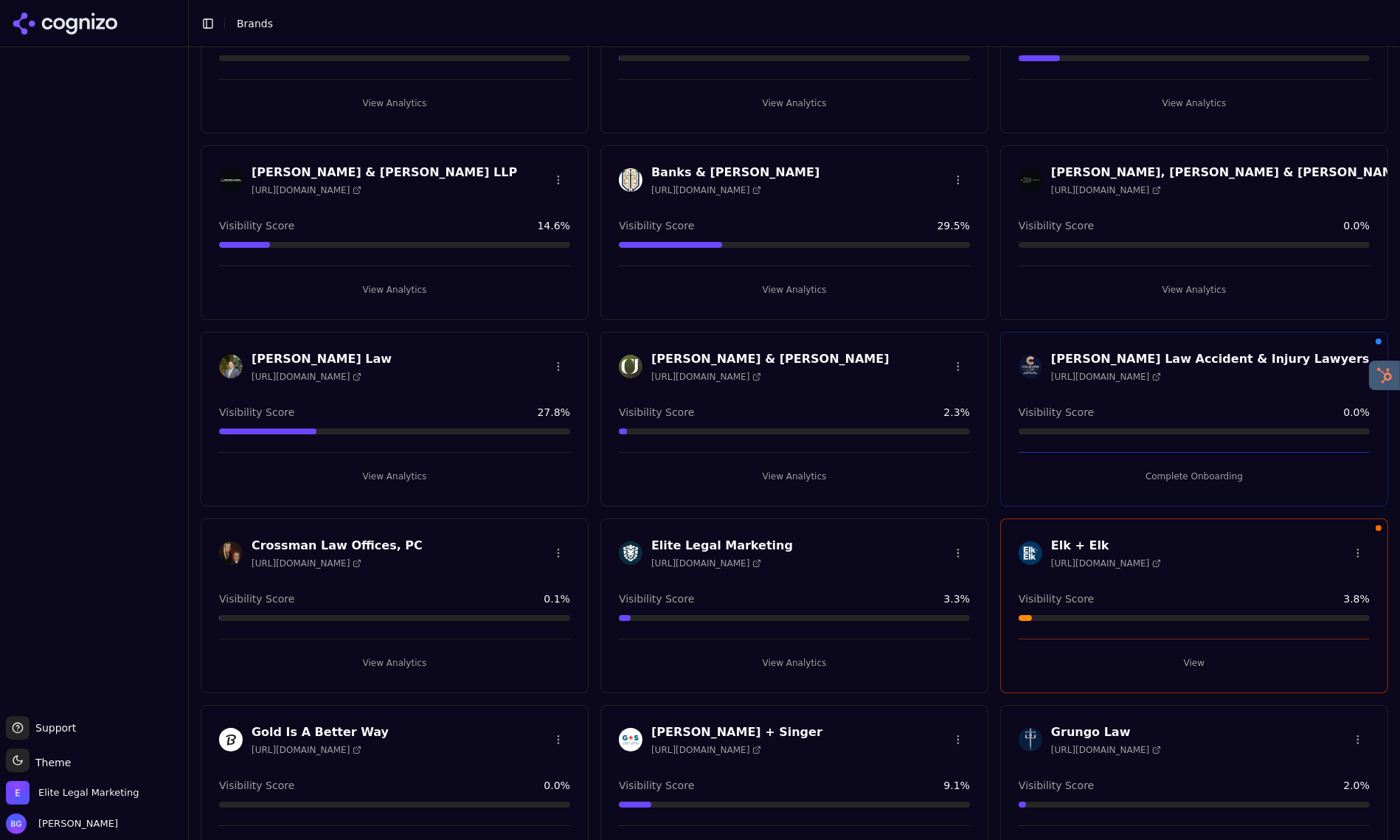
click at [1199, 658] on button "View" at bounding box center [1193, 662] width 351 height 24
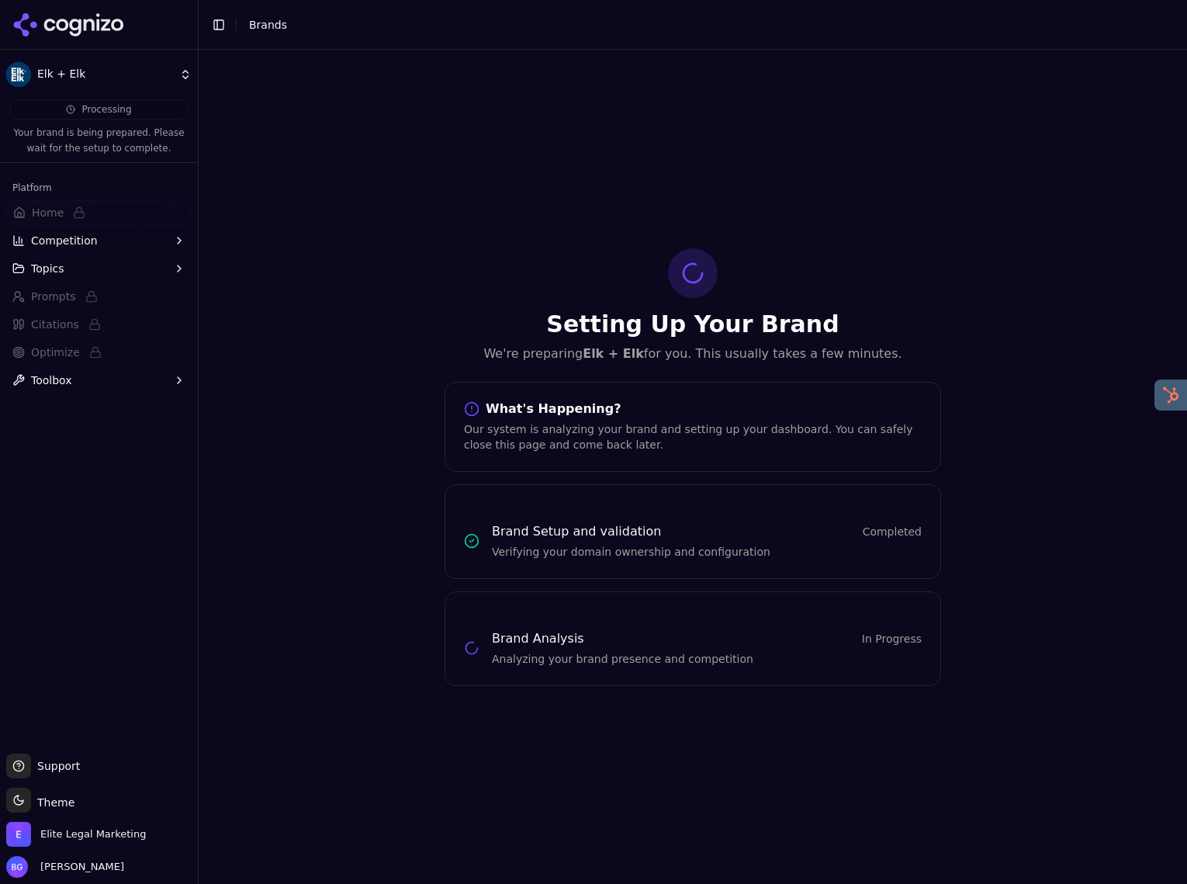
click at [400, 180] on div "Setting Up Your Brand We're preparing Elk + Elk for you. This usually takes a f…" at bounding box center [693, 467] width 988 height 834
drag, startPoint x: 588, startPoint y: 180, endPoint x: 211, endPoint y: 180, distance: 377.1
click at [586, 180] on div "Setting Up Your Brand We're preparing Elk + Elk for you. This usually takes a f…" at bounding box center [693, 467] width 988 height 834
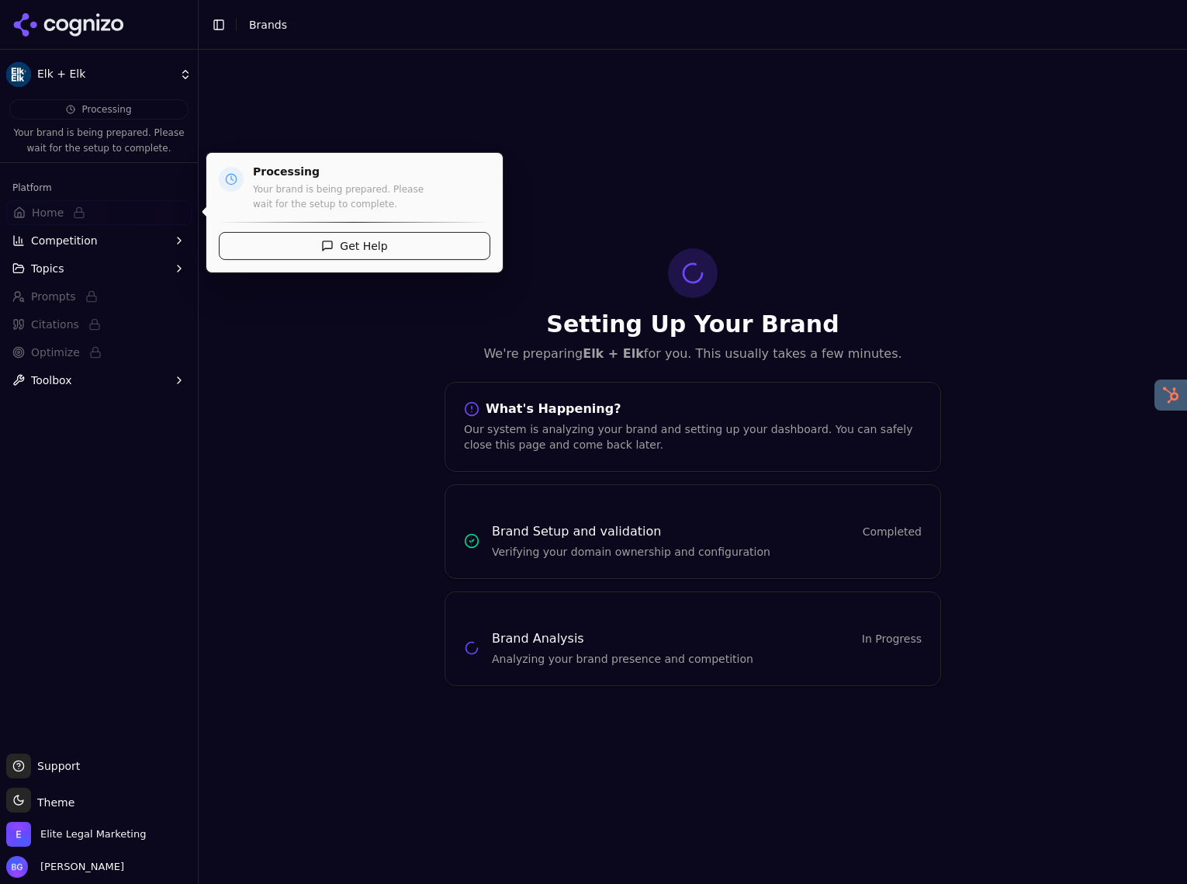
click at [39, 208] on span "Home" at bounding box center [48, 213] width 32 height 16
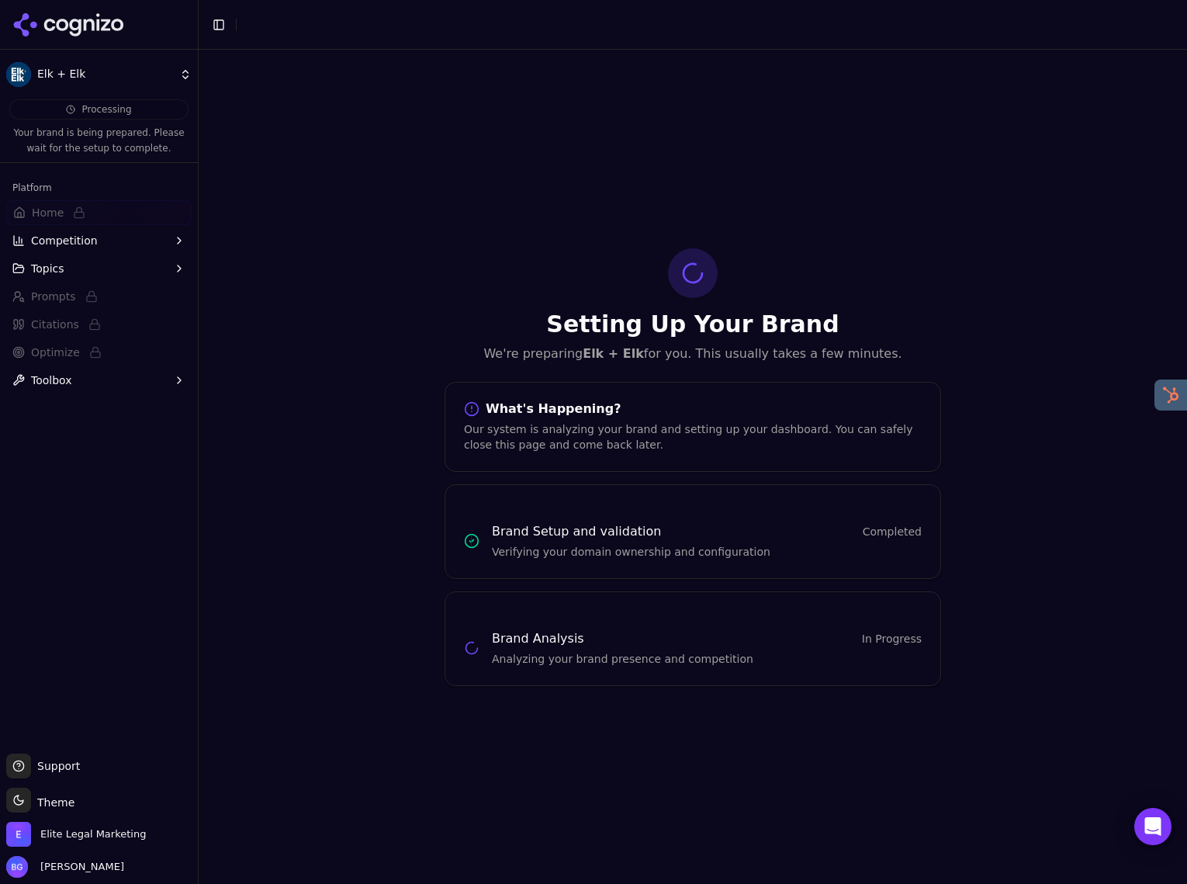
click at [185, 77] on html "Elk + Elk Processing Your brand is being prepared. Please wait for the setup to…" at bounding box center [593, 442] width 1187 height 884
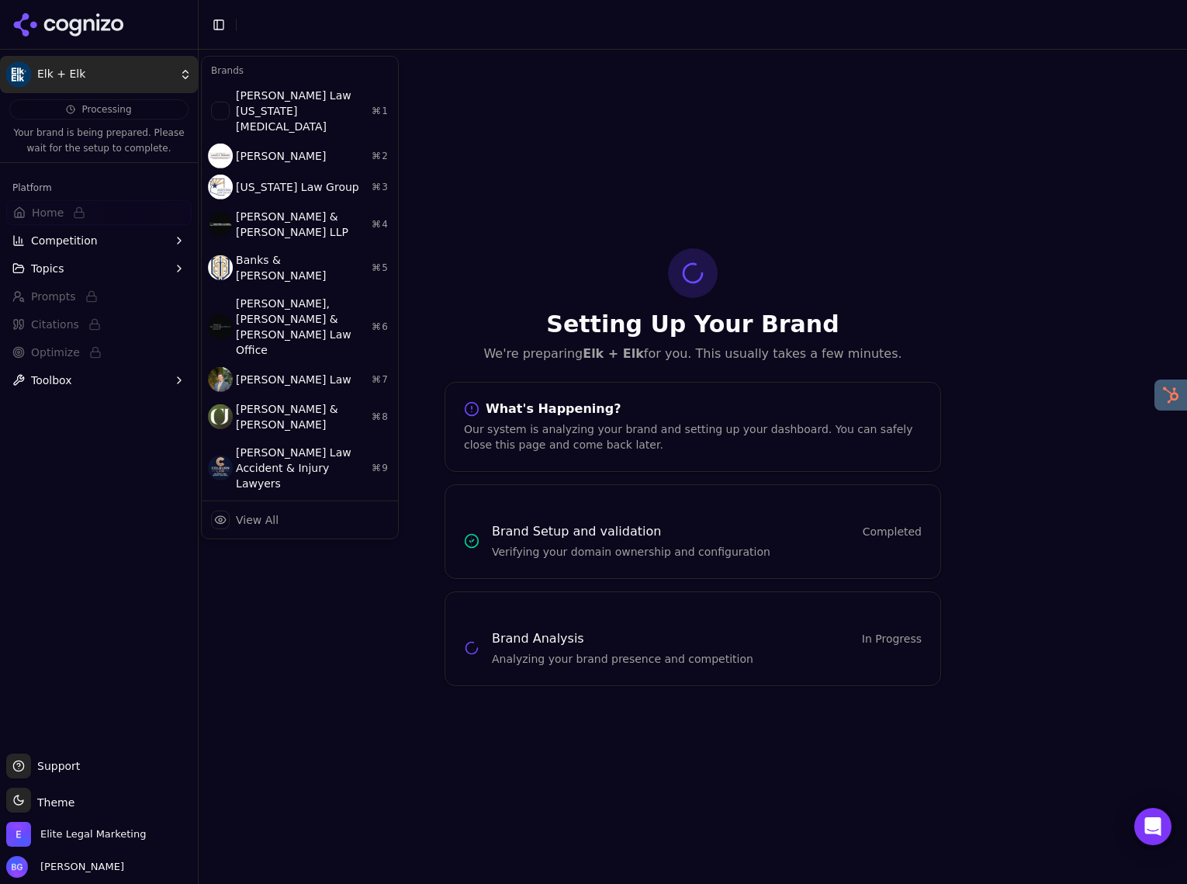
click at [532, 140] on html "Elk + Elk Processing Your brand is being prepared. Please wait for the setup to…" at bounding box center [593, 442] width 1187 height 884
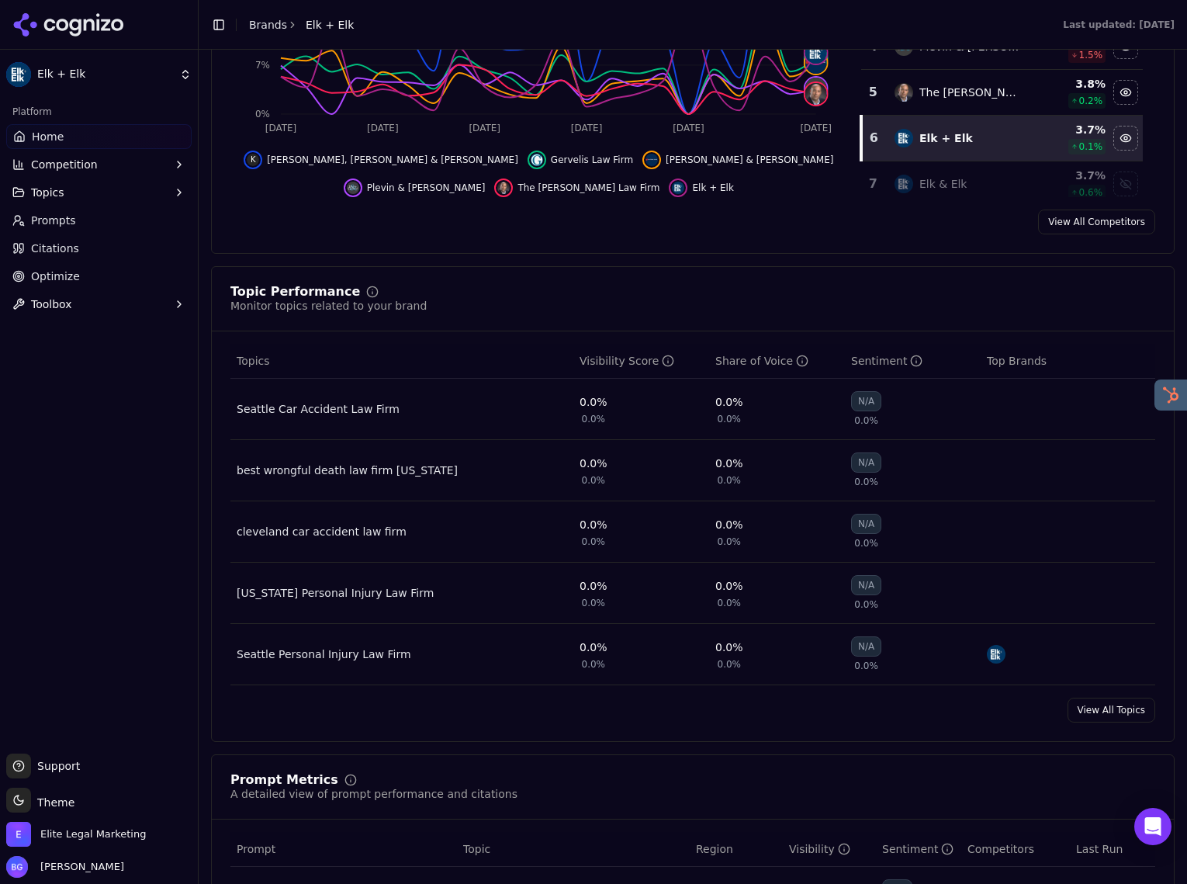
scroll to position [434, 0]
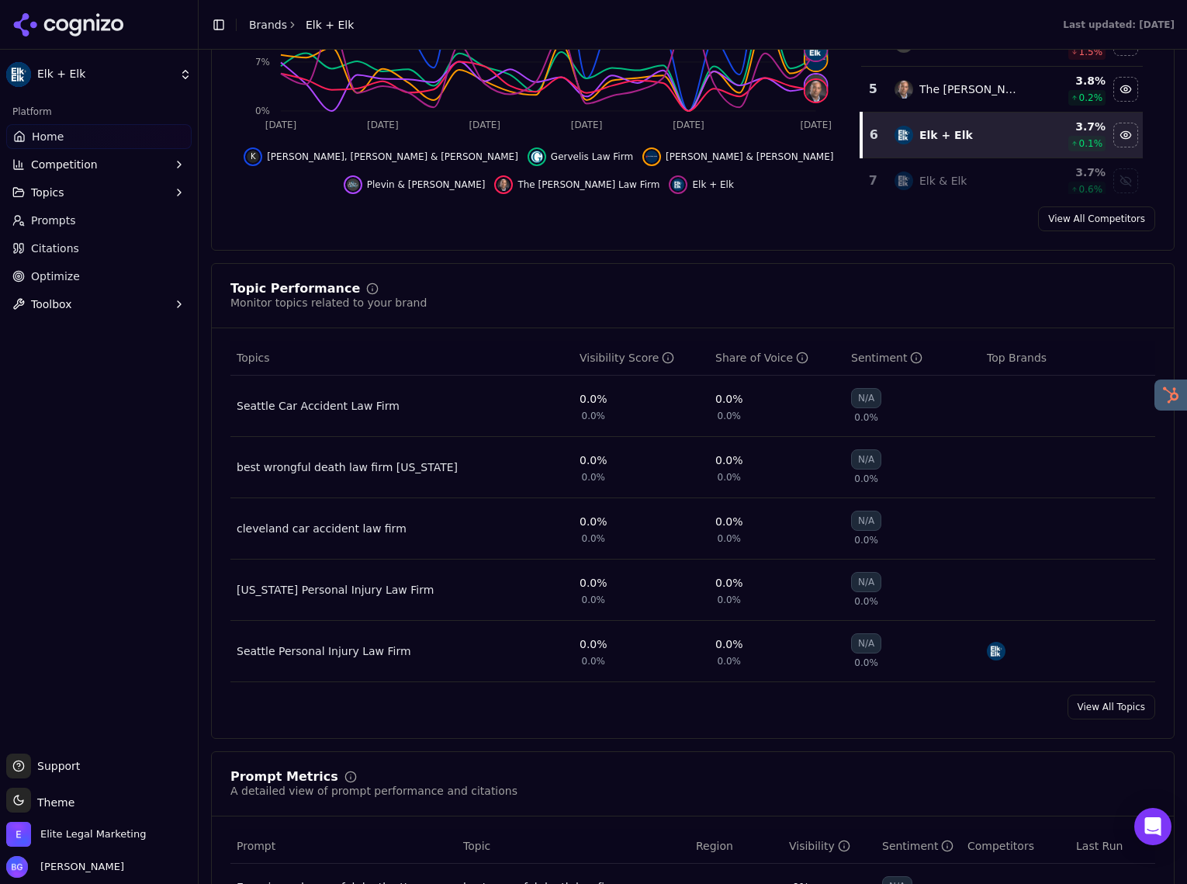
click at [1082, 712] on link "View All Topics" at bounding box center [1112, 706] width 88 height 25
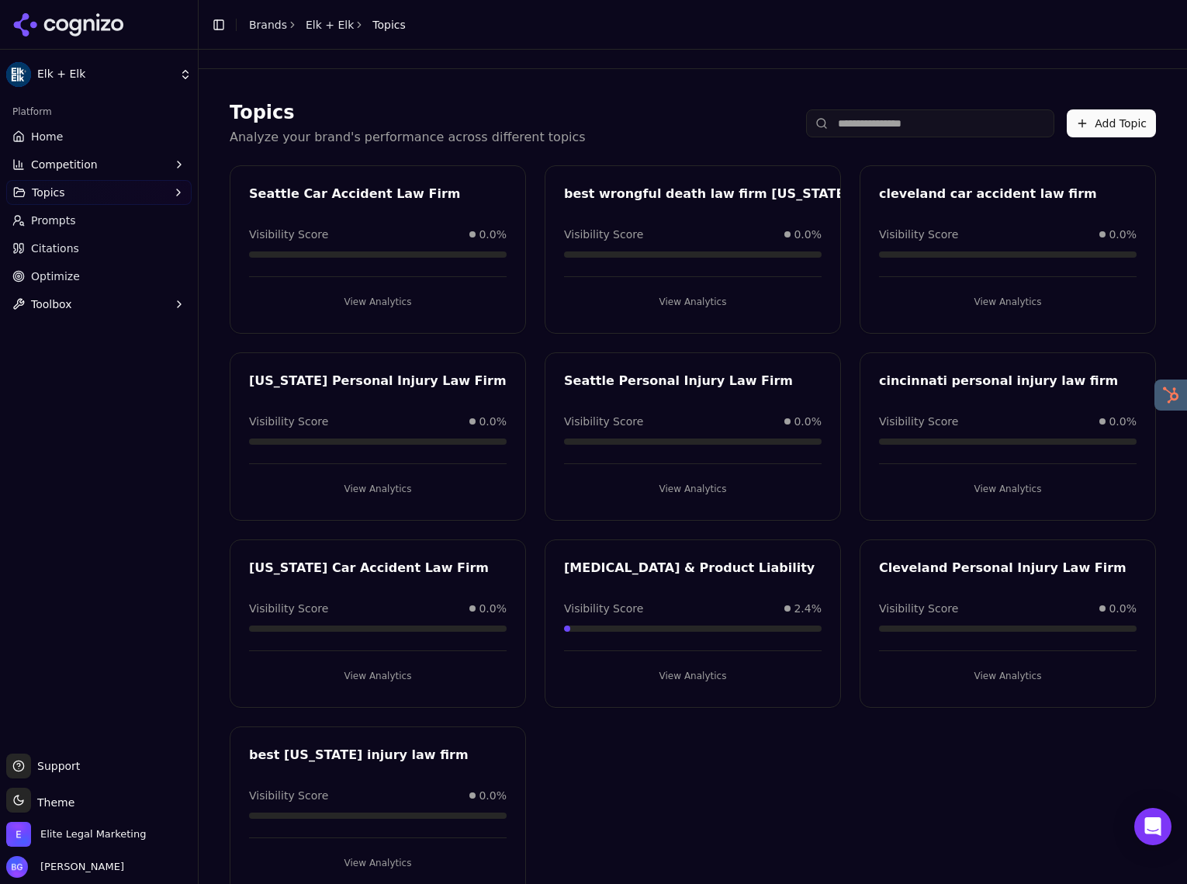
click at [390, 302] on button "View Analytics" at bounding box center [378, 301] width 258 height 25
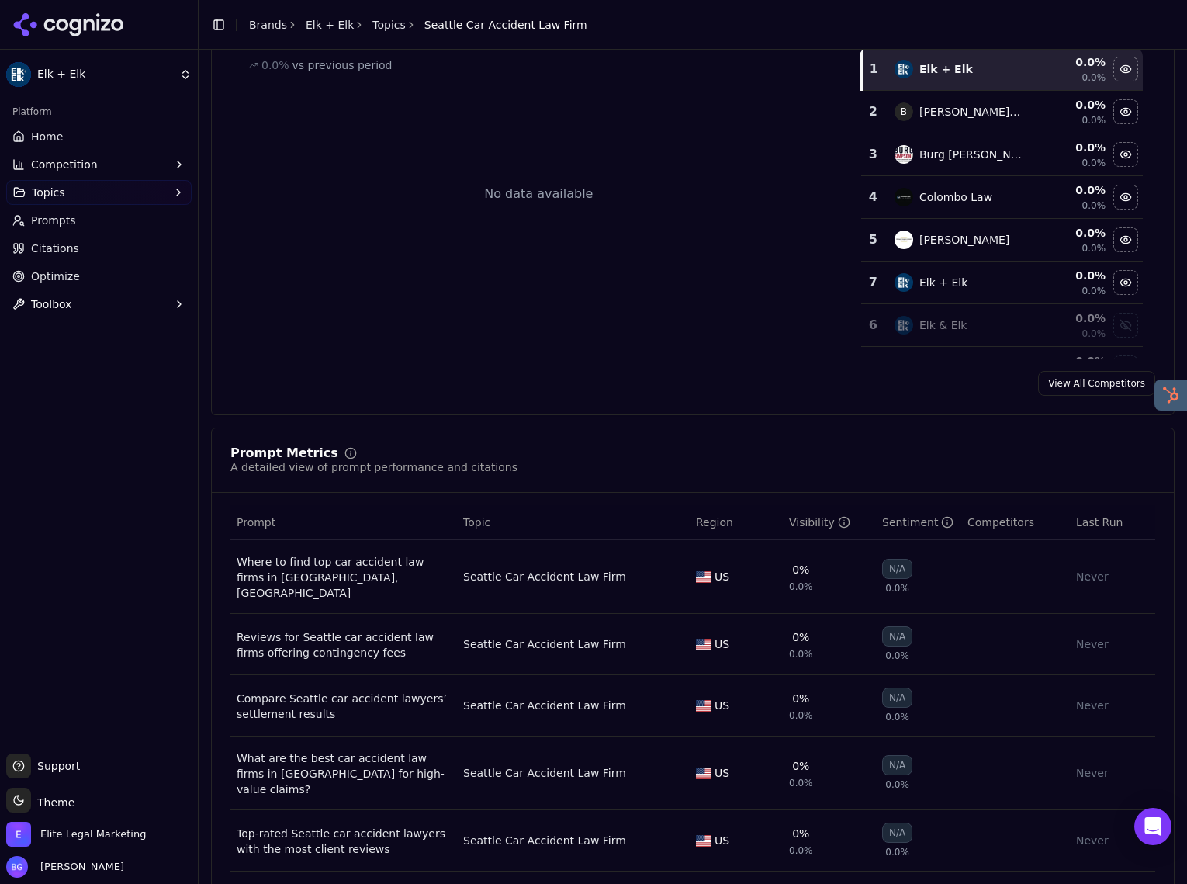
scroll to position [182, 0]
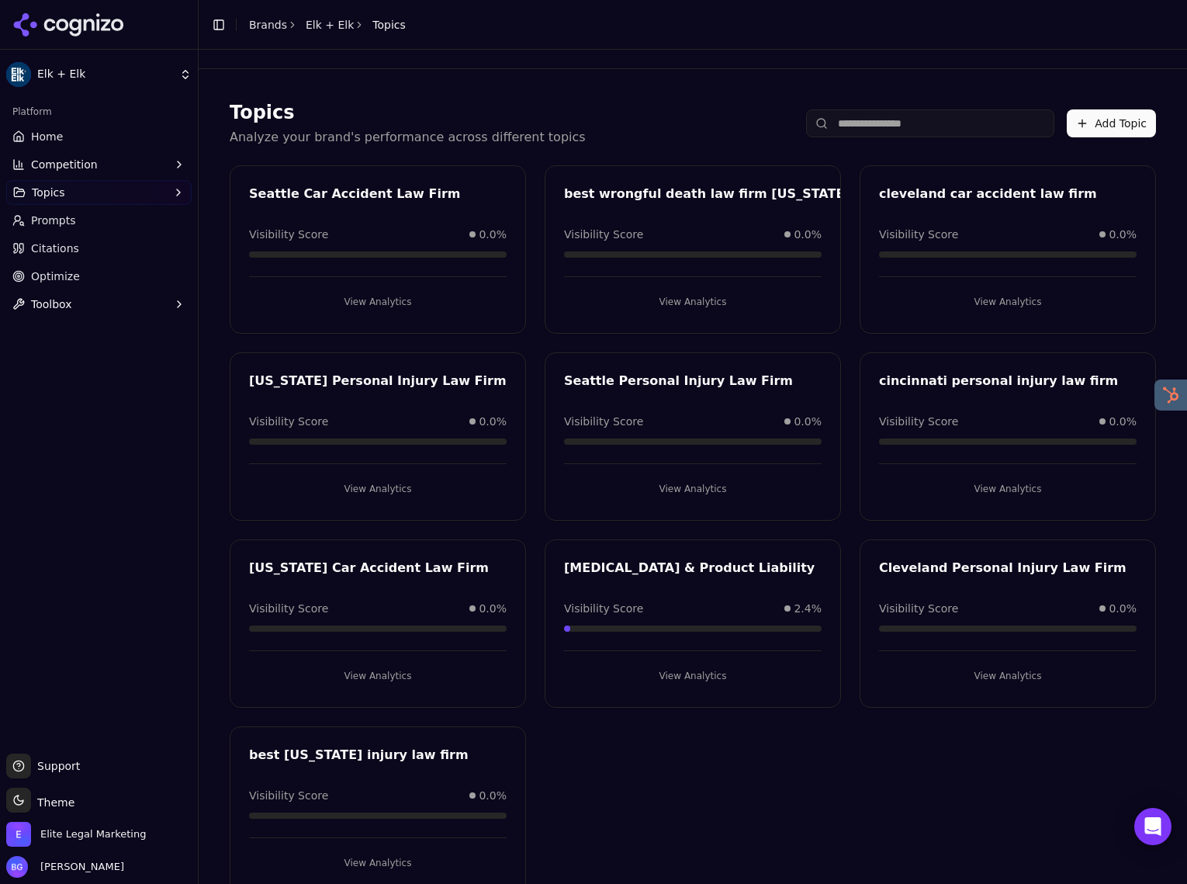
click at [56, 132] on span "Home" at bounding box center [47, 137] width 32 height 16
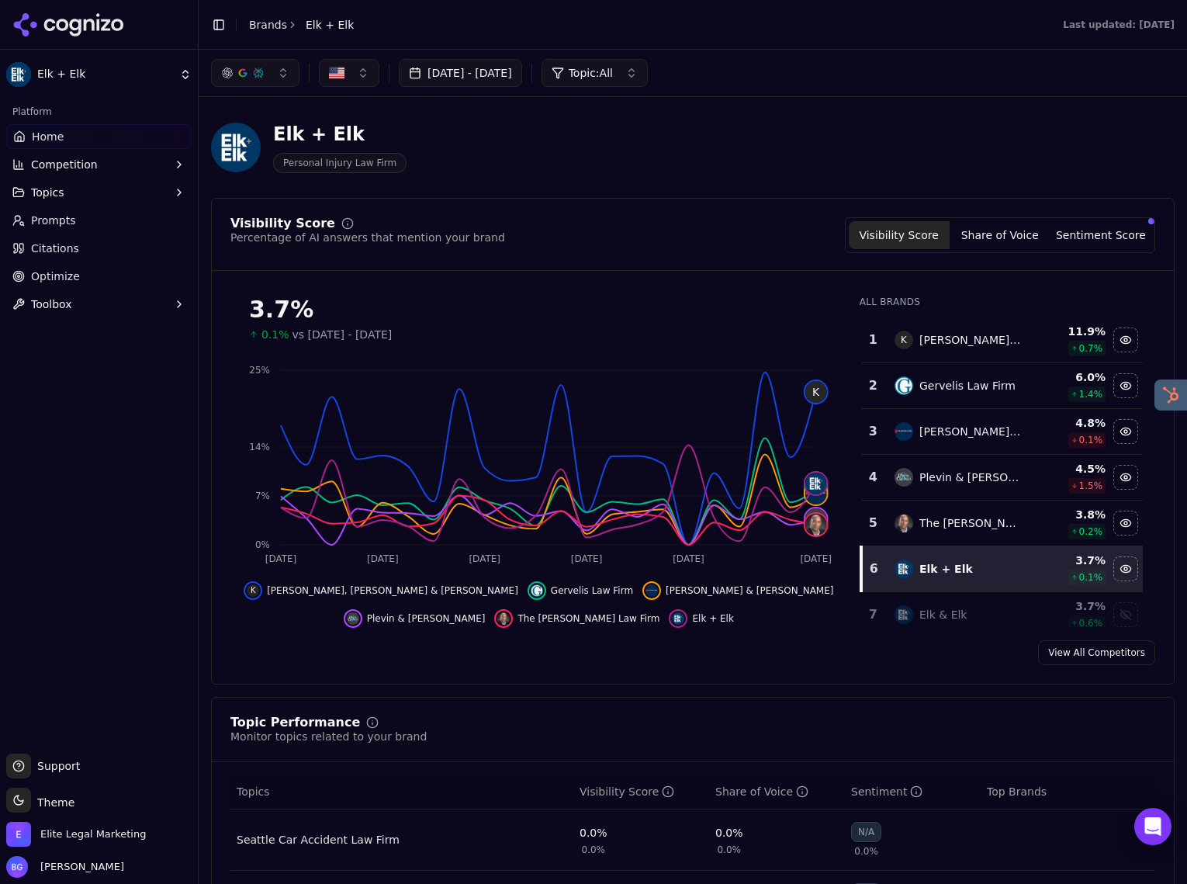
click at [571, 112] on div "Elk + Elk Personal Injury Law Firm" at bounding box center [693, 147] width 964 height 76
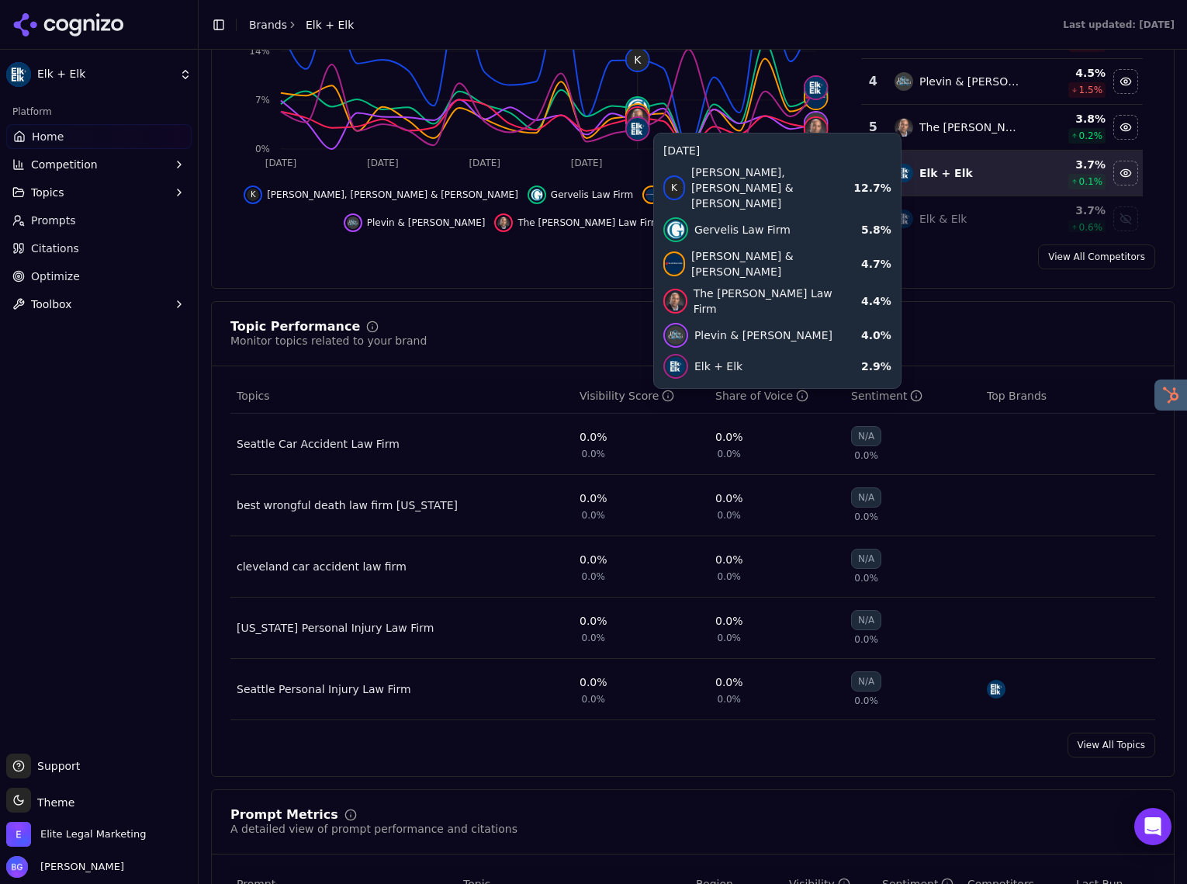
scroll to position [432, 0]
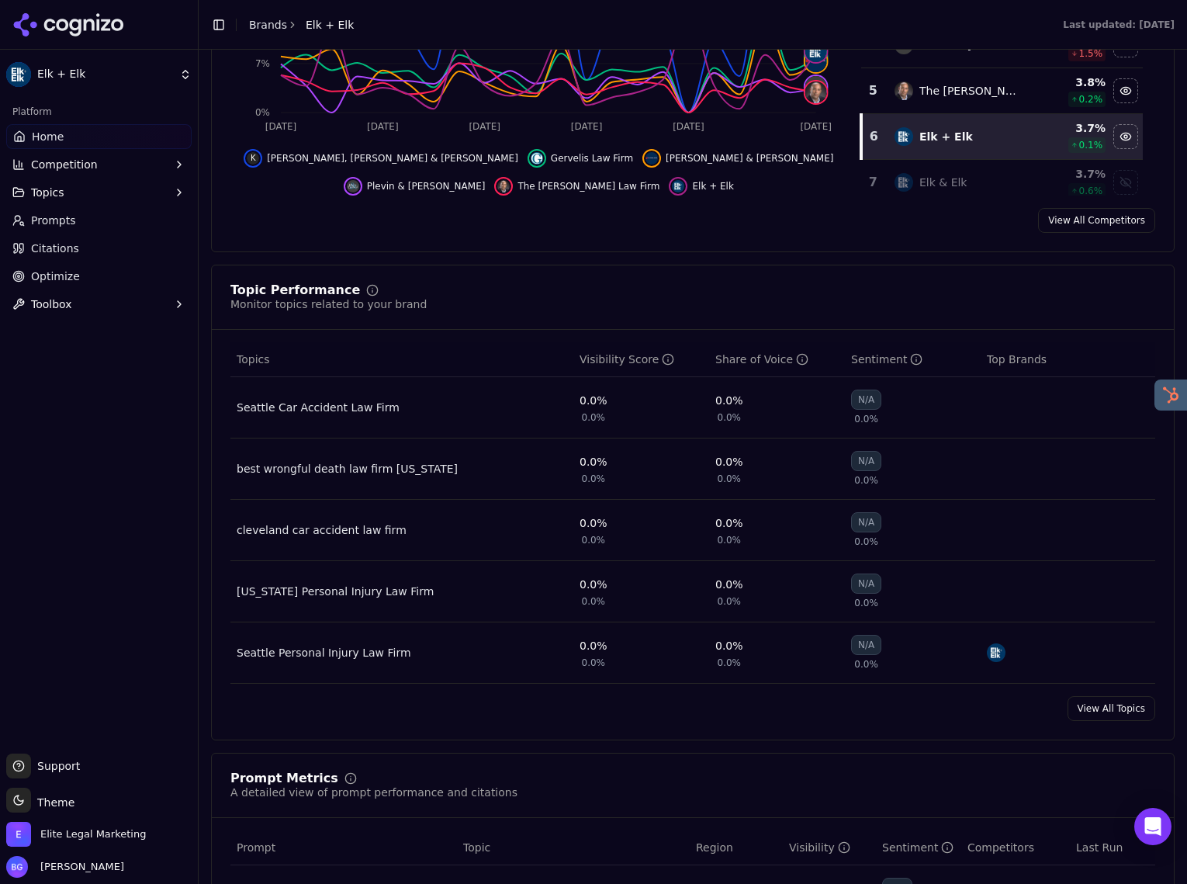
click at [50, 221] on span "Prompts" at bounding box center [53, 221] width 45 height 16
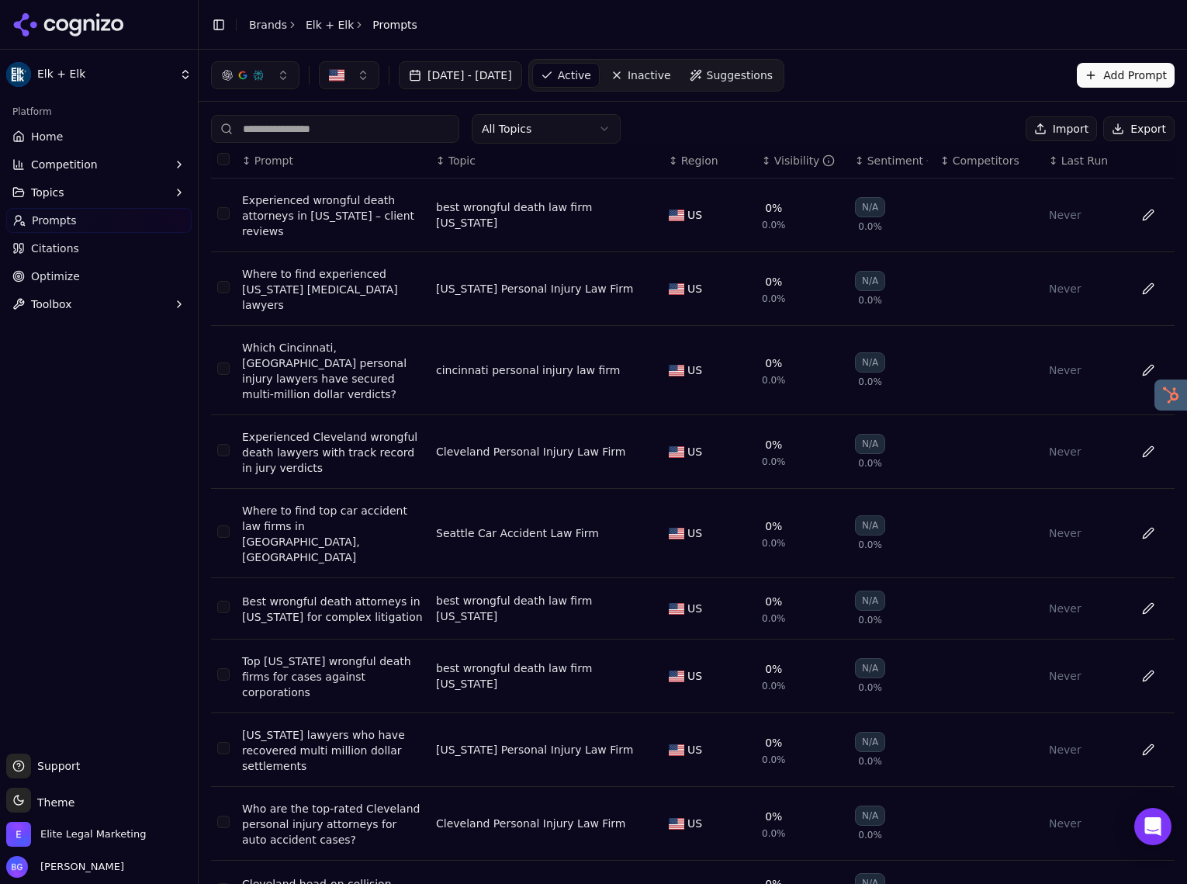
click at [788, 165] on div "Visibility" at bounding box center [804, 161] width 61 height 16
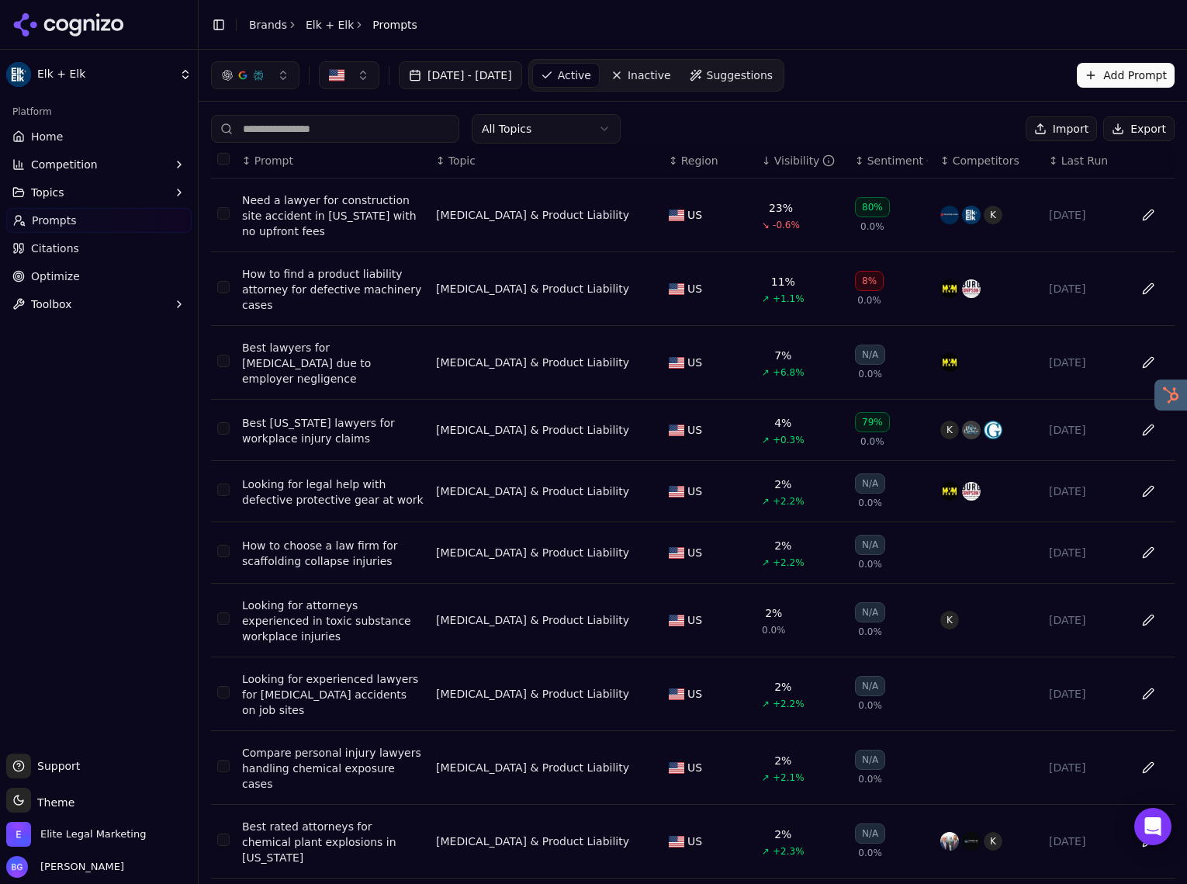
click at [806, 130] on div "All Topics Import Export" at bounding box center [693, 128] width 964 height 29
click at [722, 129] on div "All Topics Import Export" at bounding box center [693, 128] width 964 height 29
click at [39, 141] on span "Home" at bounding box center [47, 137] width 32 height 16
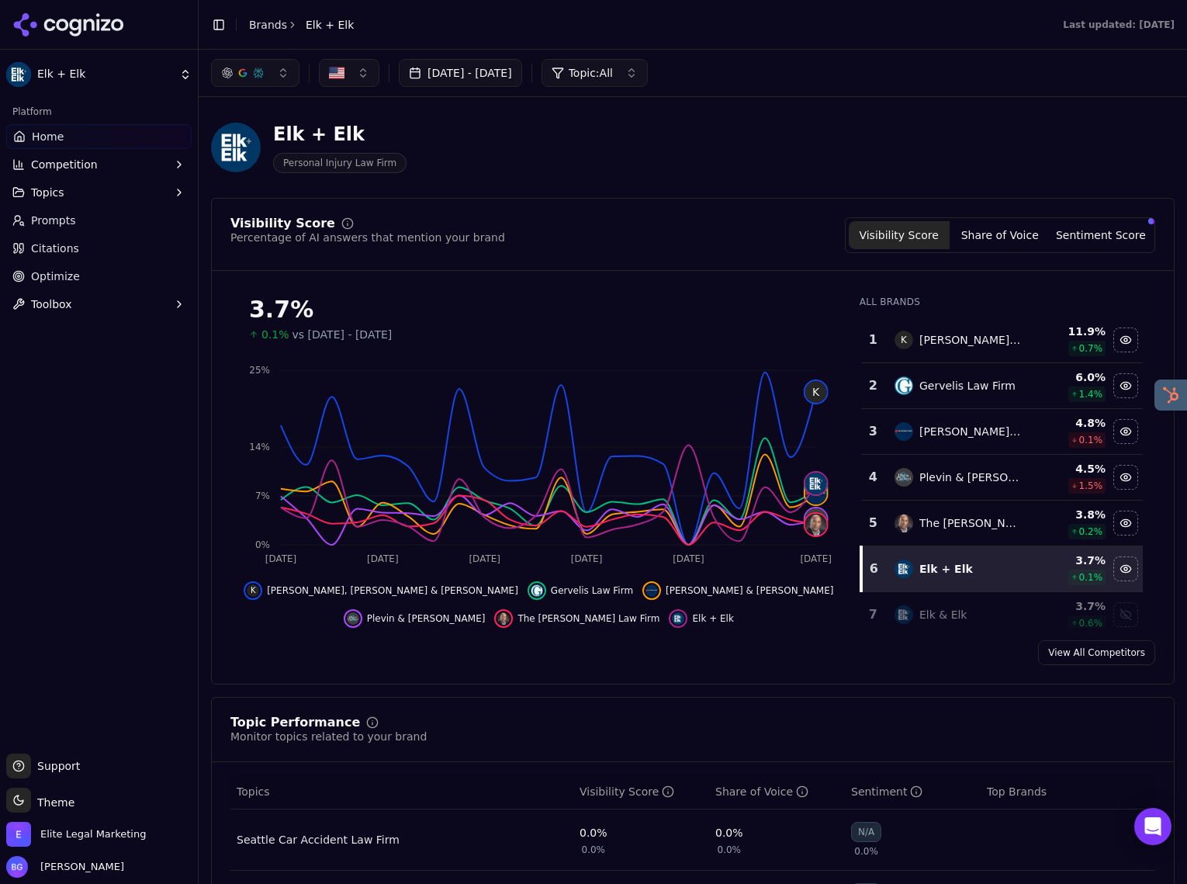
click at [669, 161] on div "Elk + Elk Personal Injury Law Firm" at bounding box center [558, 147] width 695 height 51
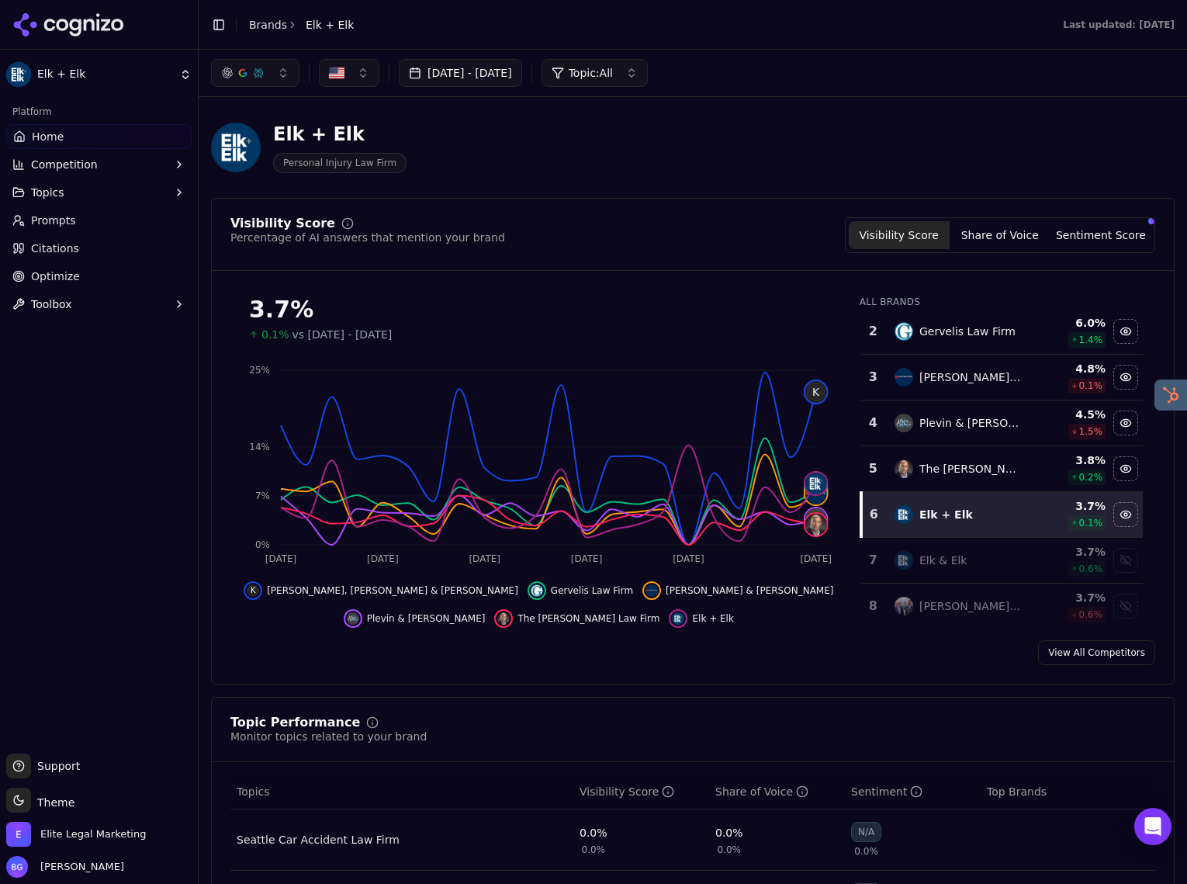
scroll to position [62, 0]
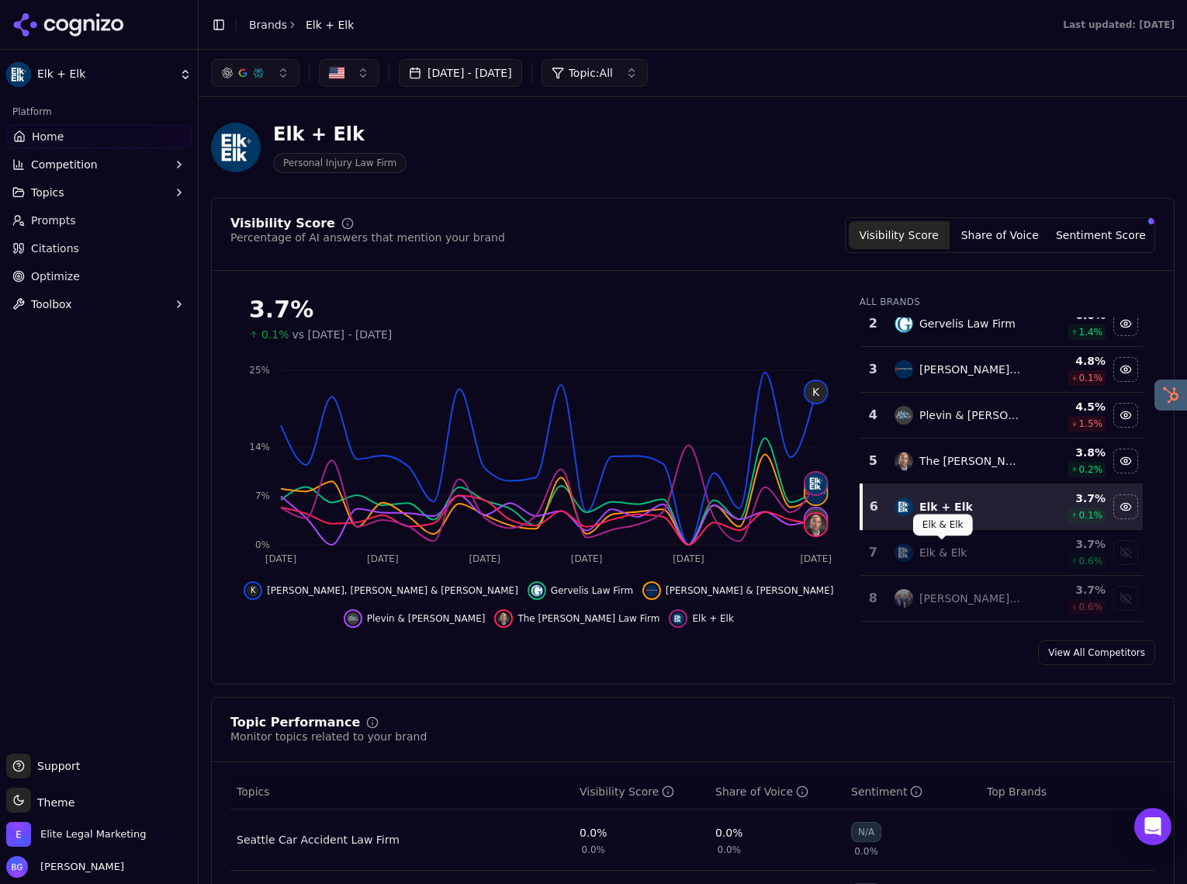
click at [962, 550] on div "Elk & Elk" at bounding box center [943, 553] width 48 height 16
click at [53, 275] on span "Optimize" at bounding box center [55, 276] width 49 height 16
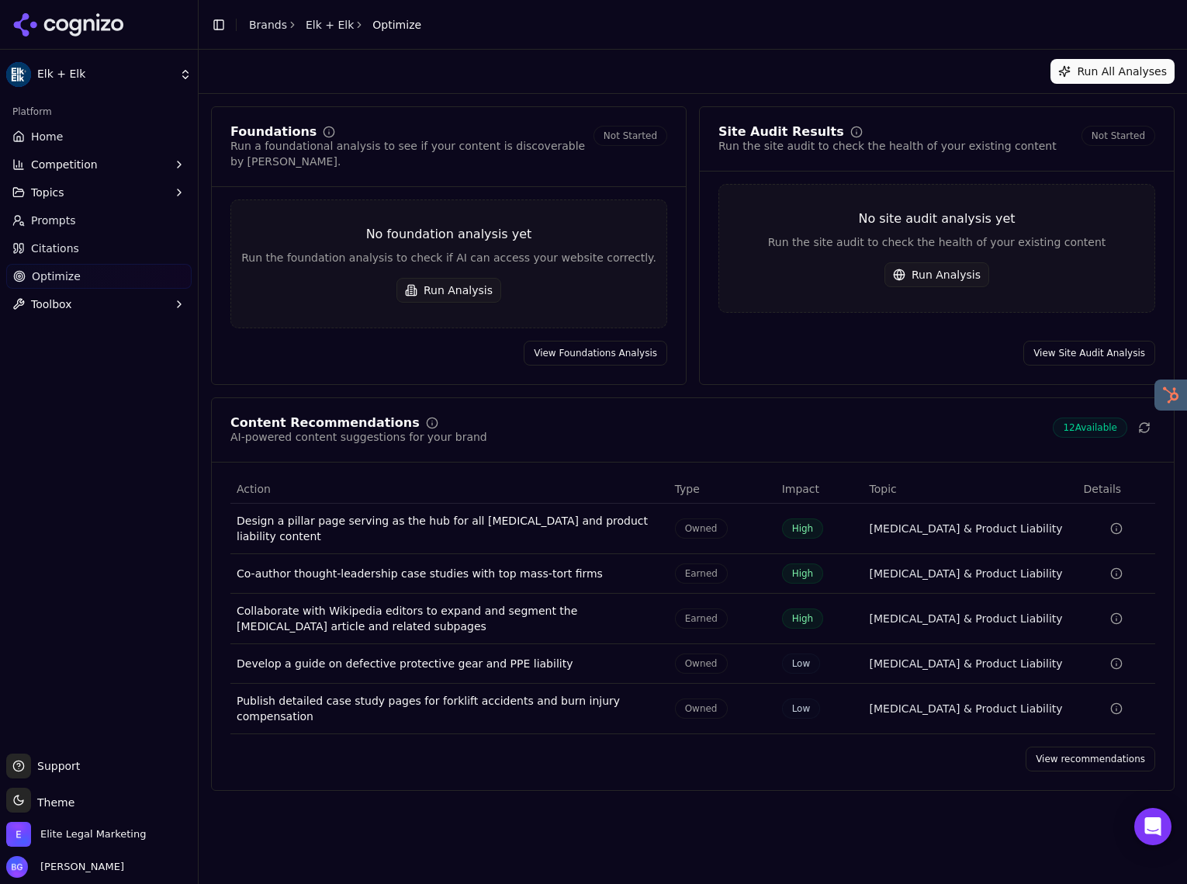
click at [36, 136] on span "Home" at bounding box center [47, 137] width 32 height 16
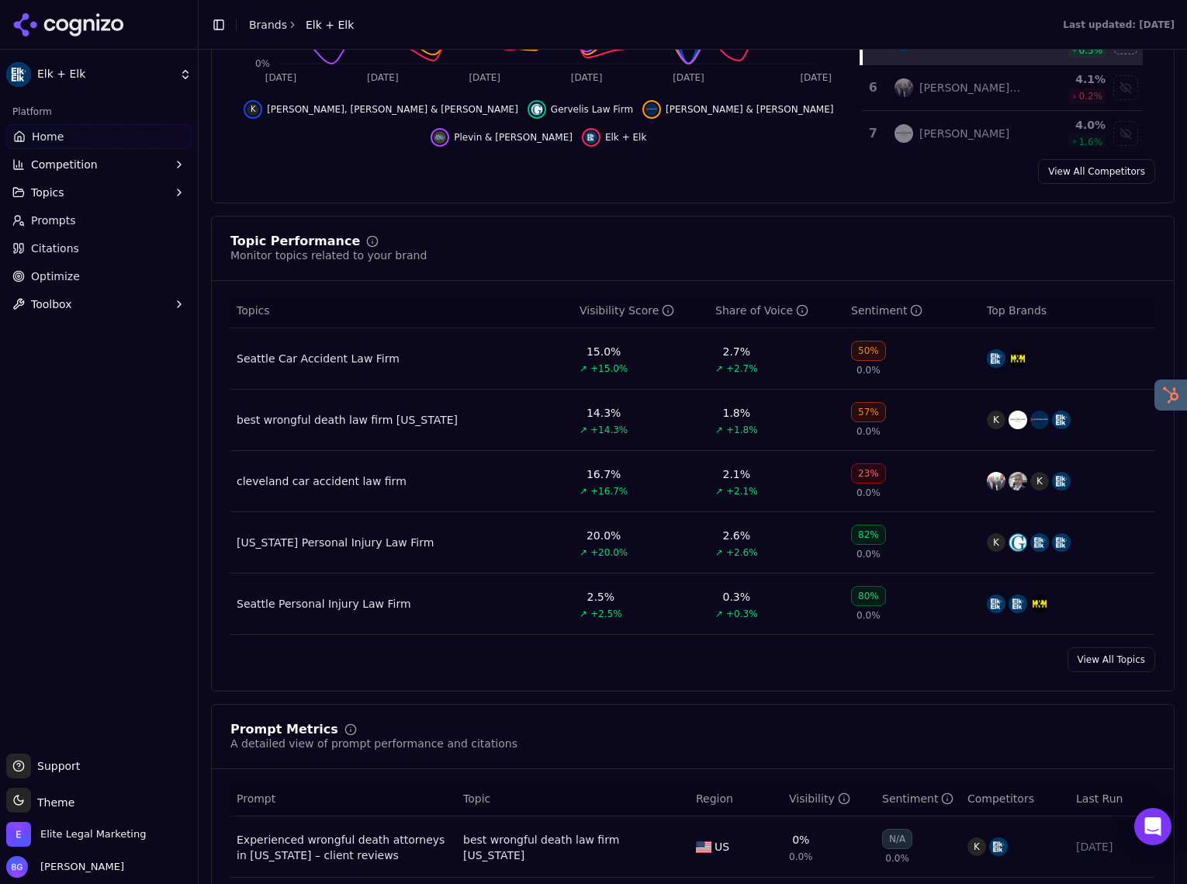
scroll to position [483, 0]
drag, startPoint x: 1102, startPoint y: 663, endPoint x: 1022, endPoint y: 644, distance: 82.8
click at [1102, 663] on link "View All Topics" at bounding box center [1112, 657] width 88 height 25
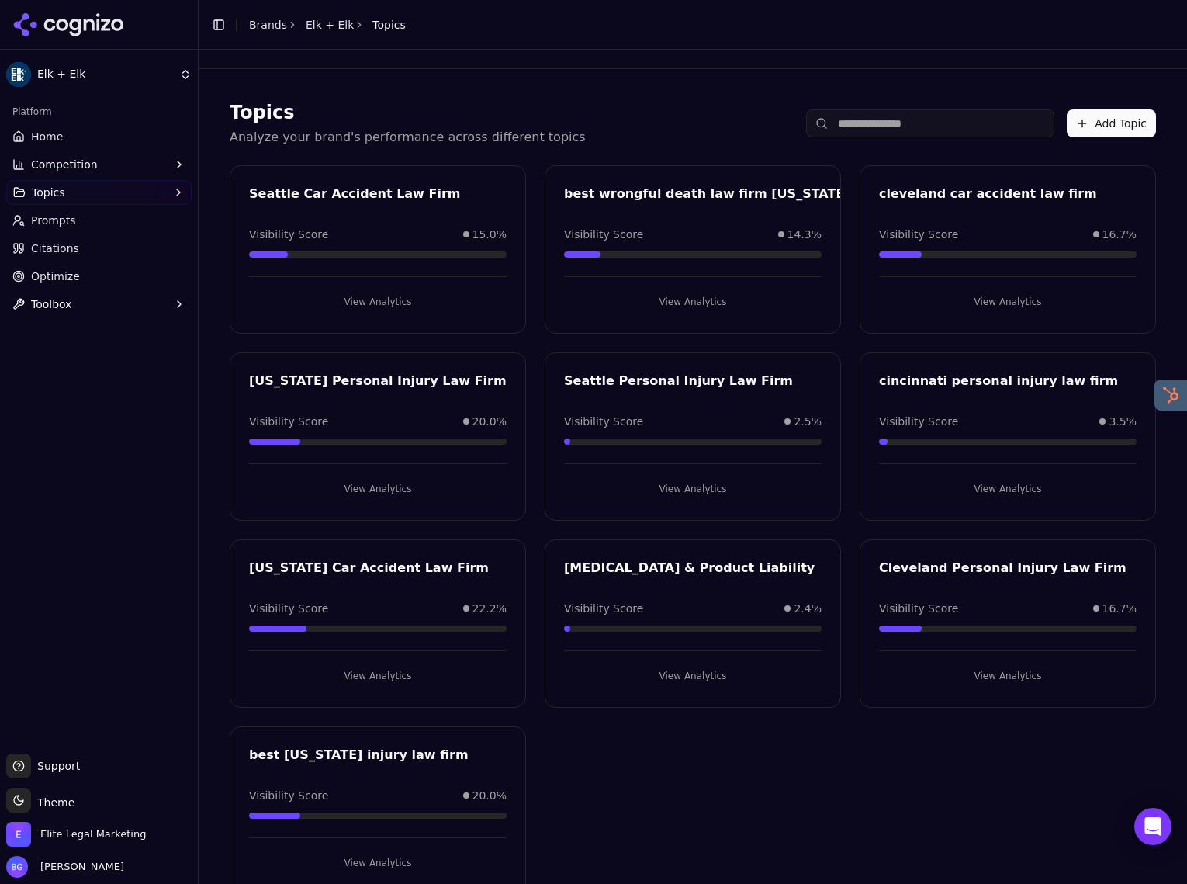
click at [362, 486] on button "View Analytics" at bounding box center [378, 488] width 258 height 25
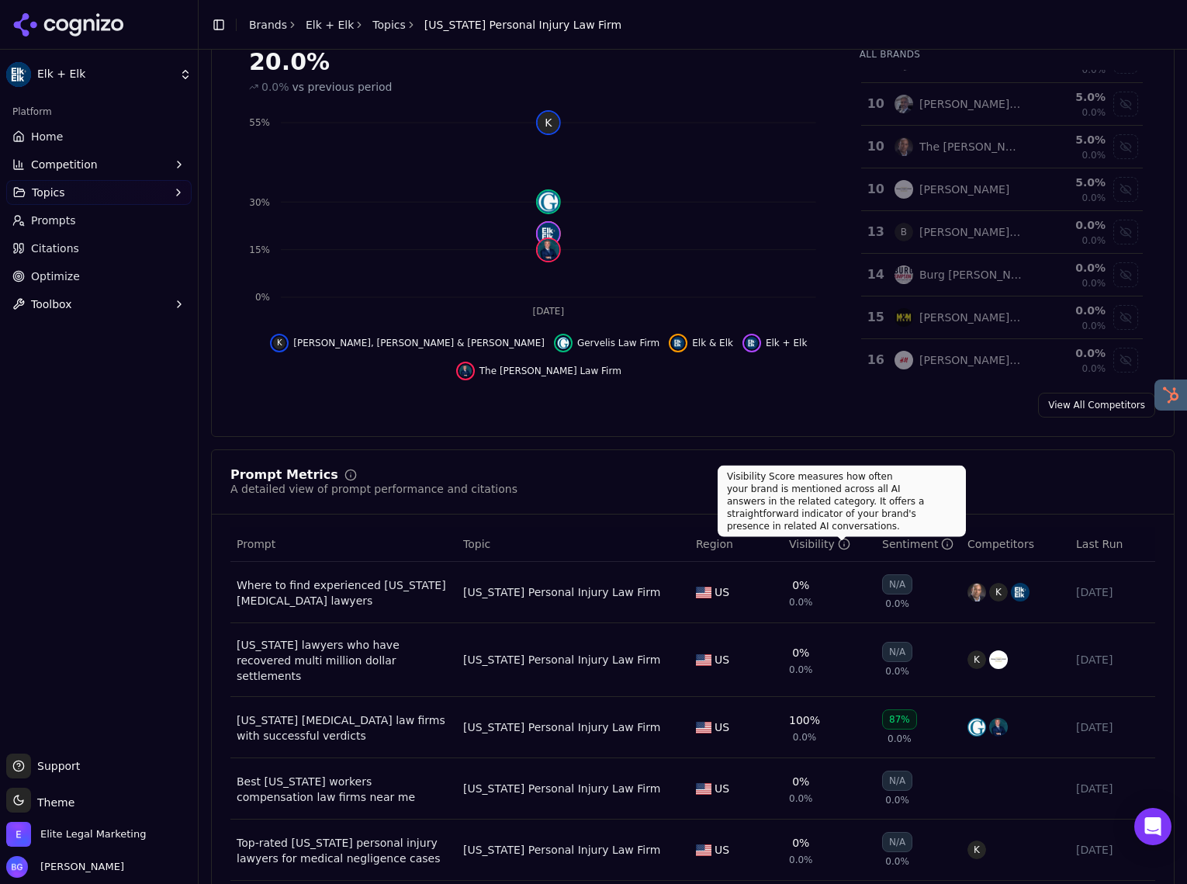
scroll to position [165, 0]
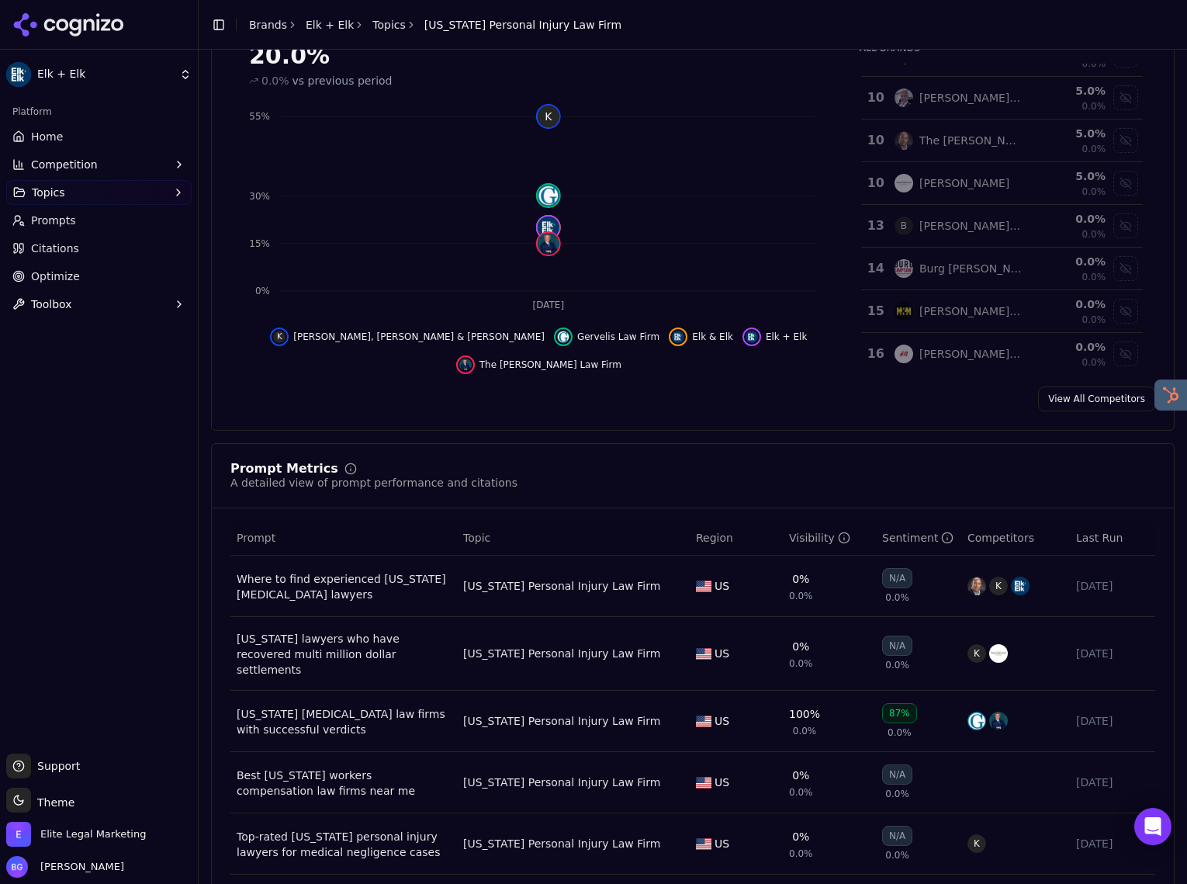
click at [809, 538] on div "Visibility" at bounding box center [819, 538] width 61 height 16
drag, startPoint x: 832, startPoint y: 539, endPoint x: 812, endPoint y: 538, distance: 19.5
click at [832, 539] on div "Visibility" at bounding box center [819, 538] width 61 height 16
click at [809, 537] on div "Visibility" at bounding box center [819, 538] width 61 height 16
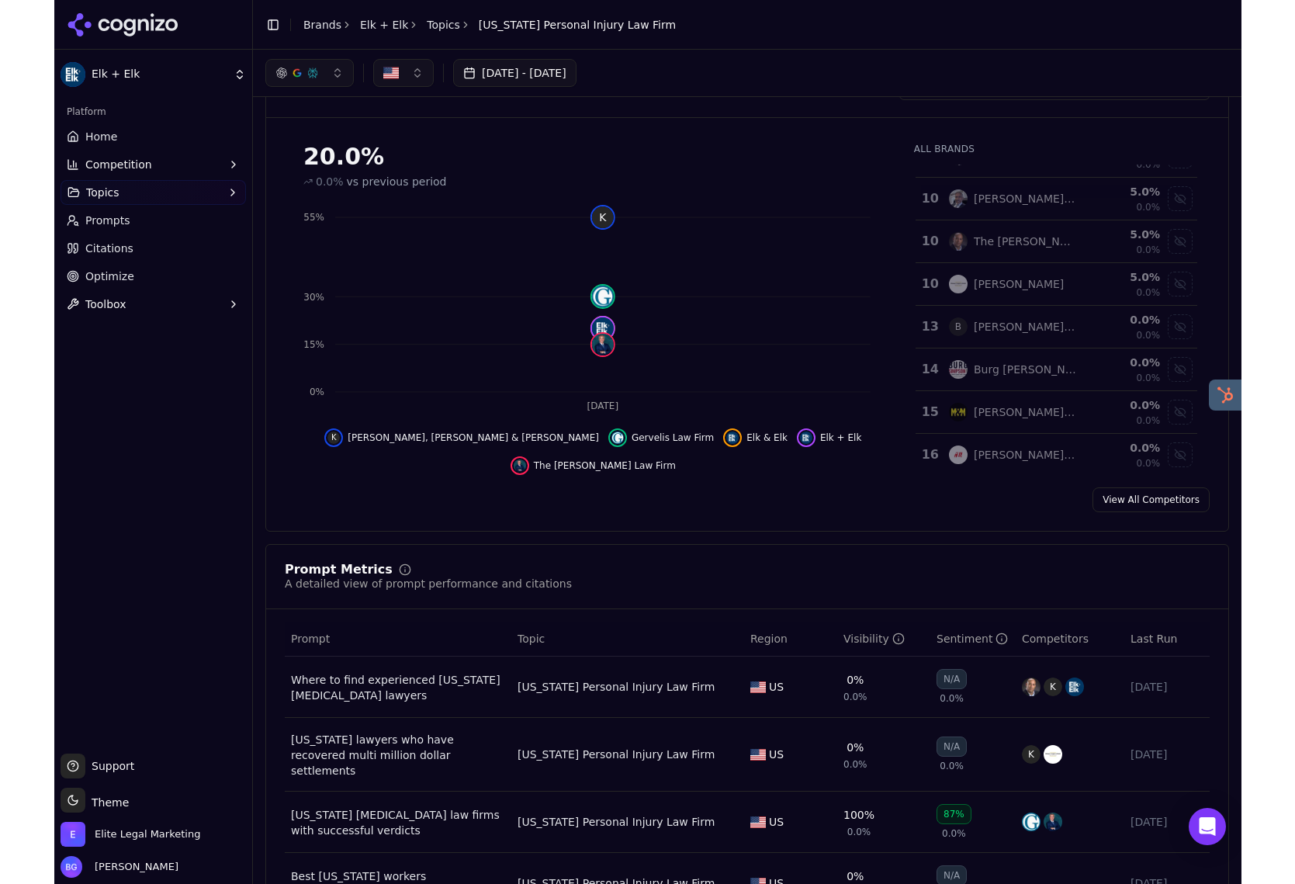
scroll to position [0, 0]
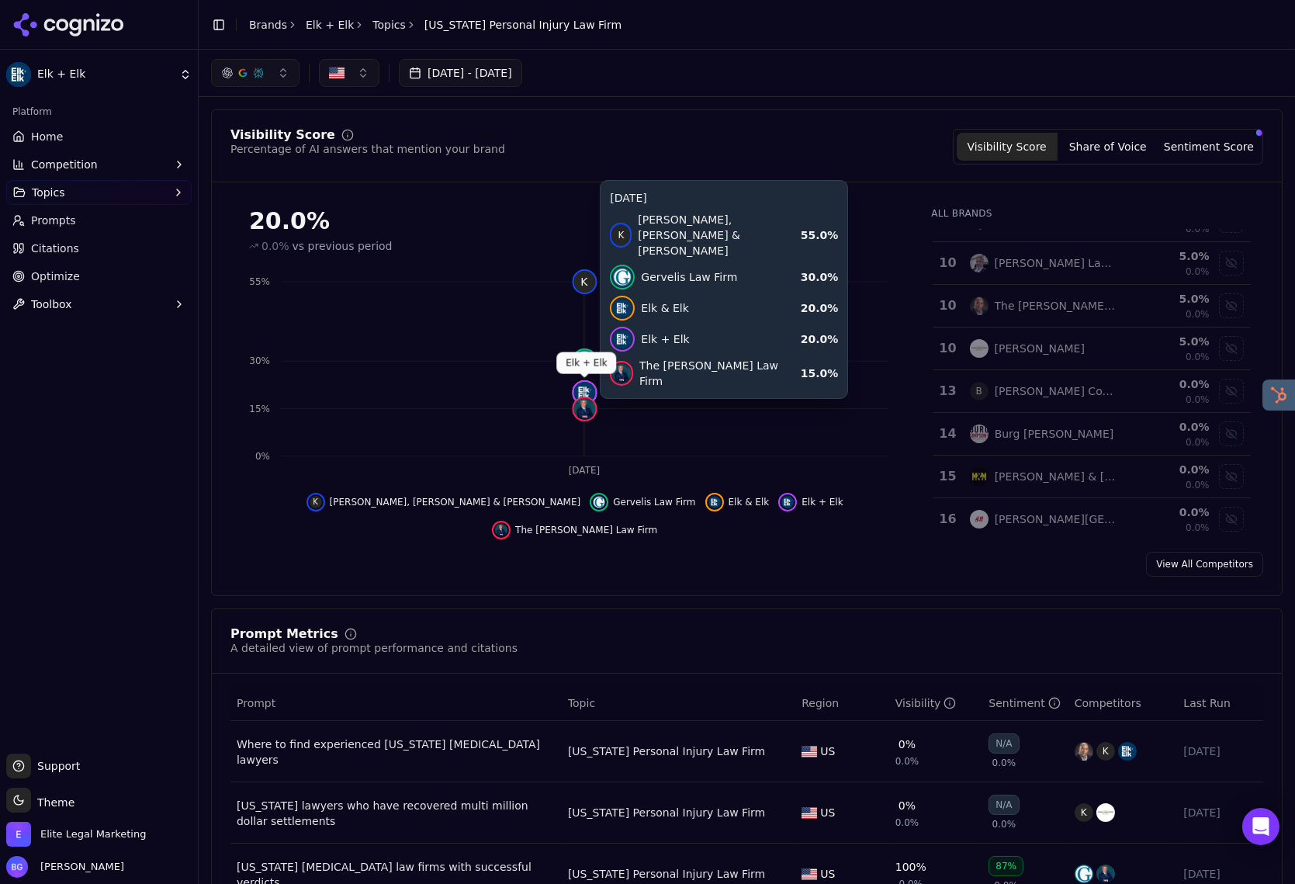
click at [588, 386] on img at bounding box center [584, 393] width 22 height 22
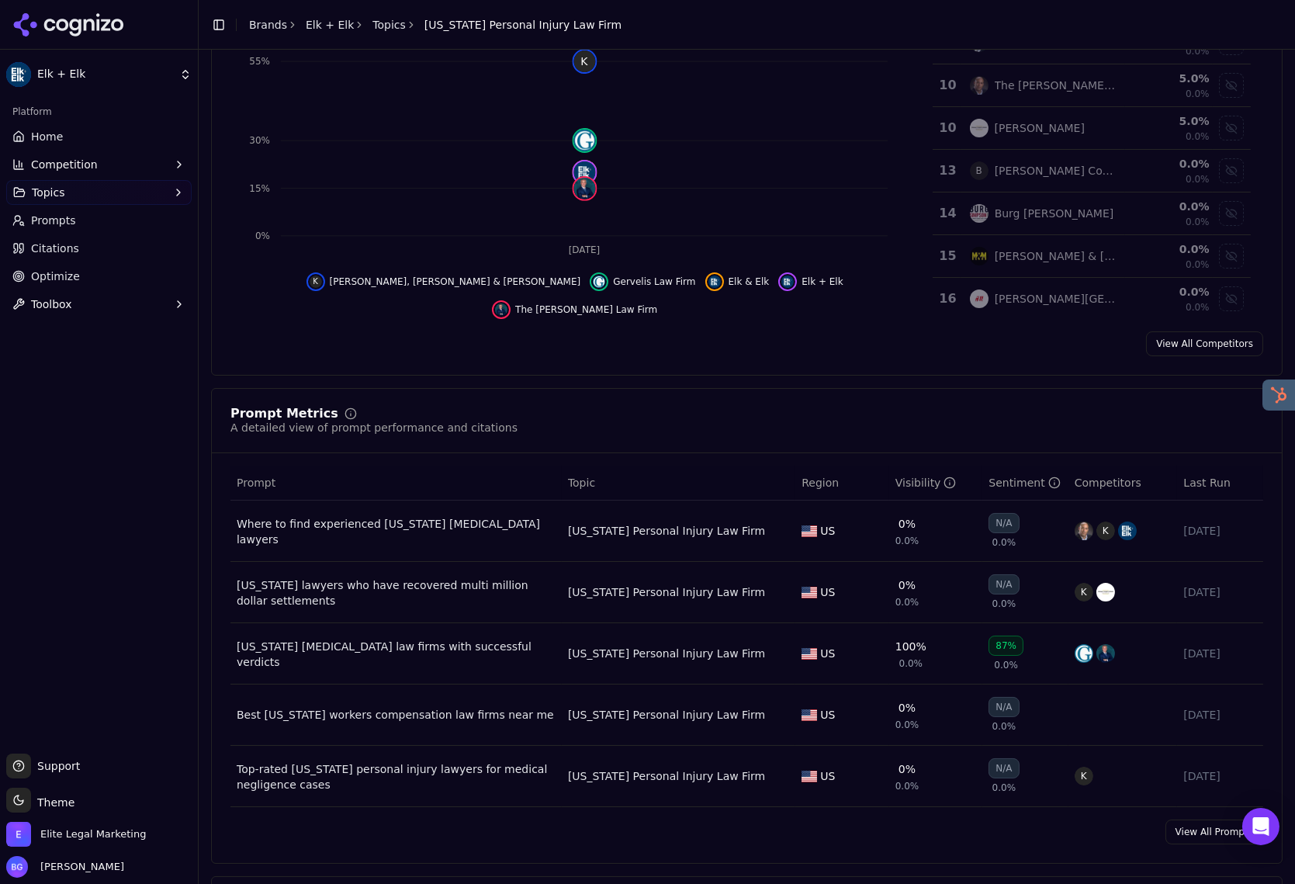
scroll to position [229, 0]
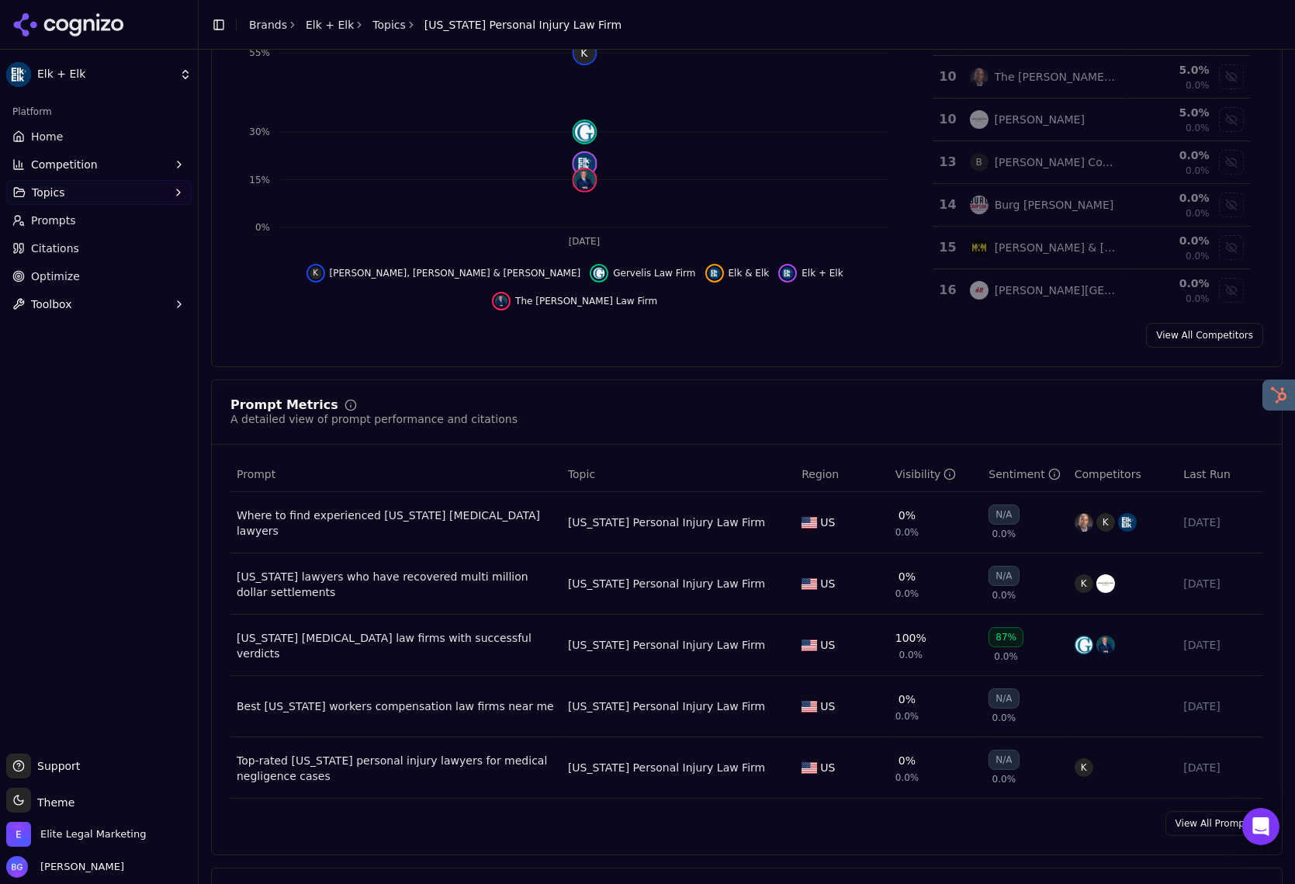
click at [909, 475] on div "Visibility" at bounding box center [925, 474] width 61 height 16
click at [944, 474] on icon "Data table" at bounding box center [949, 474] width 12 height 12
click at [936, 474] on div "Visibility" at bounding box center [925, 474] width 61 height 16
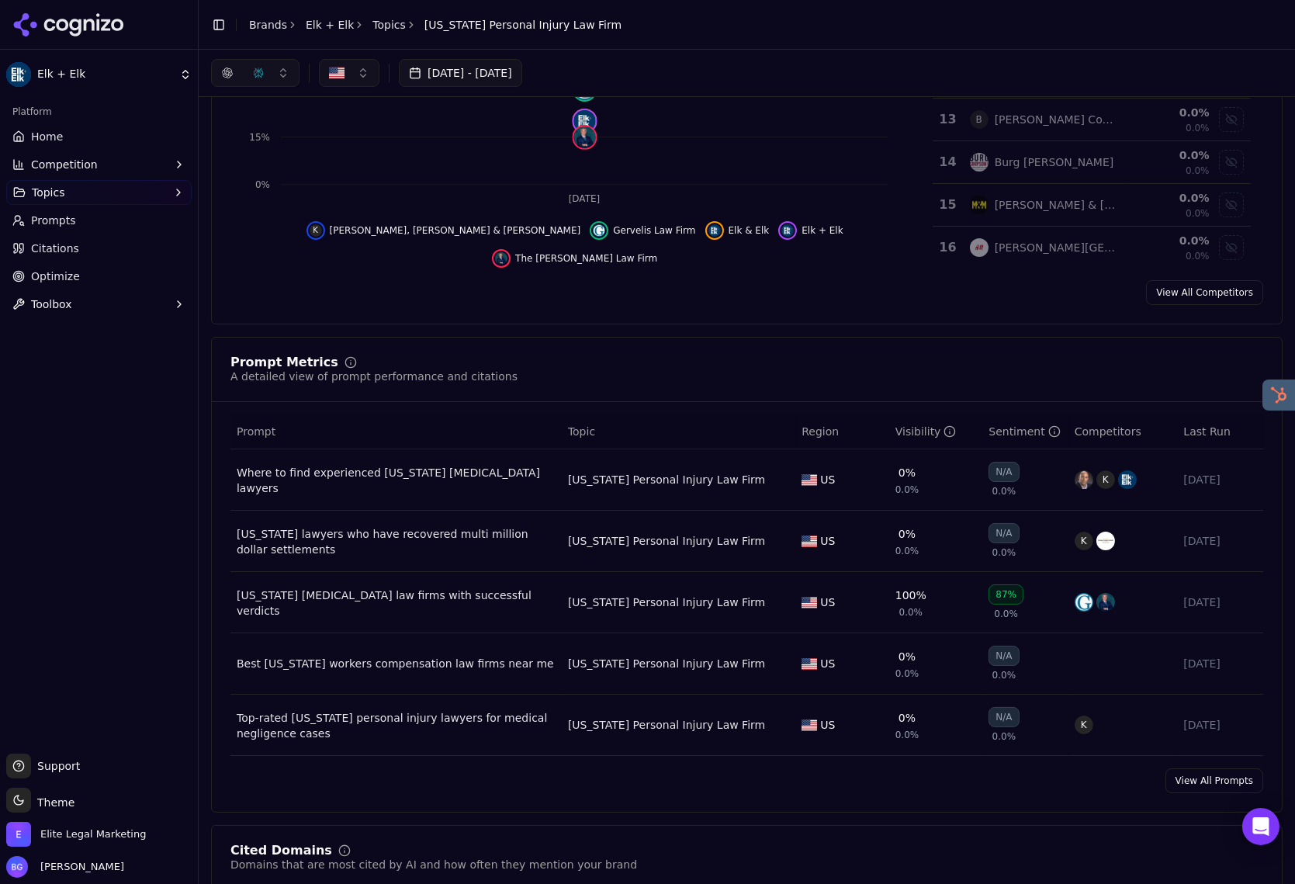
scroll to position [139, 0]
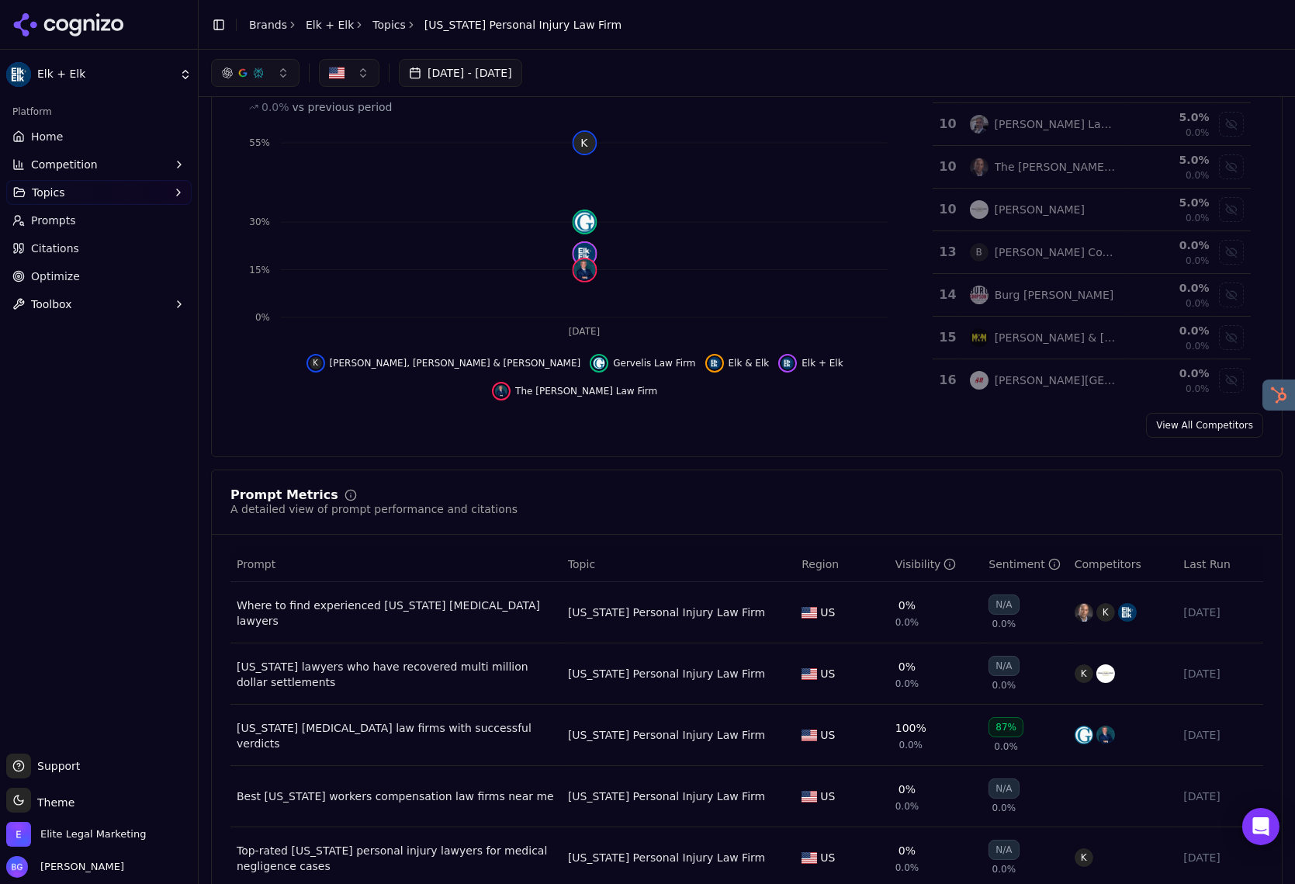
click at [50, 142] on span "Home" at bounding box center [47, 137] width 32 height 16
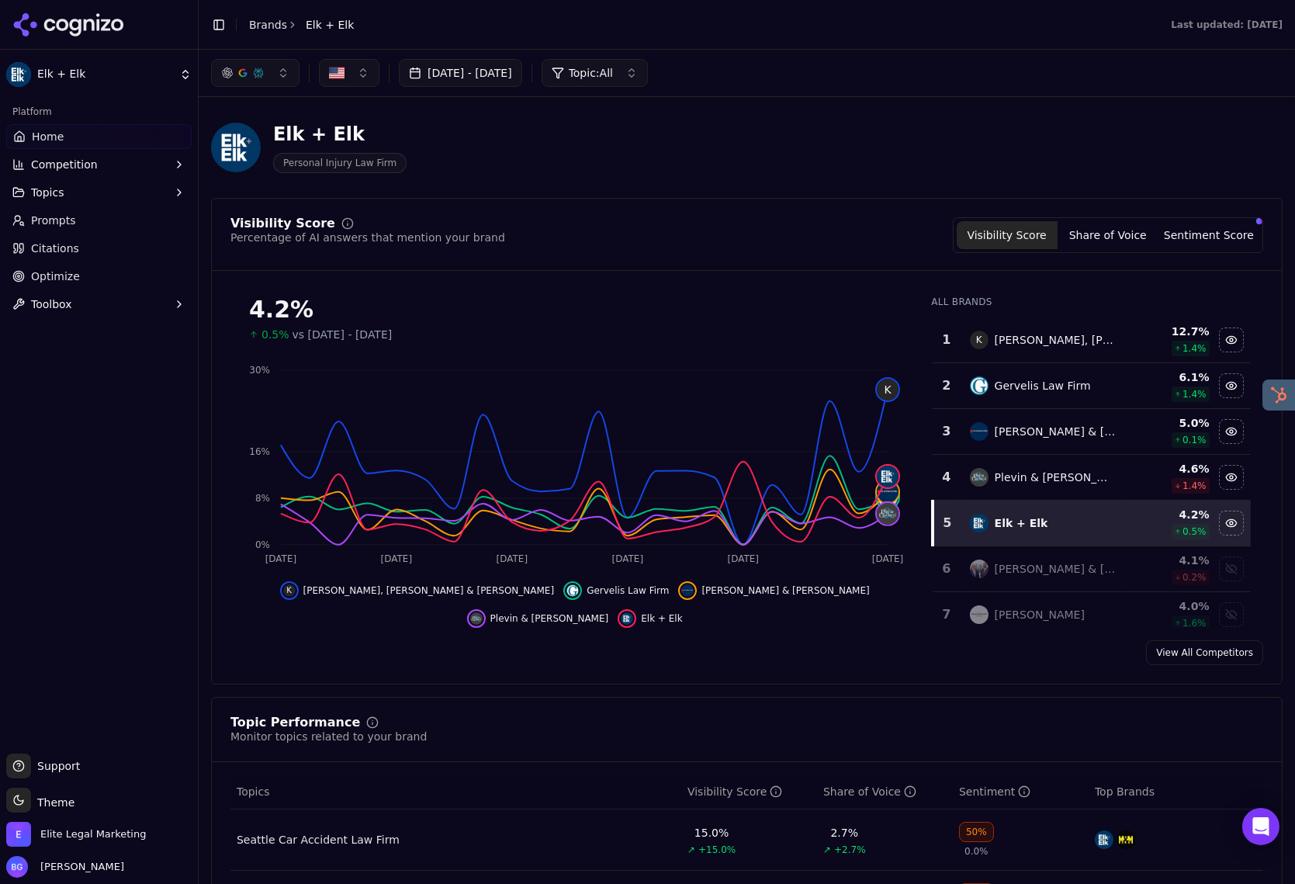
click at [1186, 649] on link "View All Competitors" at bounding box center [1204, 652] width 117 height 25
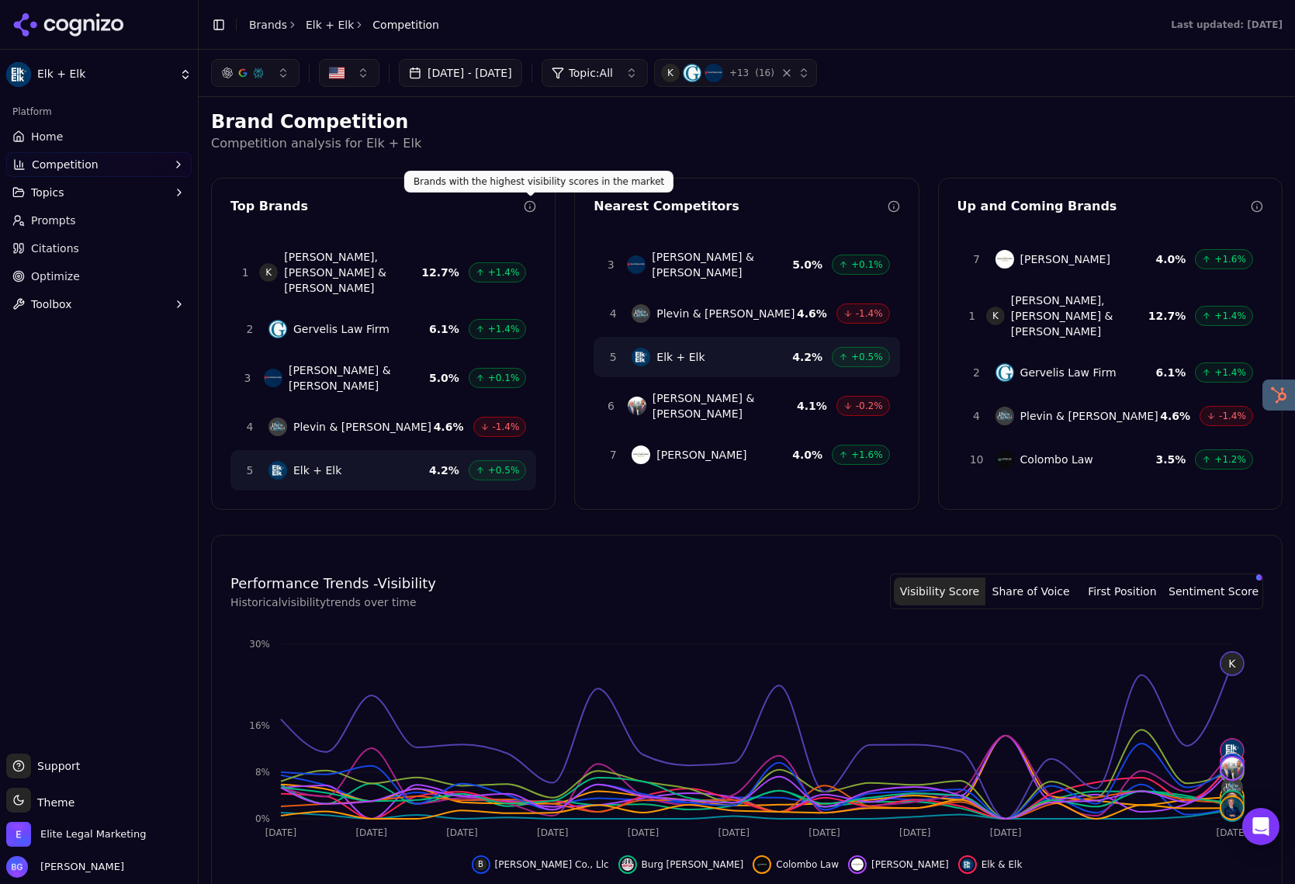
click at [534, 208] on icon at bounding box center [530, 206] width 12 height 12
click at [58, 312] on button "Toolbox" at bounding box center [98, 304] width 185 height 25
click at [51, 275] on span "Optimize" at bounding box center [55, 276] width 49 height 16
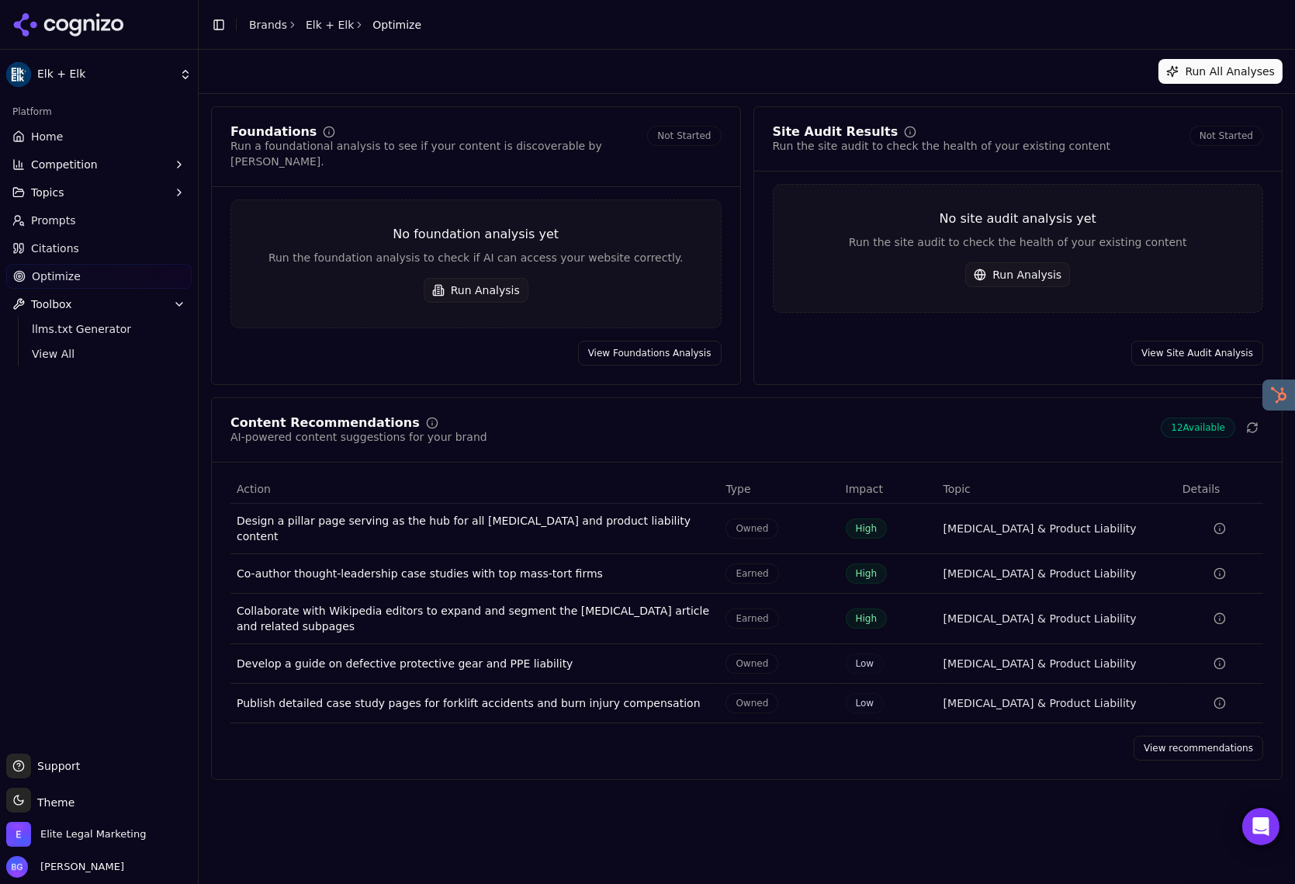
click at [87, 254] on link "Citations" at bounding box center [98, 248] width 185 height 25
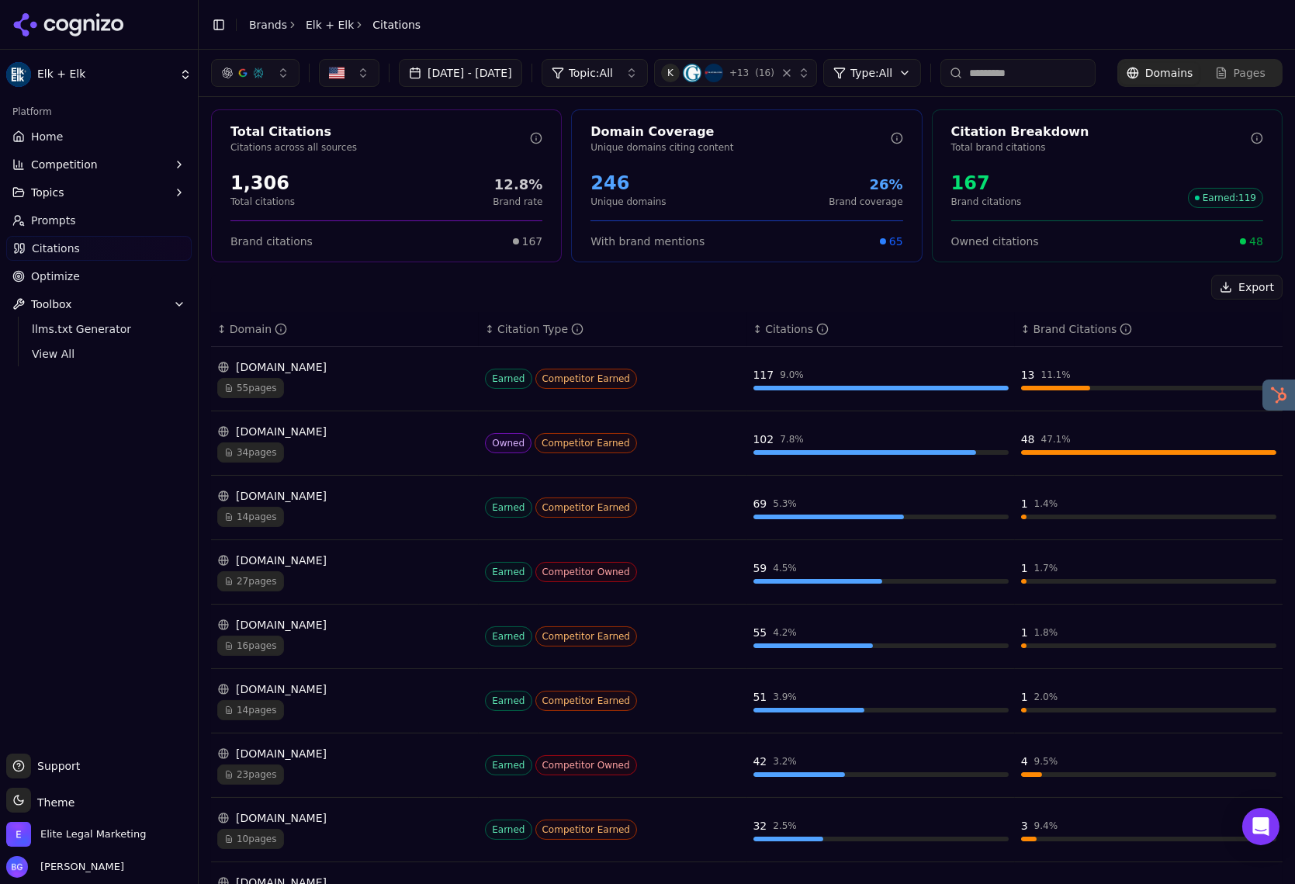
click at [76, 224] on link "Prompts" at bounding box center [98, 220] width 185 height 25
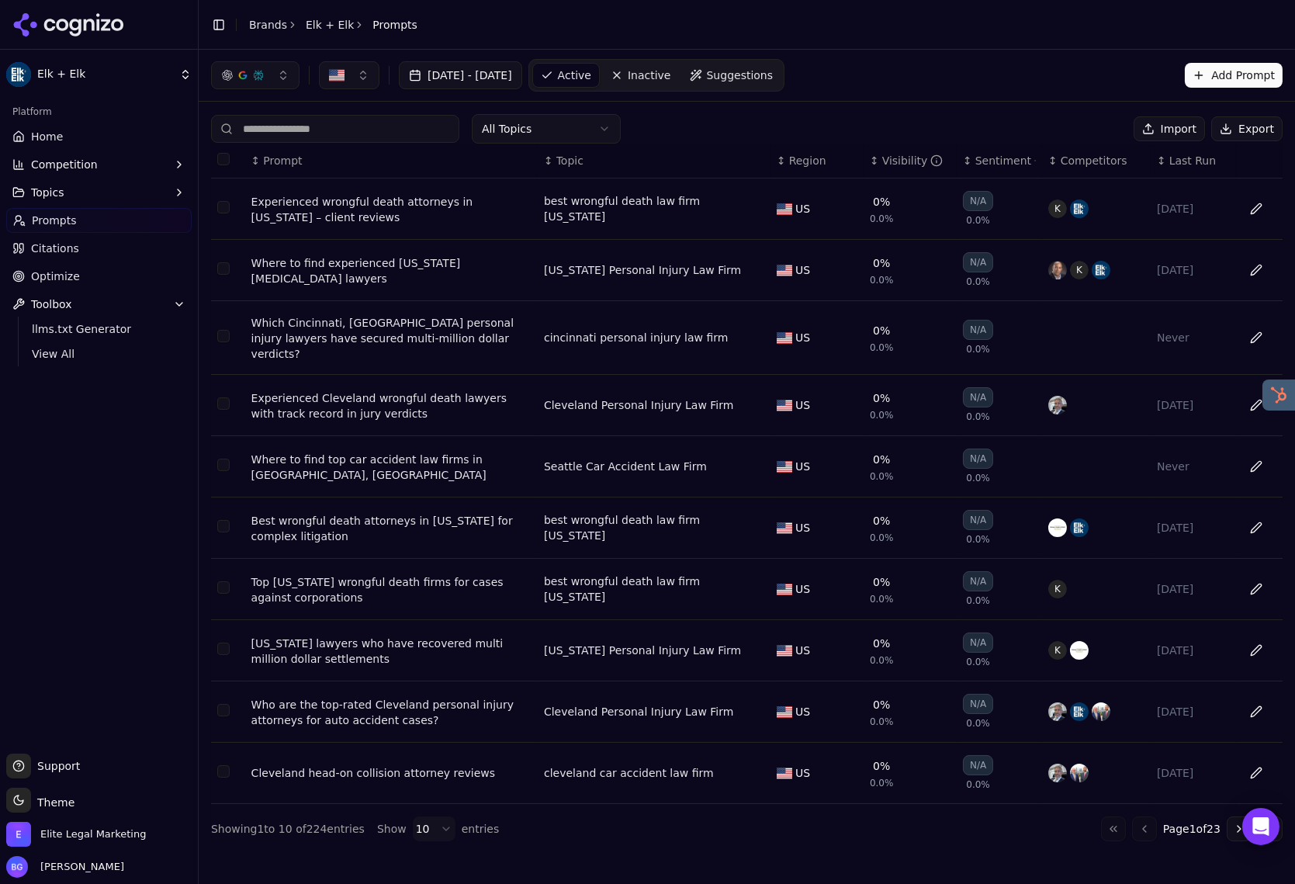
click at [887, 168] on div "Visibility" at bounding box center [912, 161] width 61 height 16
click at [894, 162] on div "Visibility" at bounding box center [912, 161] width 61 height 16
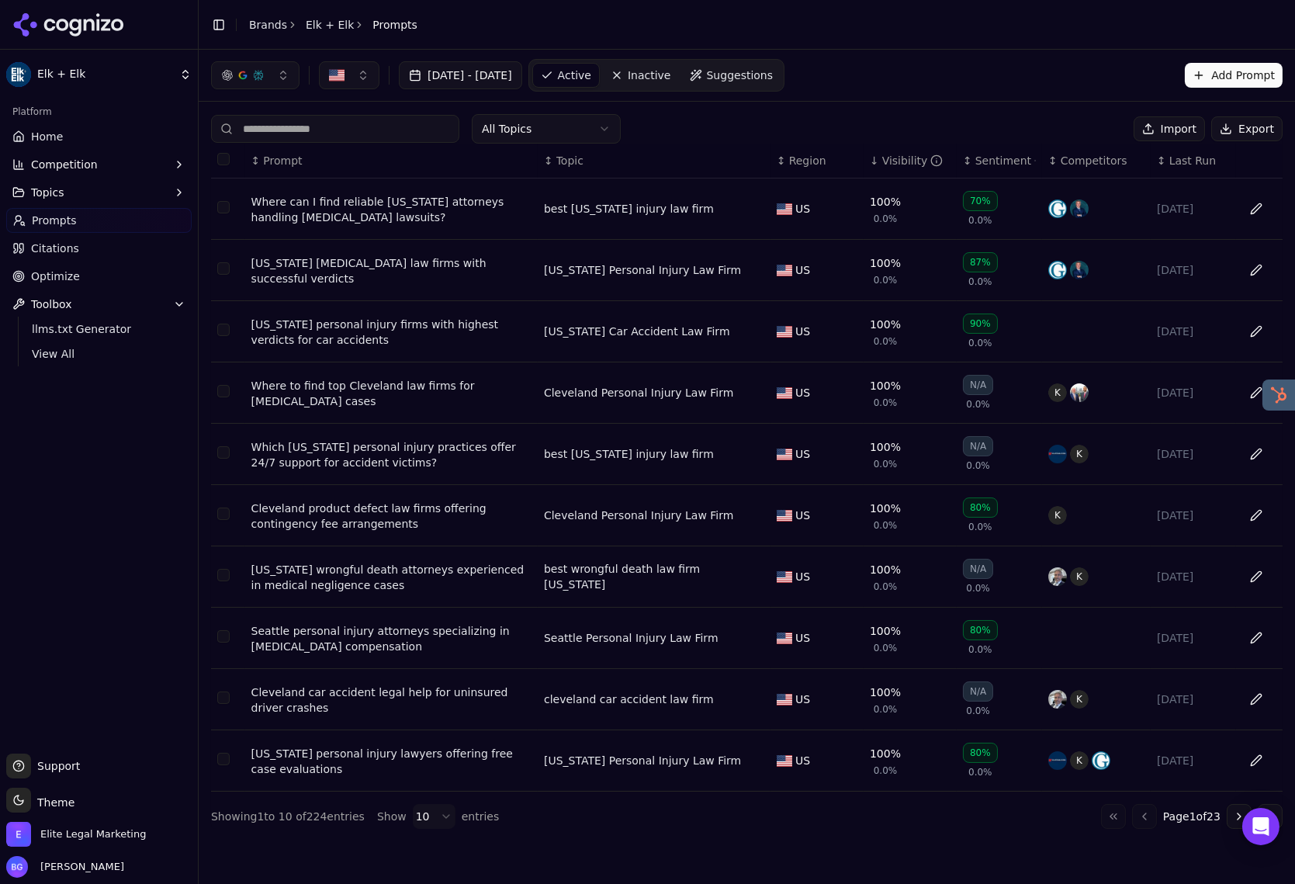
click at [1186, 821] on button "Go to next page" at bounding box center [1239, 816] width 25 height 25
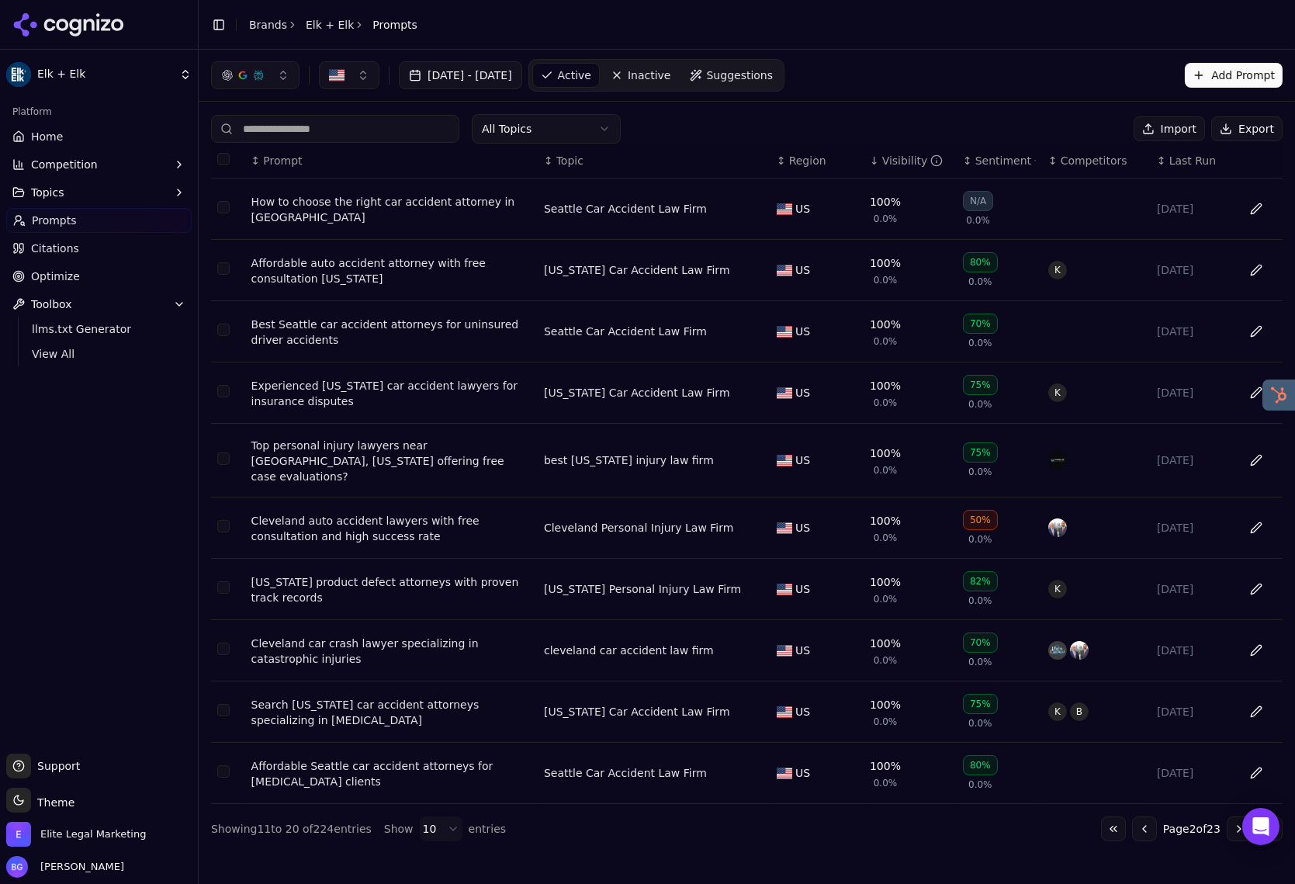
click at [1186, 821] on button "Go to next page" at bounding box center [1239, 828] width 25 height 25
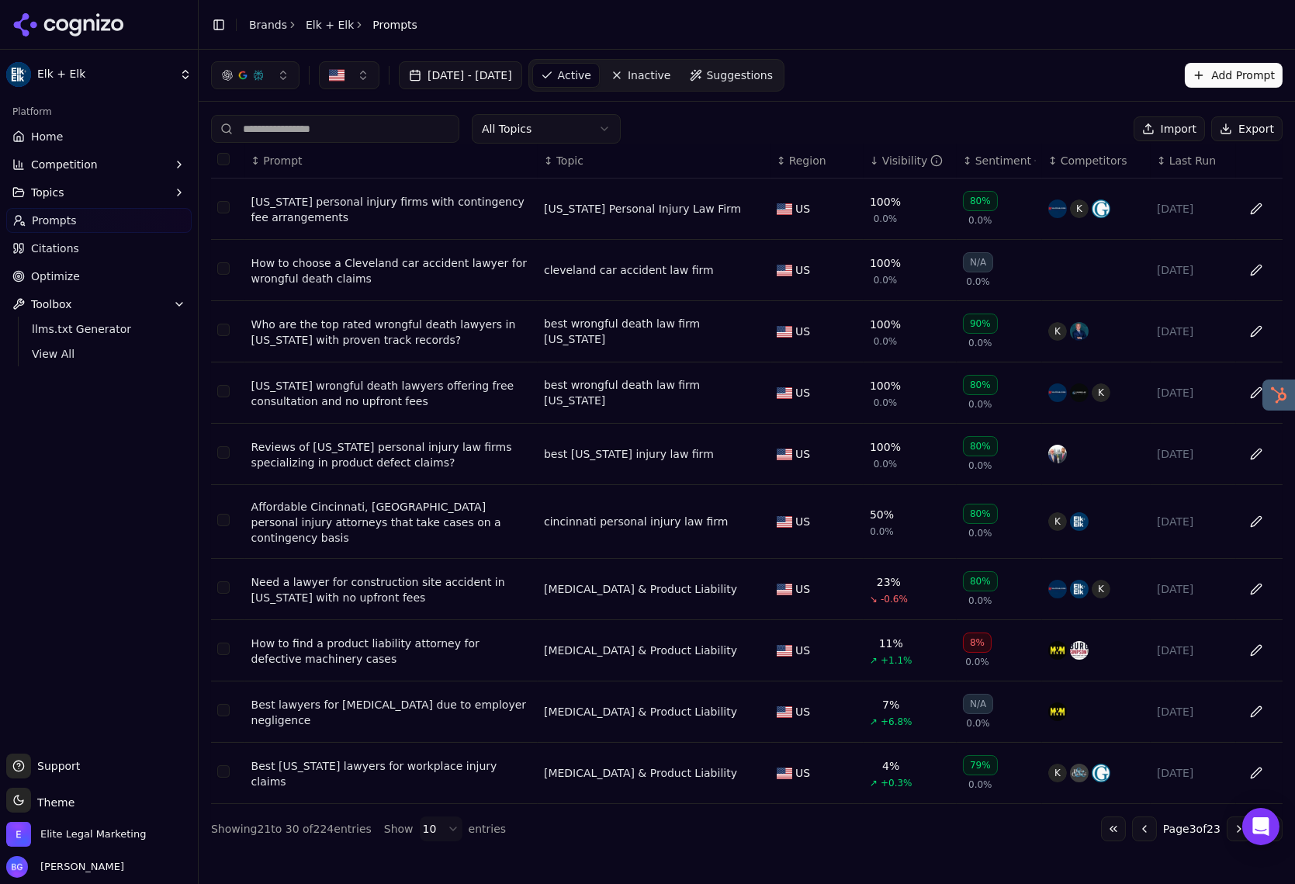
click at [1186, 821] on button "Go to next page" at bounding box center [1239, 828] width 25 height 25
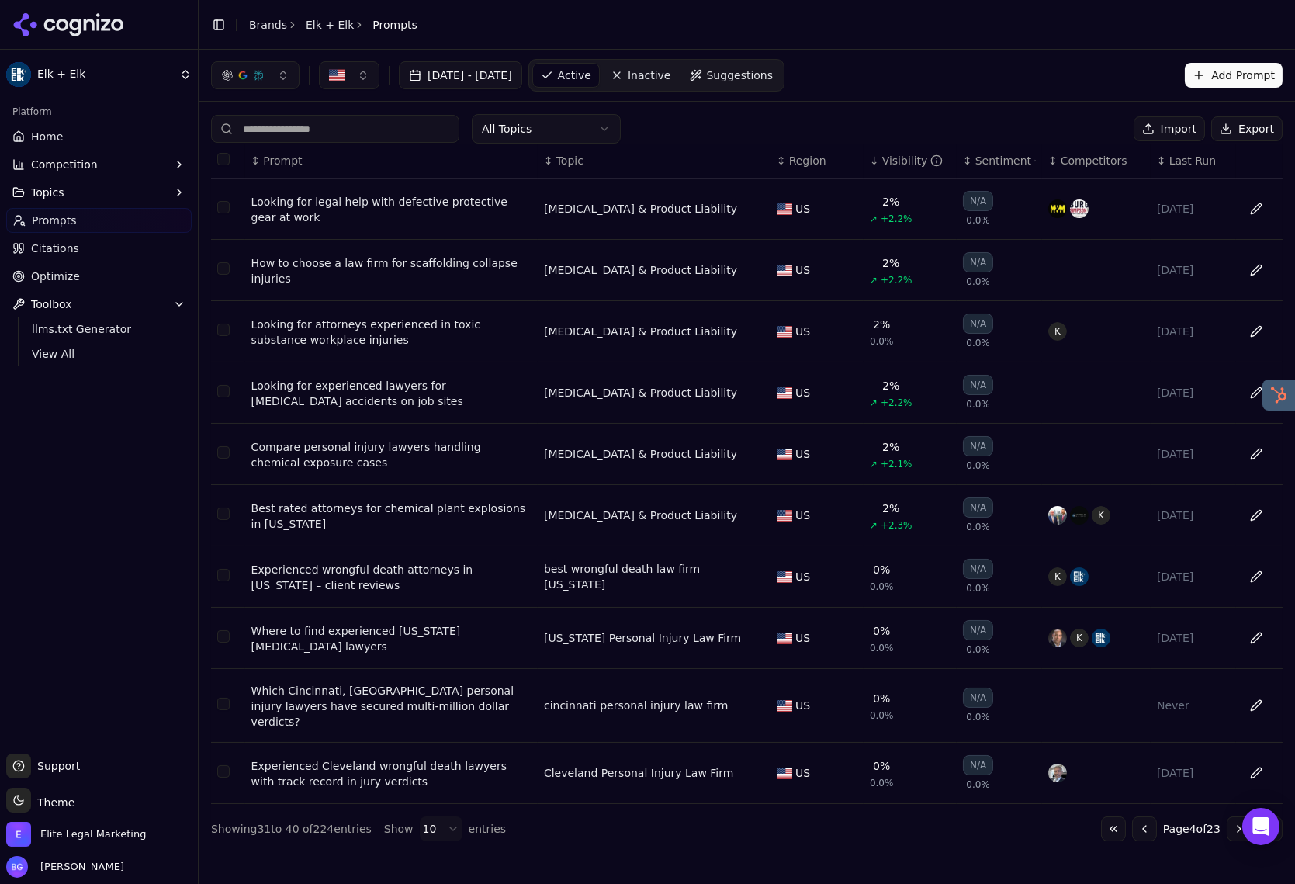
click at [1186, 821] on button "Go to next page" at bounding box center [1239, 828] width 25 height 25
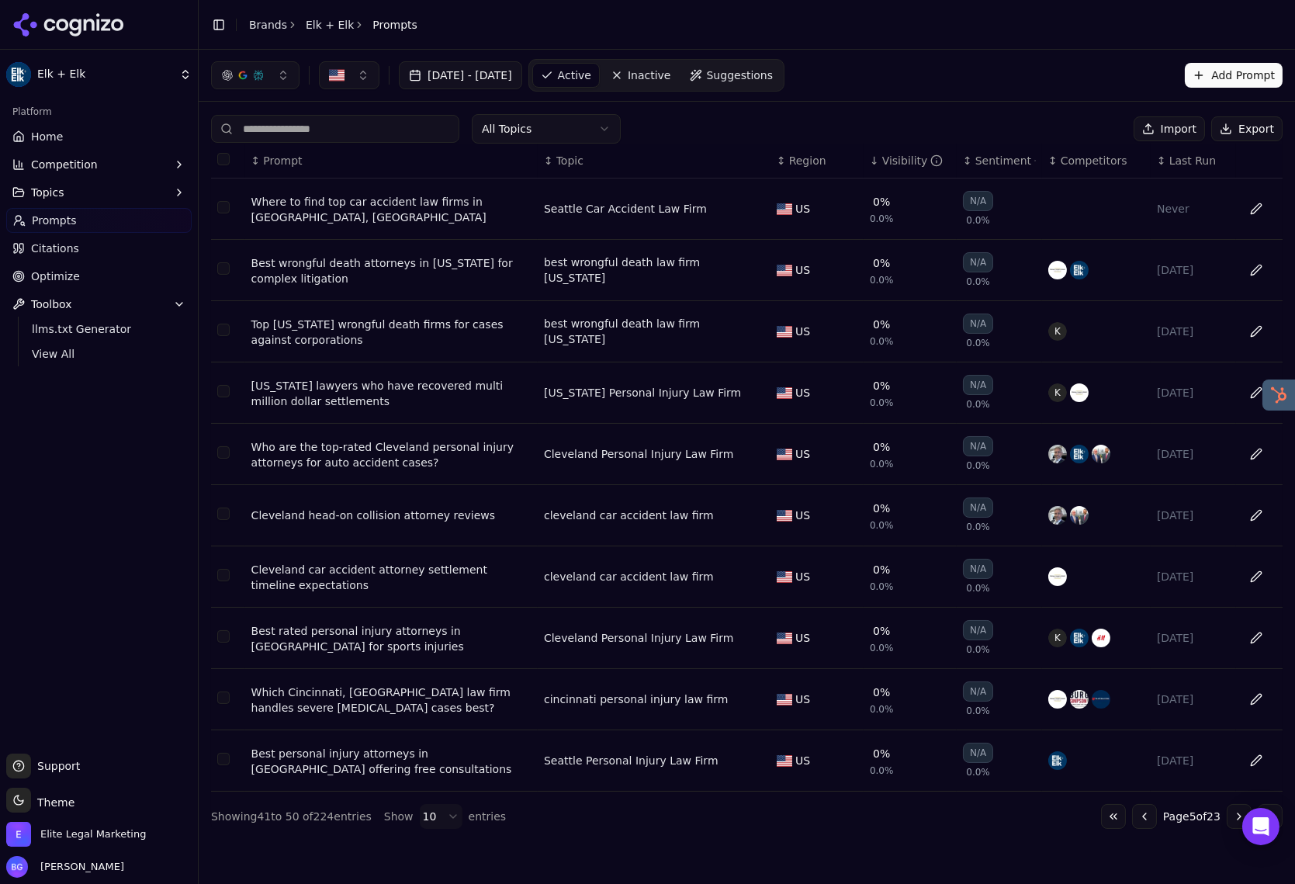
click at [1186, 821] on button "Go to next page" at bounding box center [1239, 816] width 25 height 25
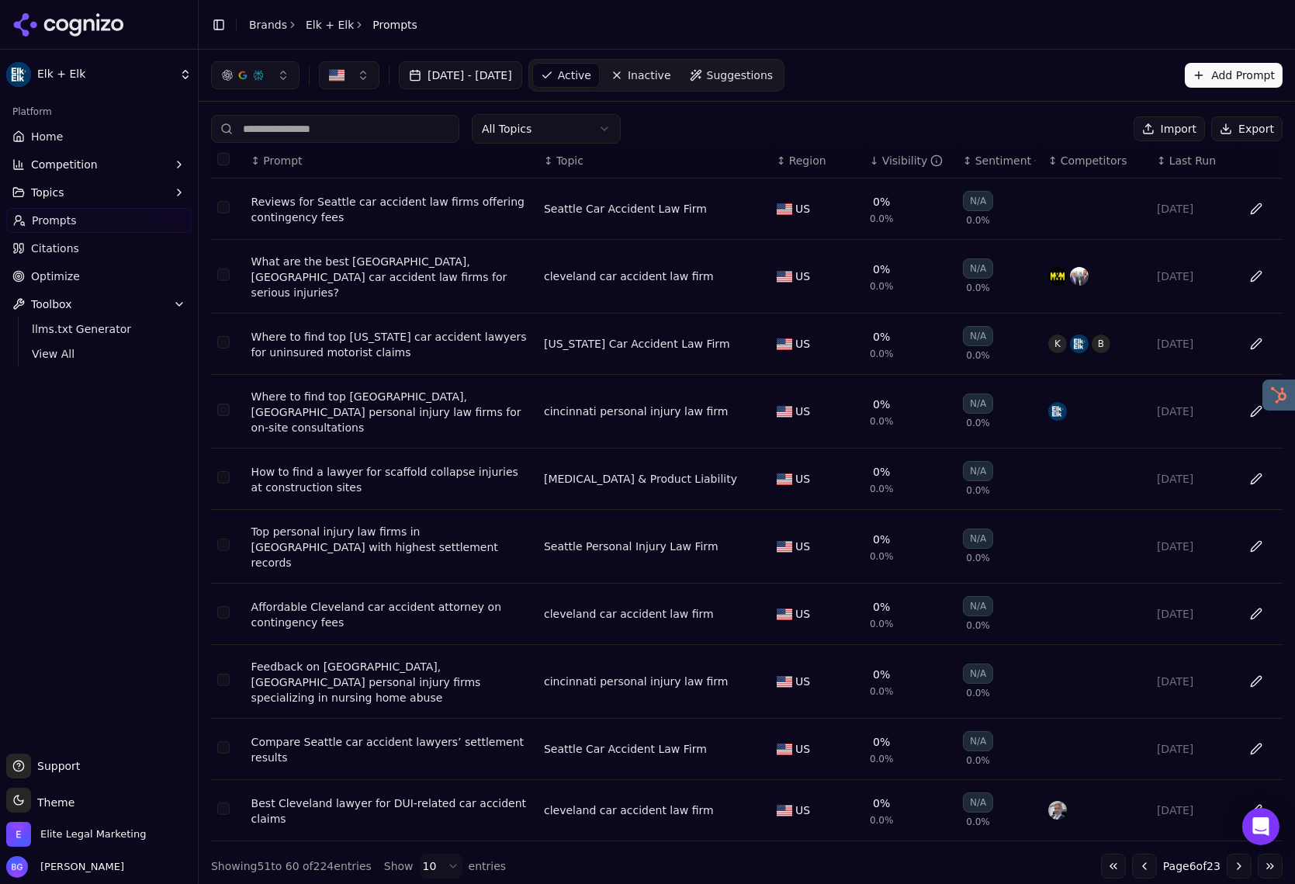
click at [1186, 853] on button "Go to next page" at bounding box center [1239, 865] width 25 height 25
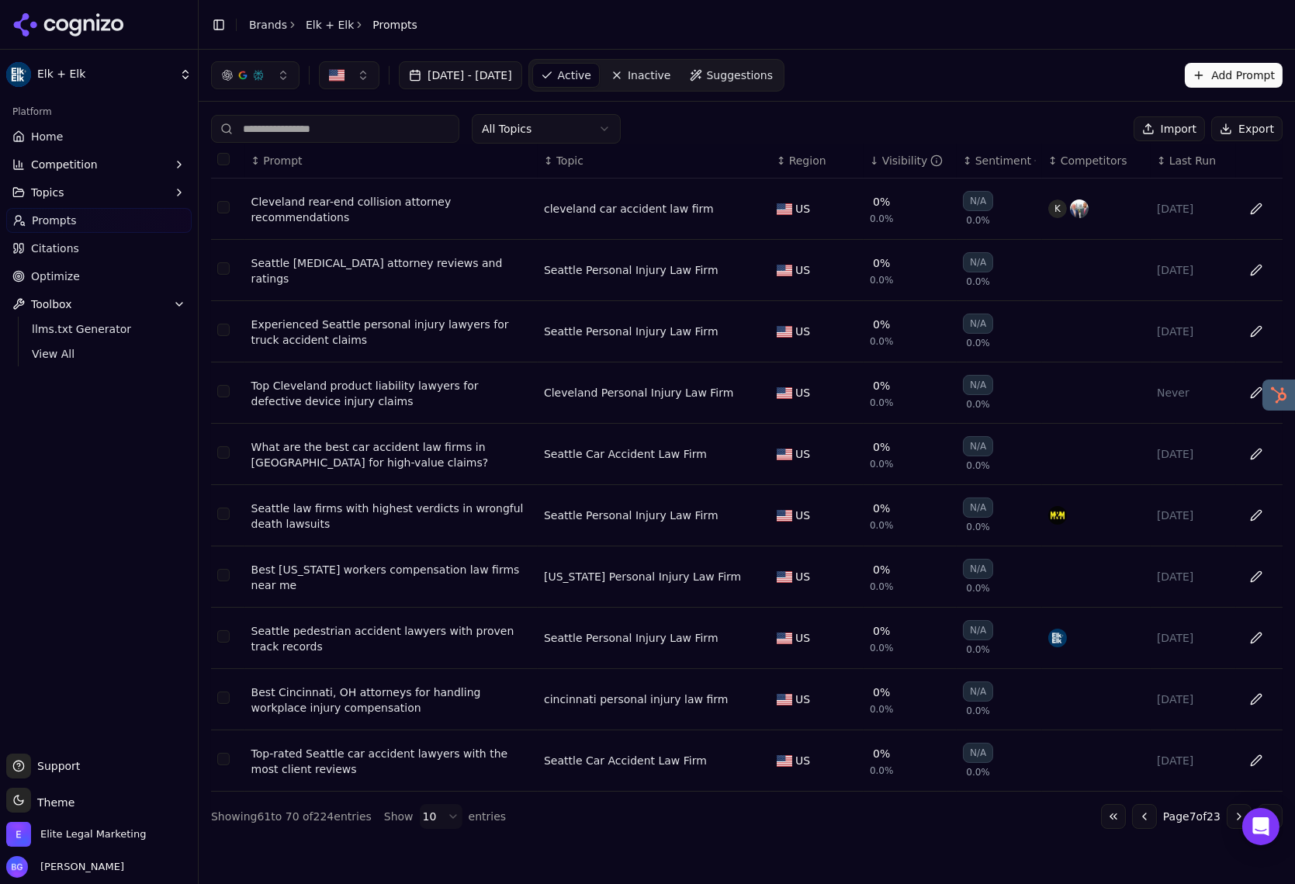
click at [1186, 821] on button "Go to next page" at bounding box center [1239, 816] width 25 height 25
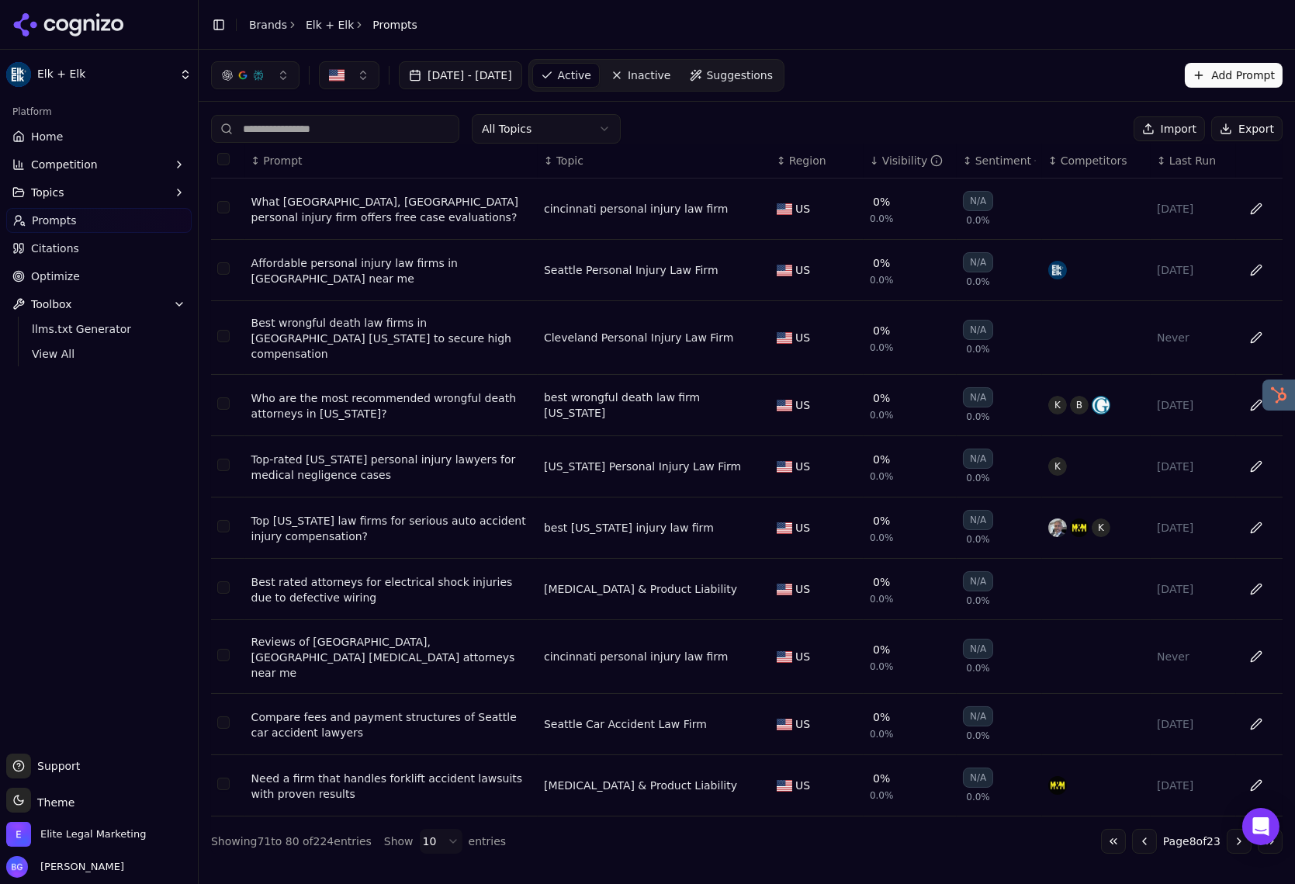
click at [1186, 829] on button "Go to next page" at bounding box center [1239, 841] width 25 height 25
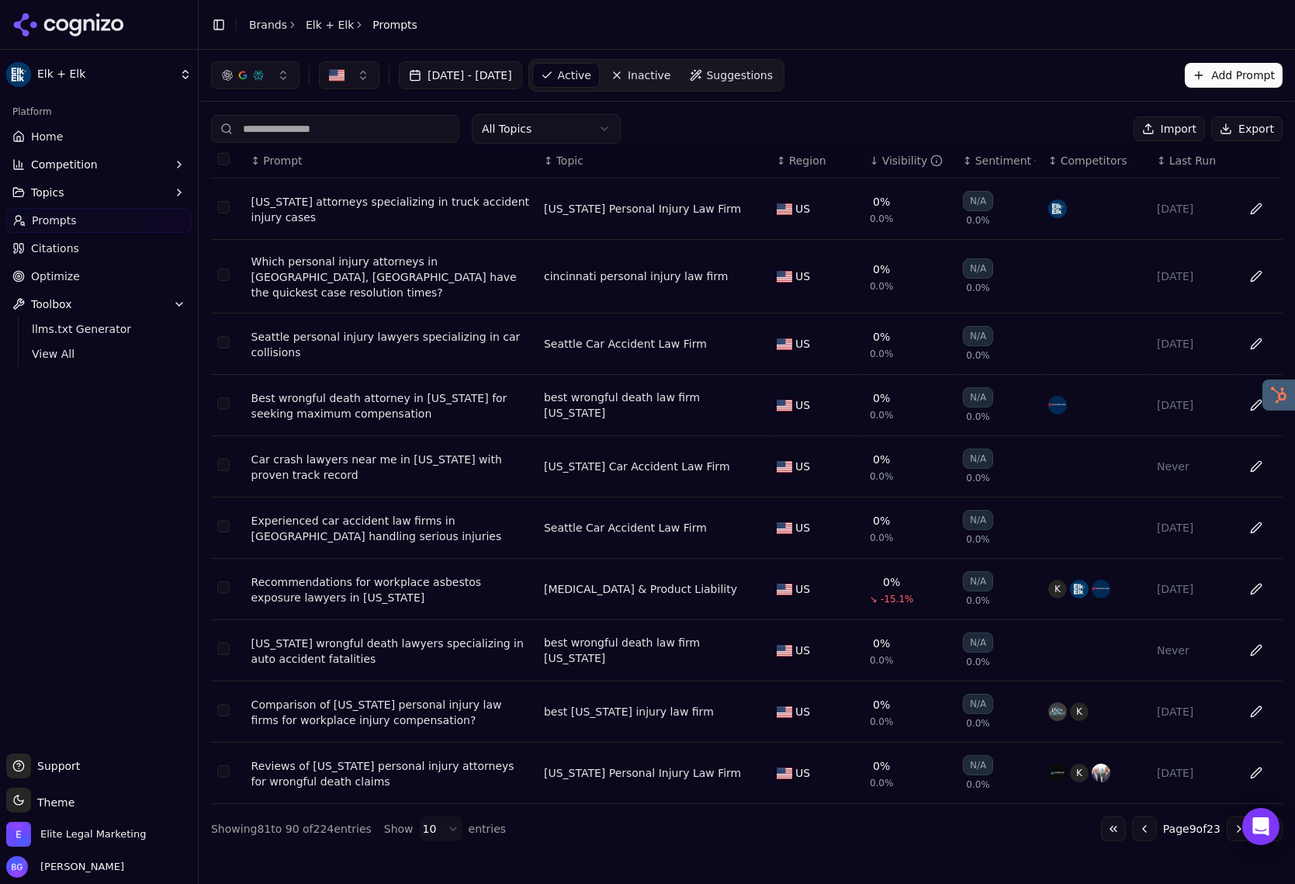
click at [1186, 821] on button "Go to next page" at bounding box center [1239, 828] width 25 height 25
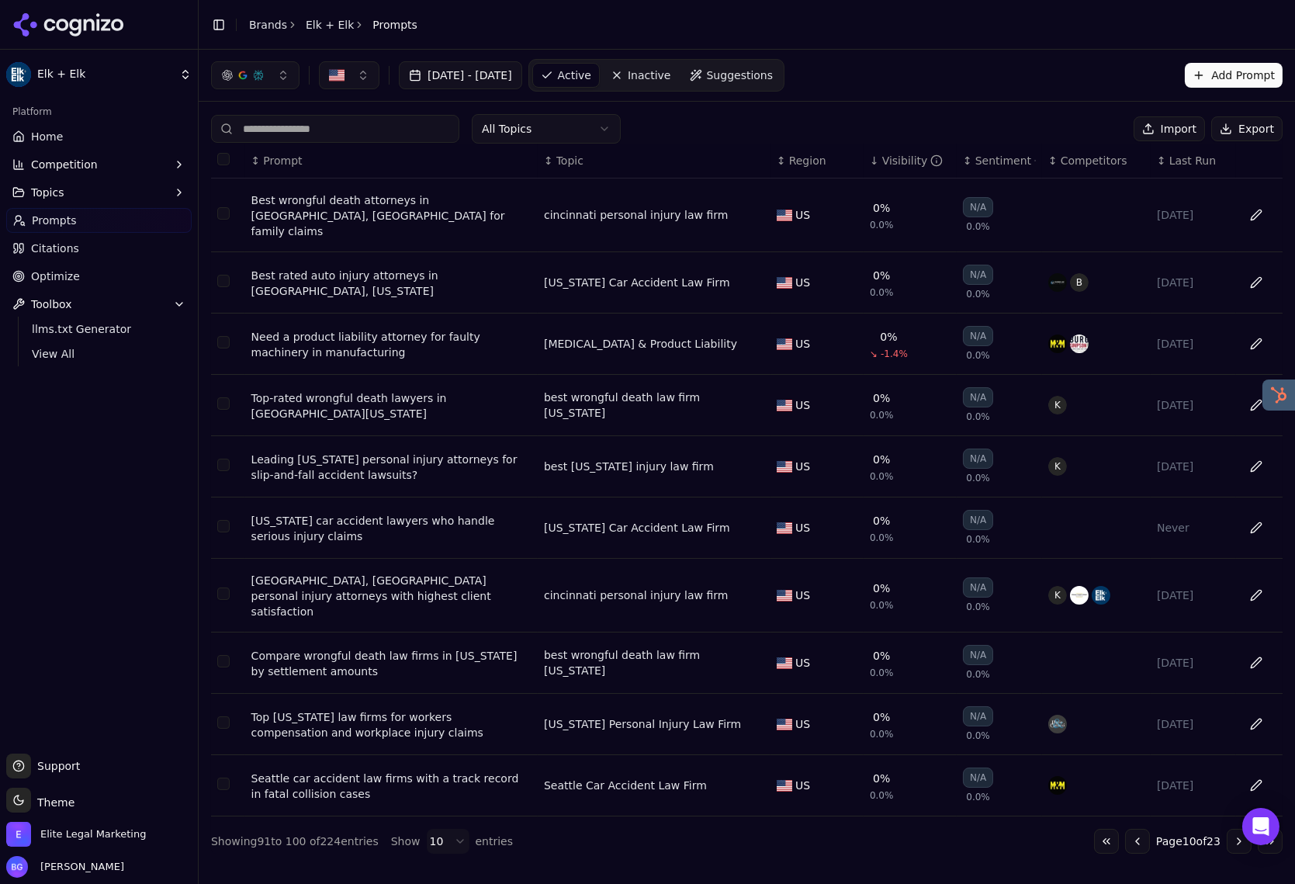
click at [1186, 829] on button "Go to next page" at bounding box center [1239, 841] width 25 height 25
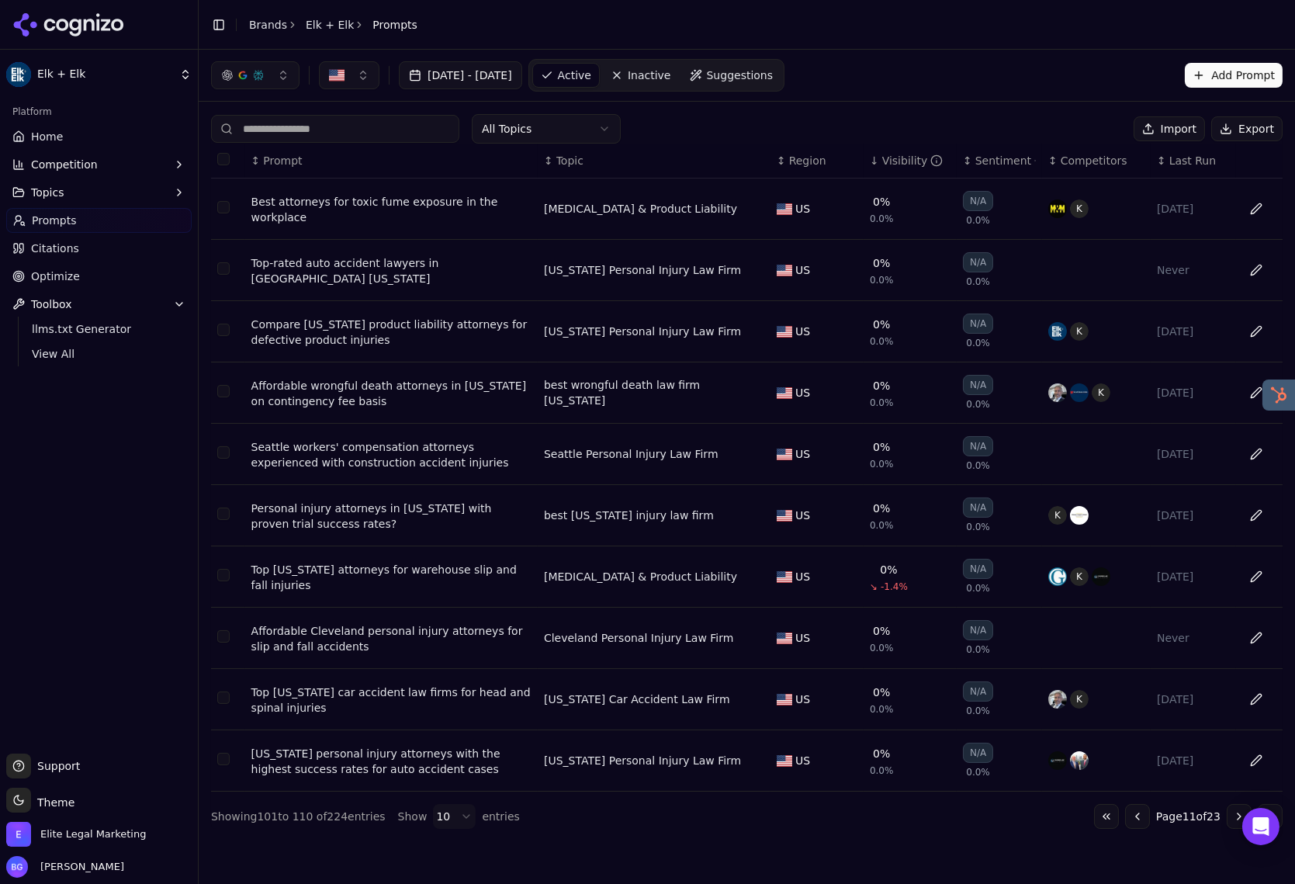
click at [1186, 821] on button "Go to next page" at bounding box center [1239, 816] width 25 height 25
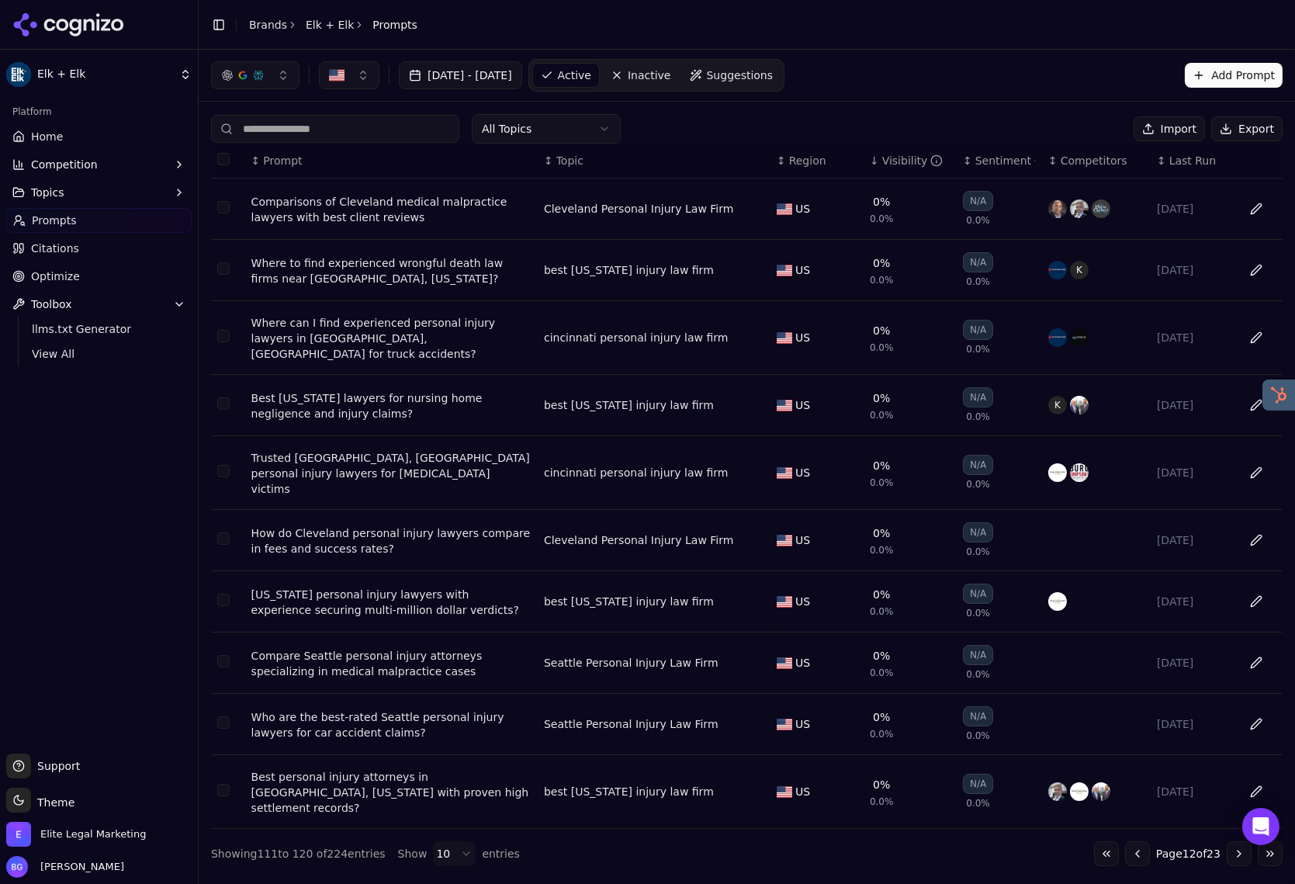
click at [1186, 841] on button "Go to next page" at bounding box center [1239, 853] width 25 height 25
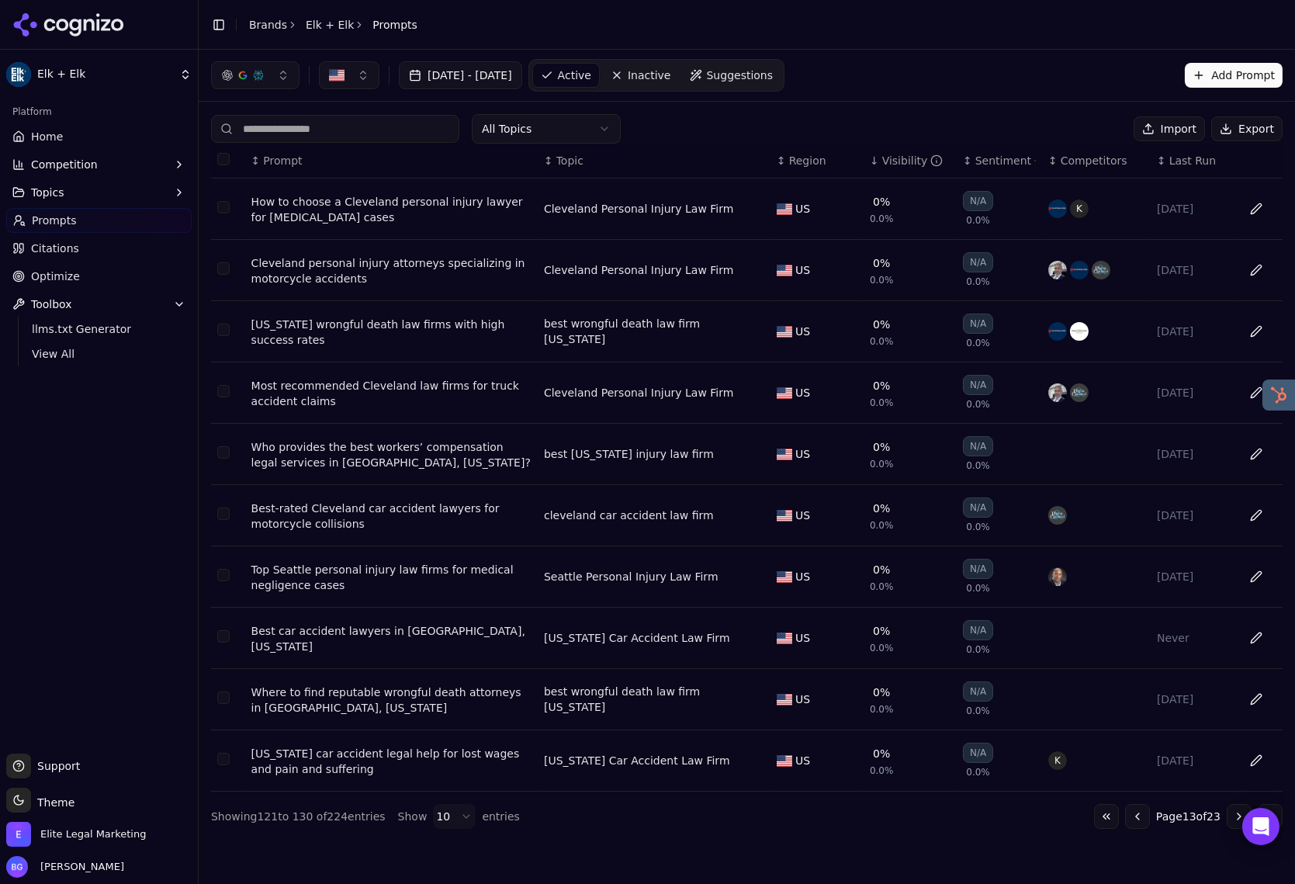
click at [1186, 821] on button "Go to next page" at bounding box center [1239, 816] width 25 height 25
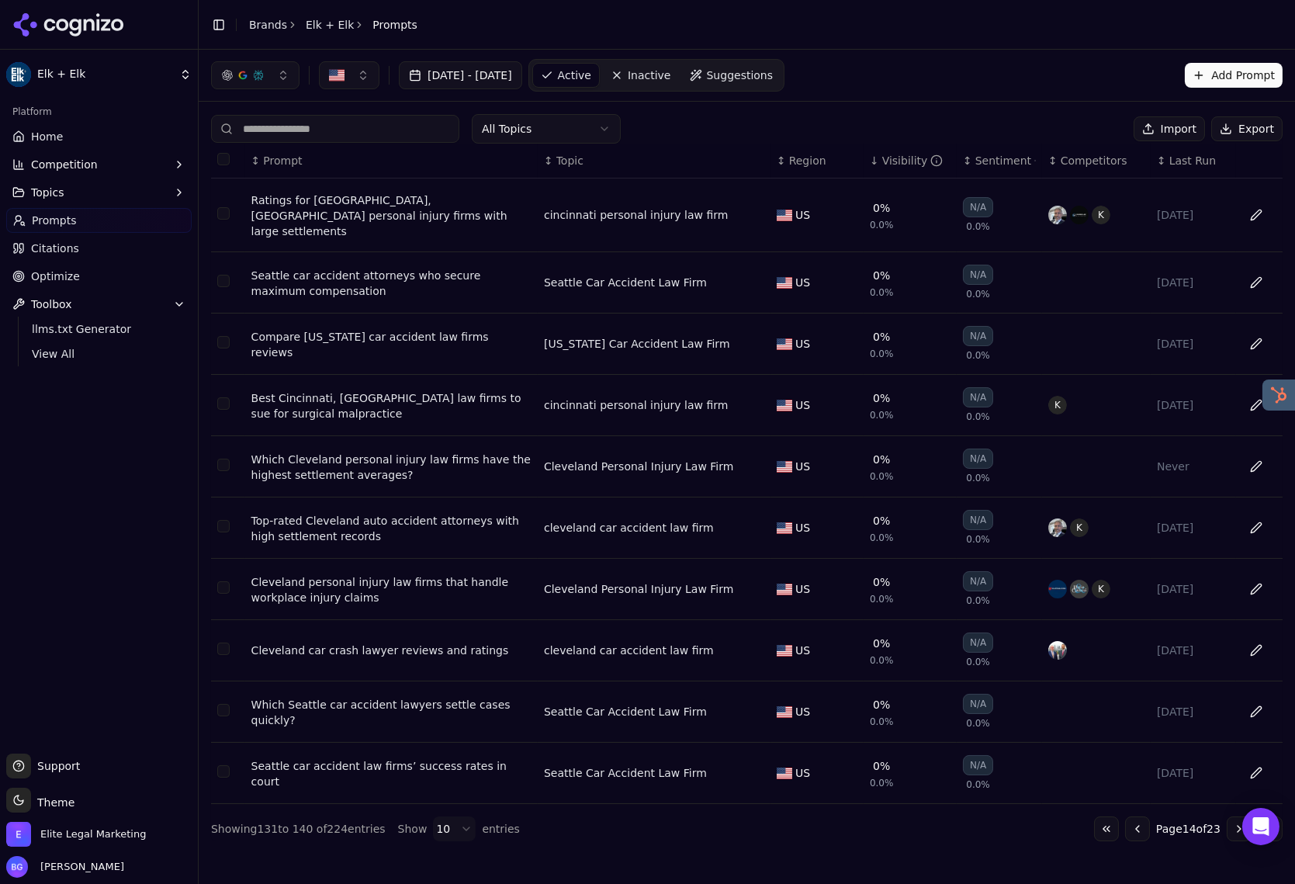
click at [1186, 821] on button "Go to next page" at bounding box center [1239, 828] width 25 height 25
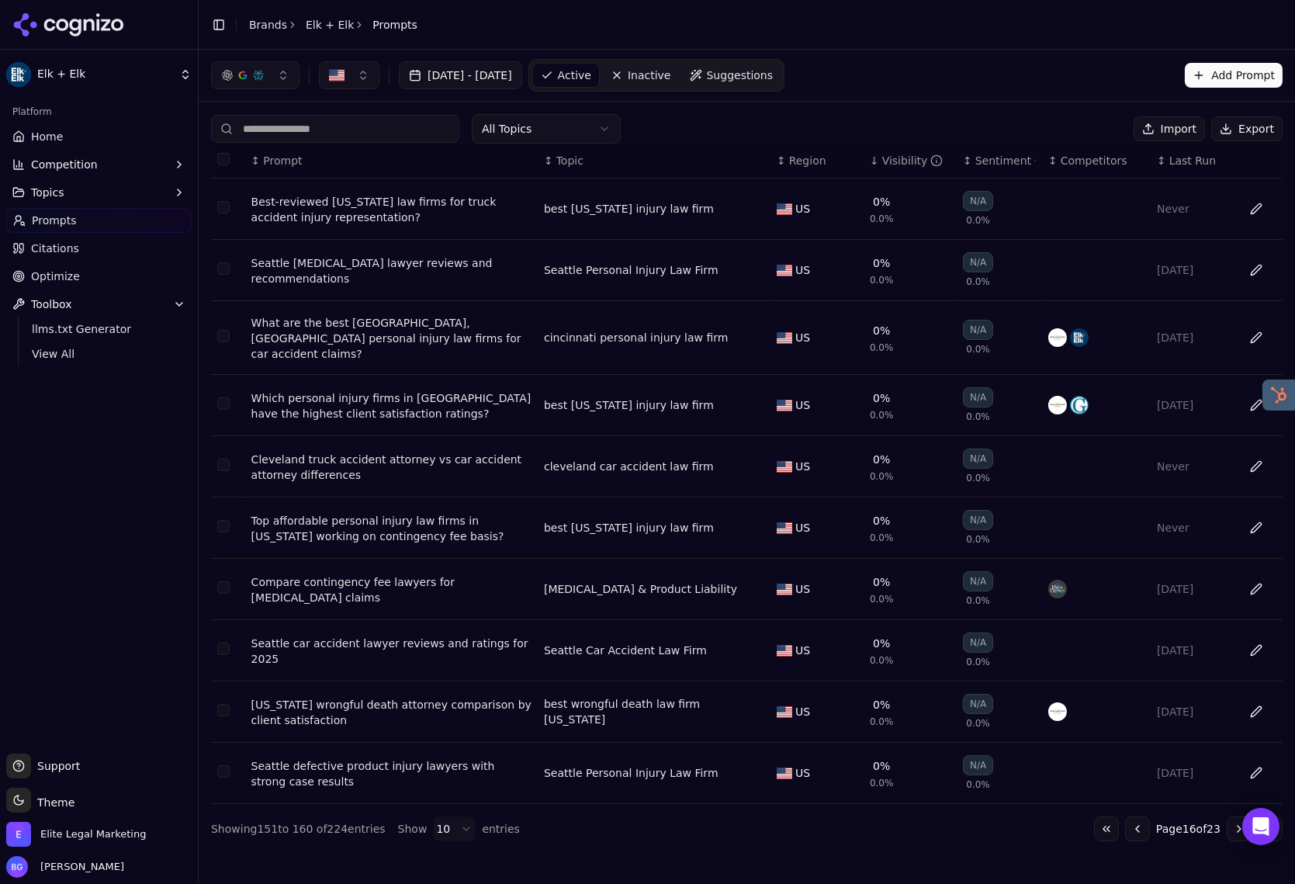
click at [1186, 821] on button "Go to next page" at bounding box center [1239, 828] width 25 height 25
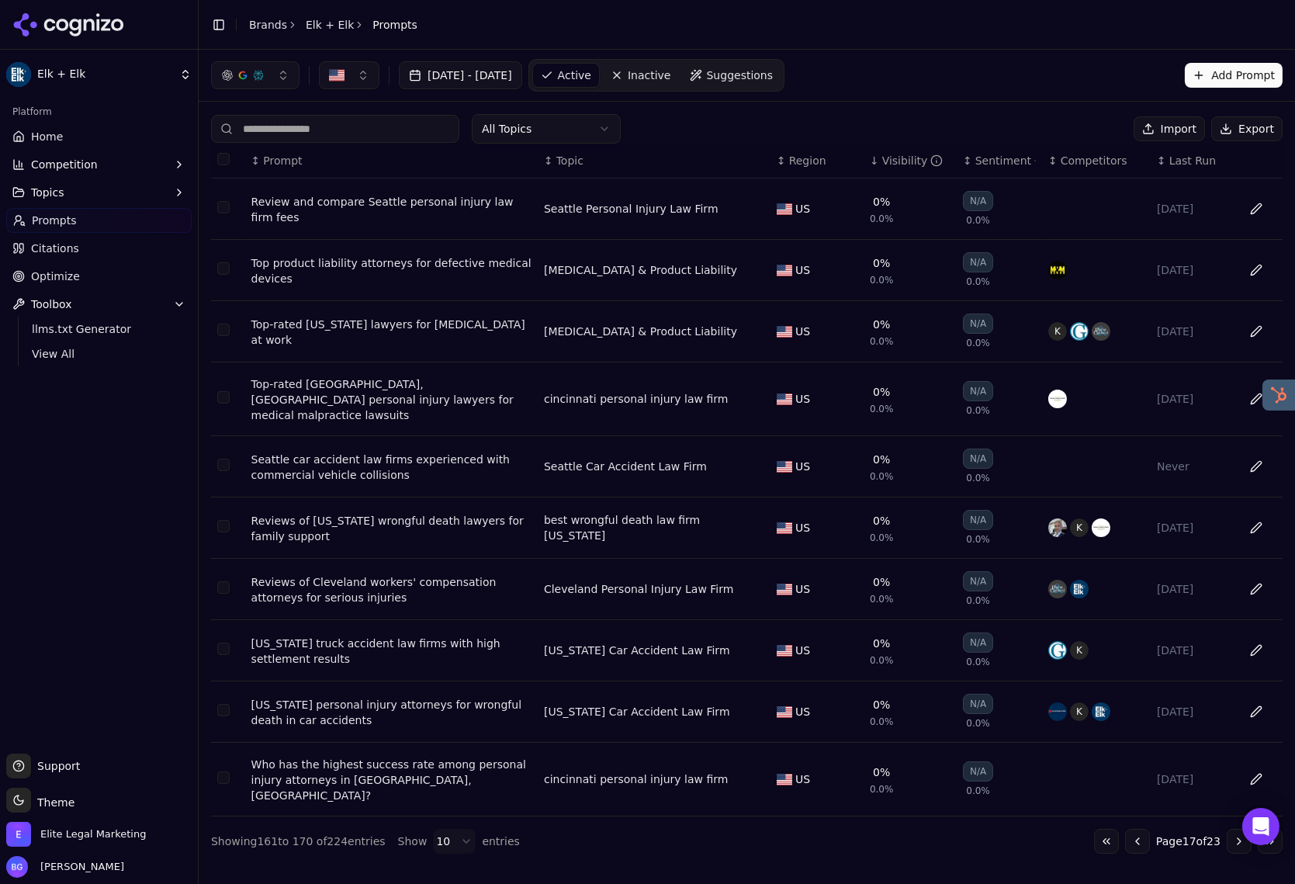
click at [1186, 829] on button "Go to next page" at bounding box center [1239, 841] width 25 height 25
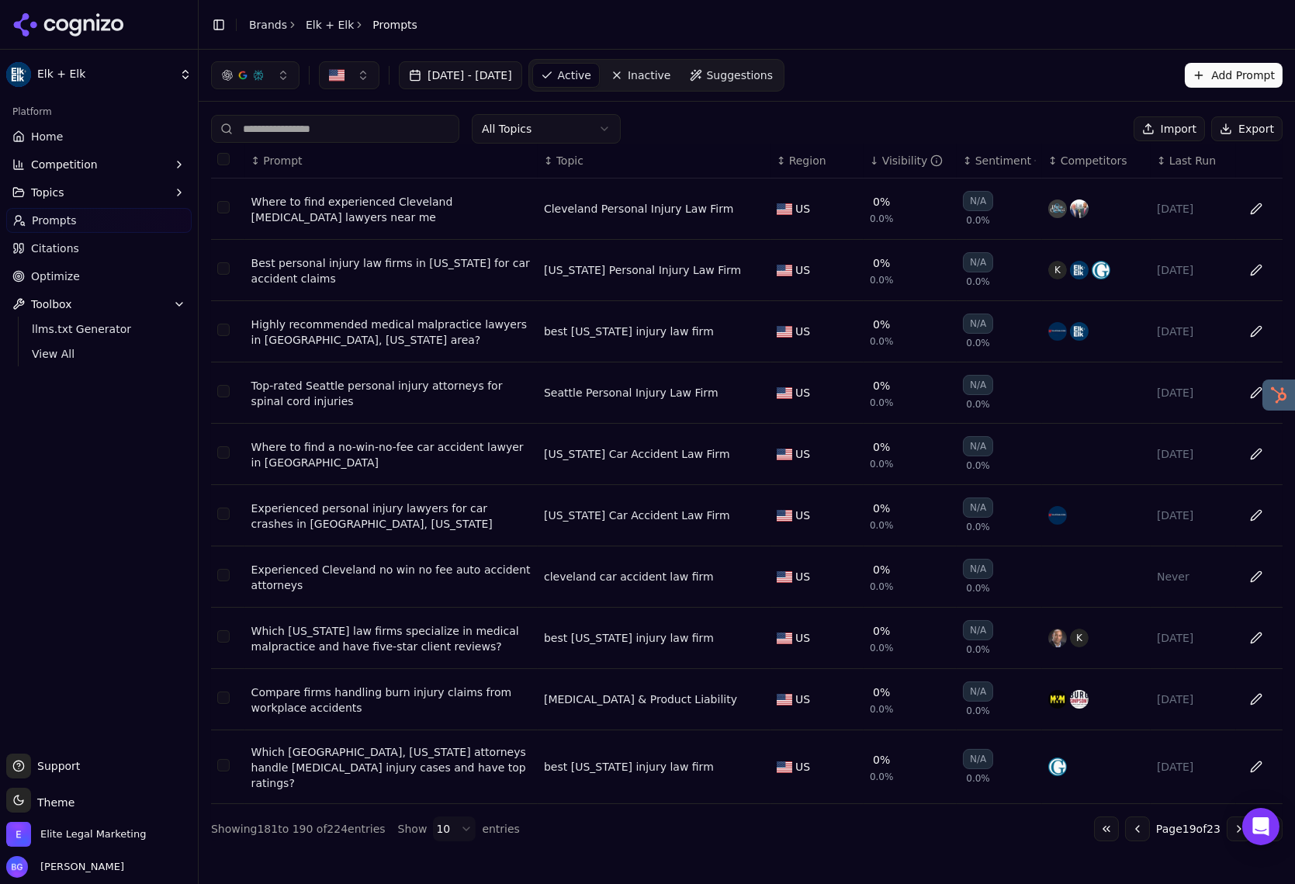
click at [1186, 821] on button "Go to next page" at bounding box center [1239, 828] width 25 height 25
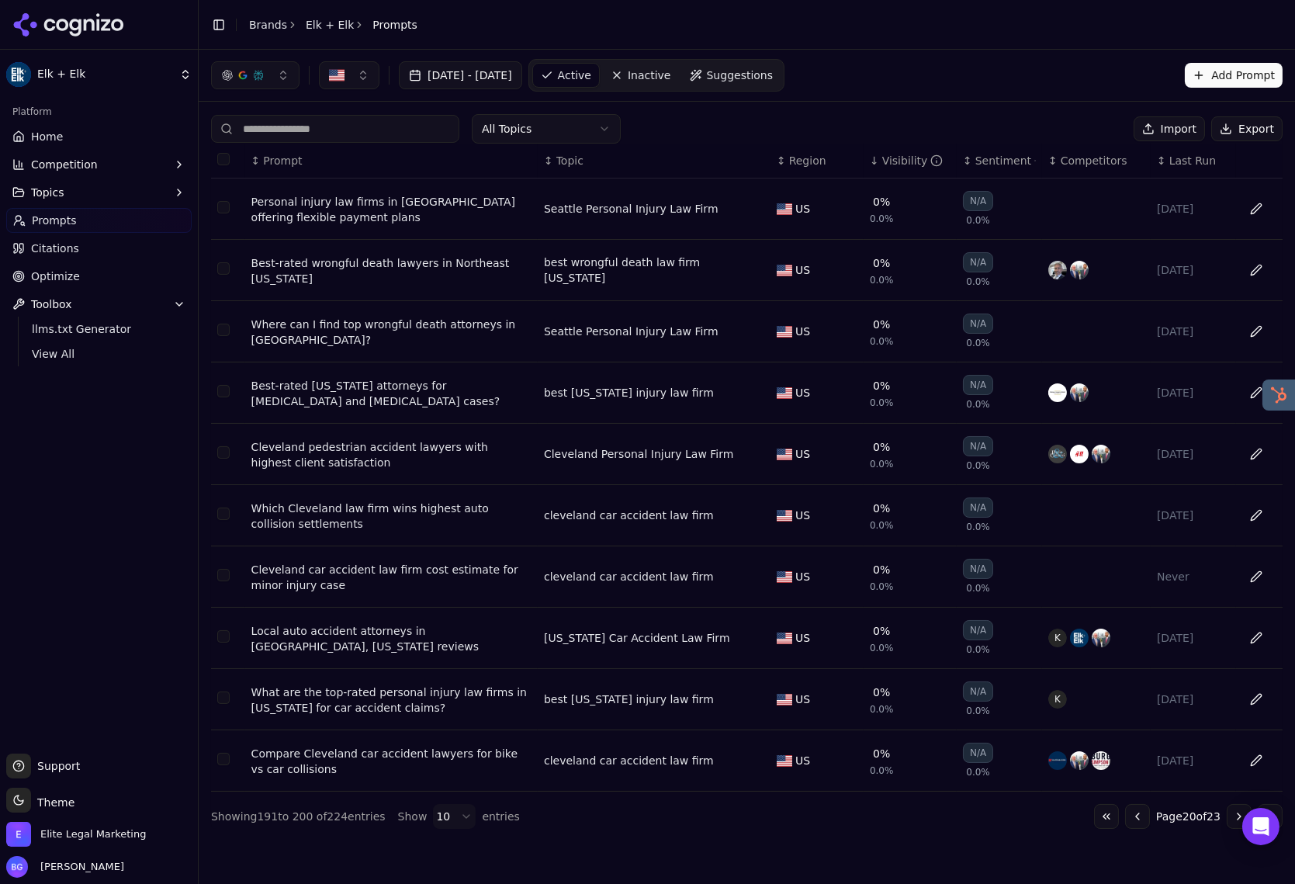
click at [1186, 821] on button "Go to next page" at bounding box center [1239, 816] width 25 height 25
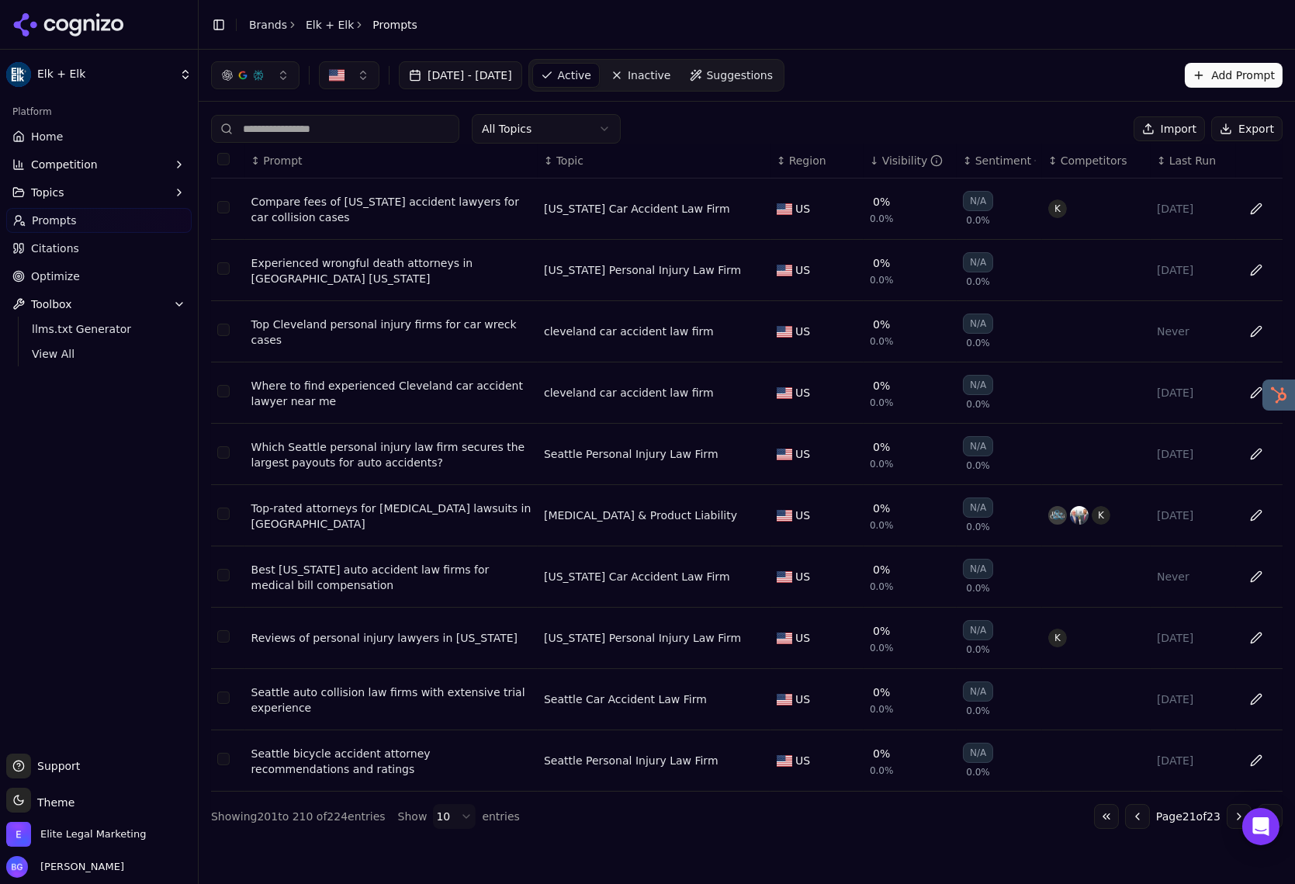
click at [1186, 821] on button "Go to next page" at bounding box center [1239, 816] width 25 height 25
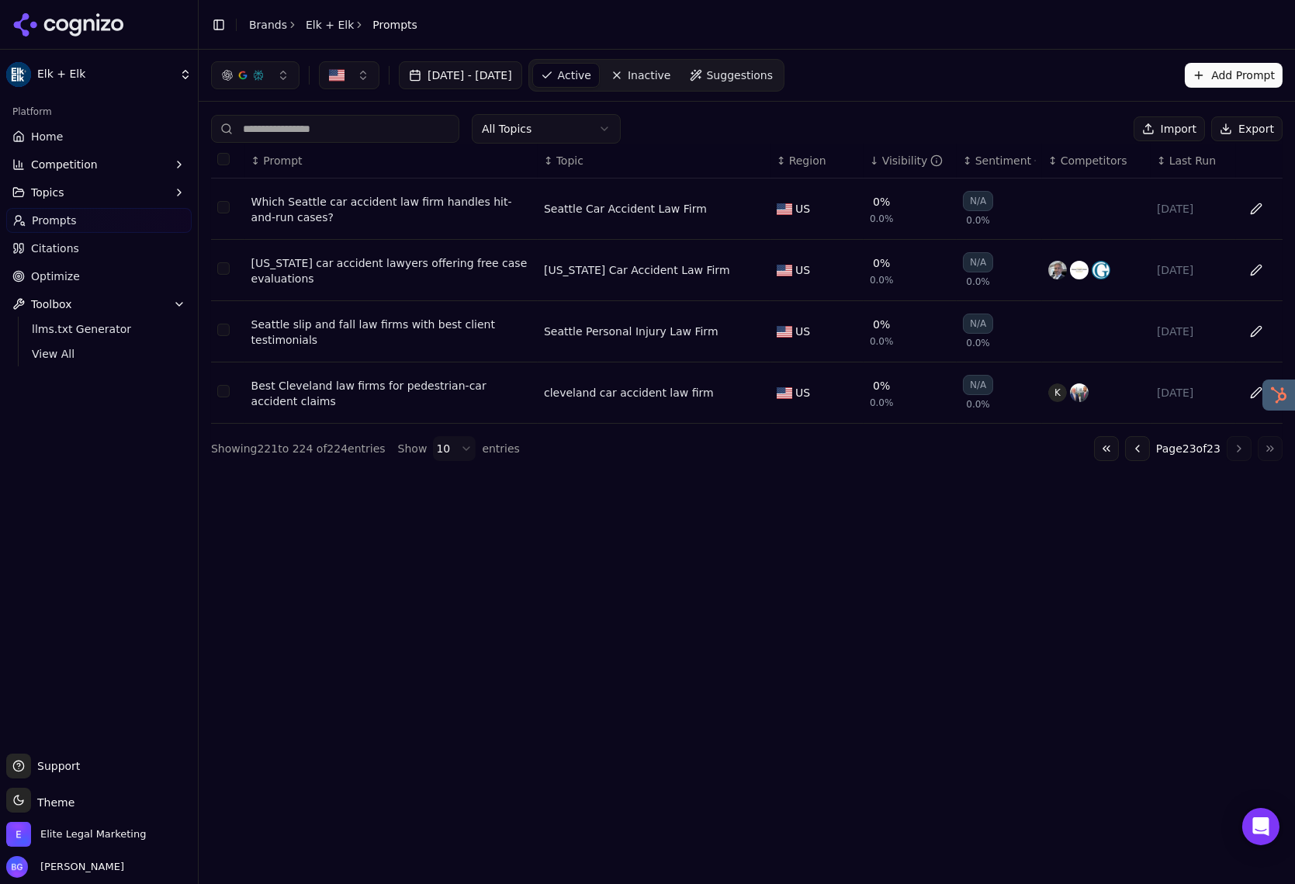
click at [1186, 821] on div "Jul 19, 2025 - Aug 18, 2025 Active Inactive Suggestions Add Prompt All Topics I…" at bounding box center [747, 467] width 1096 height 834
